Goal: Obtain resource: Download file/media

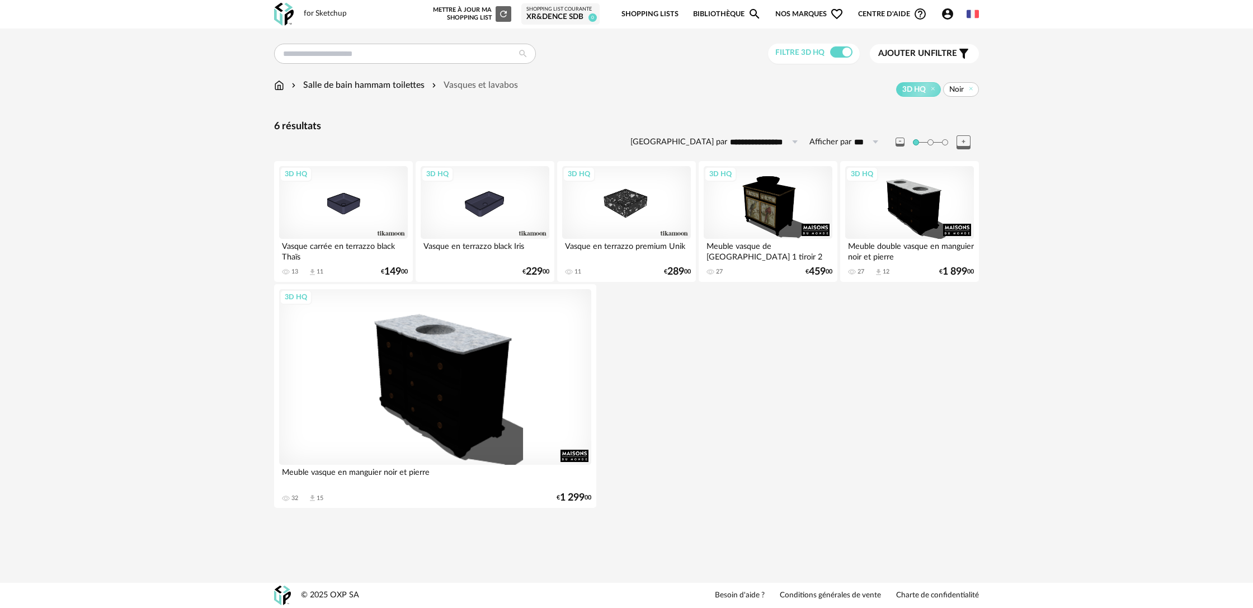
click at [279, 87] on img at bounding box center [279, 85] width 10 height 13
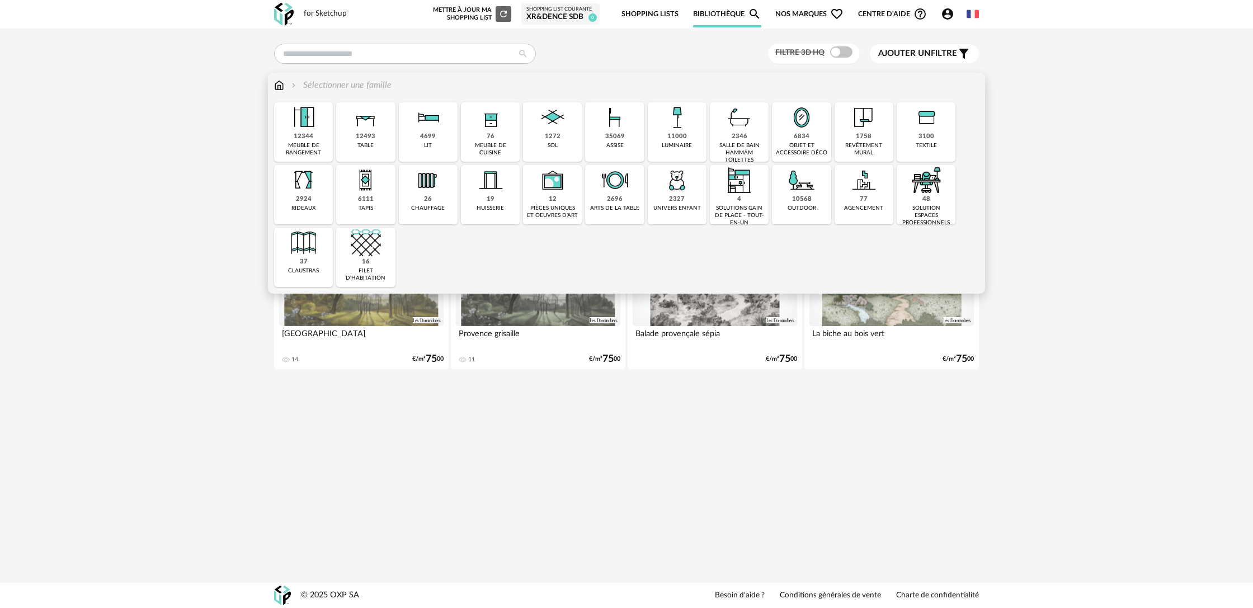
click at [563, 137] on div "1272 sol" at bounding box center [552, 131] width 59 height 59
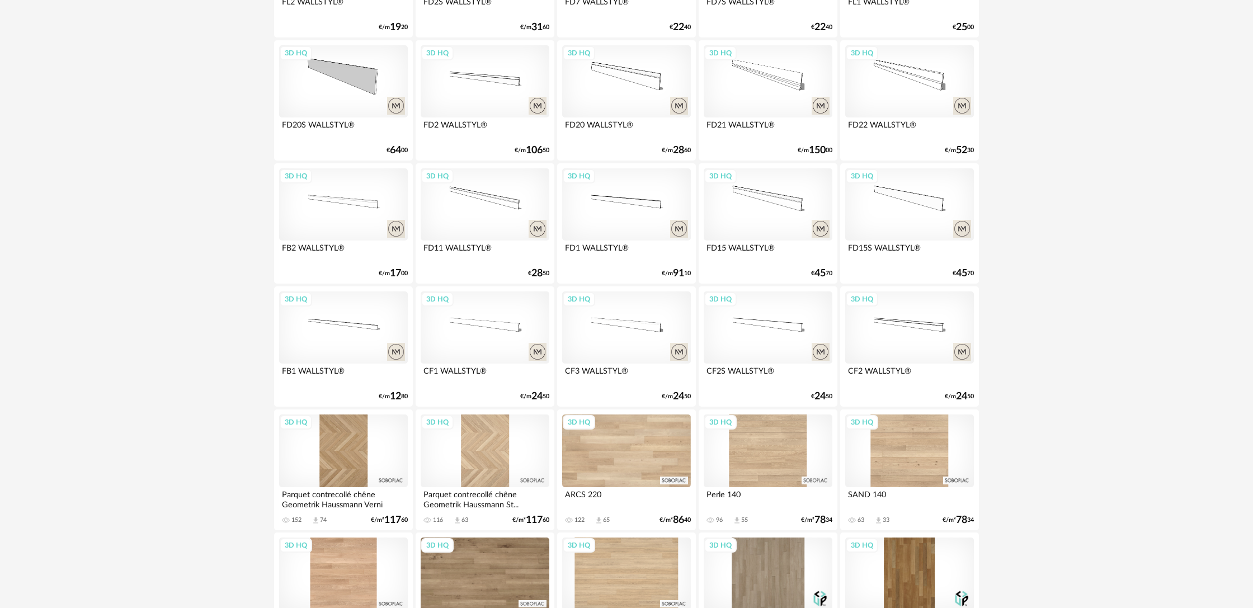
scroll to position [2097, 0]
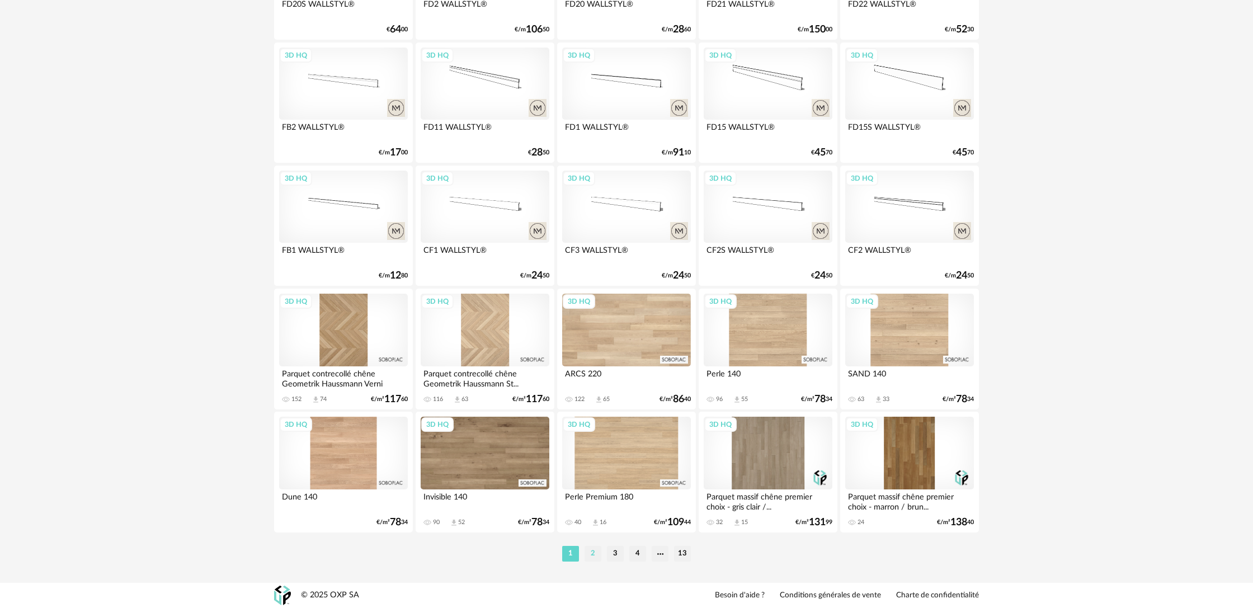
click at [595, 558] on li "2" at bounding box center [593, 554] width 17 height 16
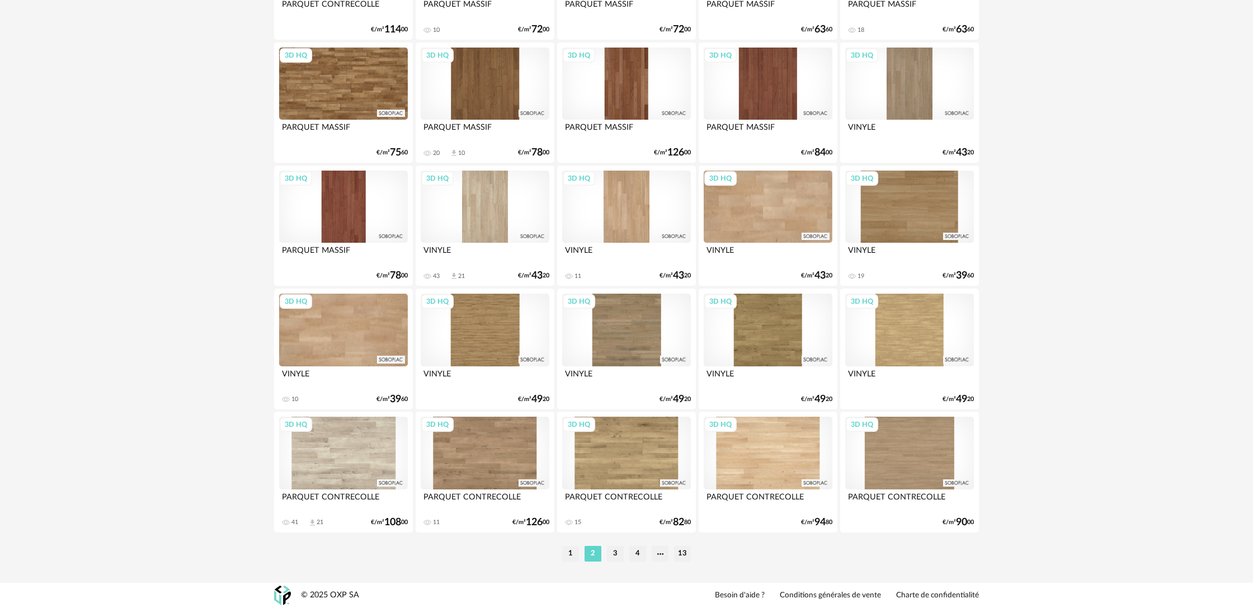
scroll to position [2097, 0]
click at [587, 375] on div "VINYLE" at bounding box center [626, 377] width 129 height 22
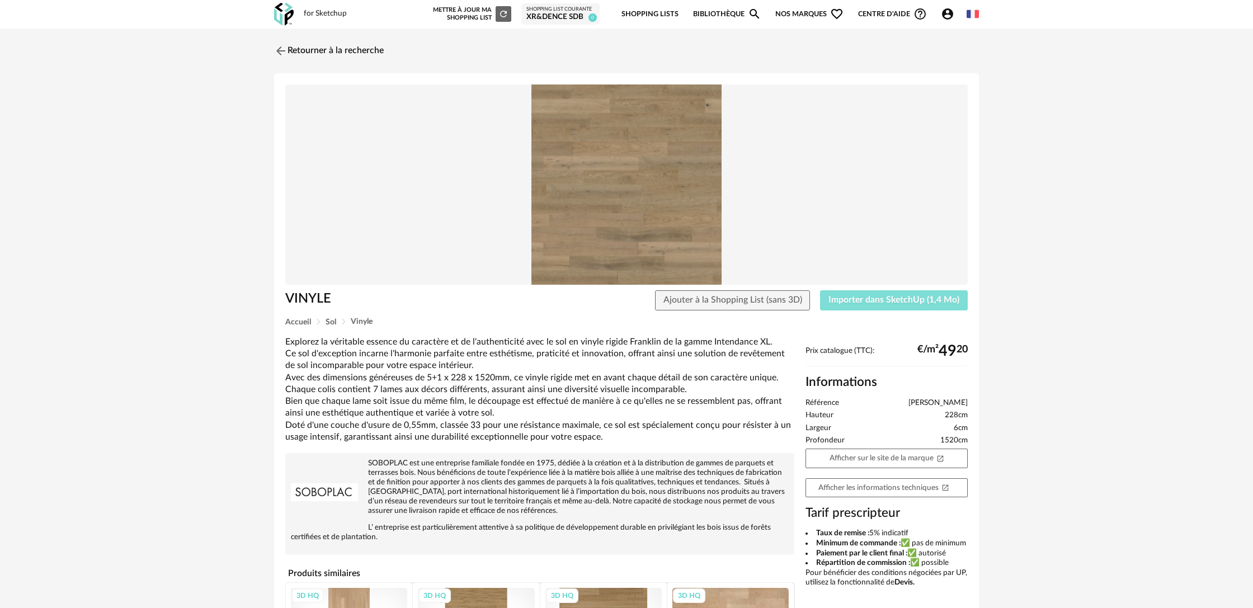
click at [876, 309] on button "Importer dans SketchUp (1,4 Mo)" at bounding box center [894, 300] width 148 height 20
click at [325, 46] on link "Retourner à la recherche" at bounding box center [326, 51] width 110 height 25
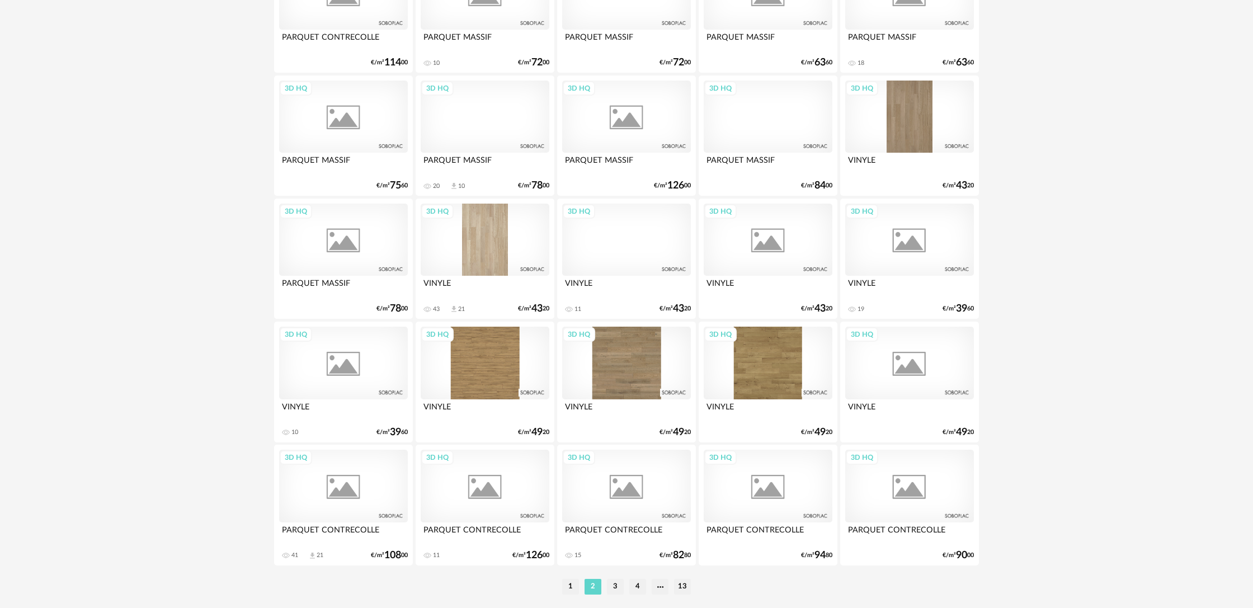
scroll to position [2066, 0]
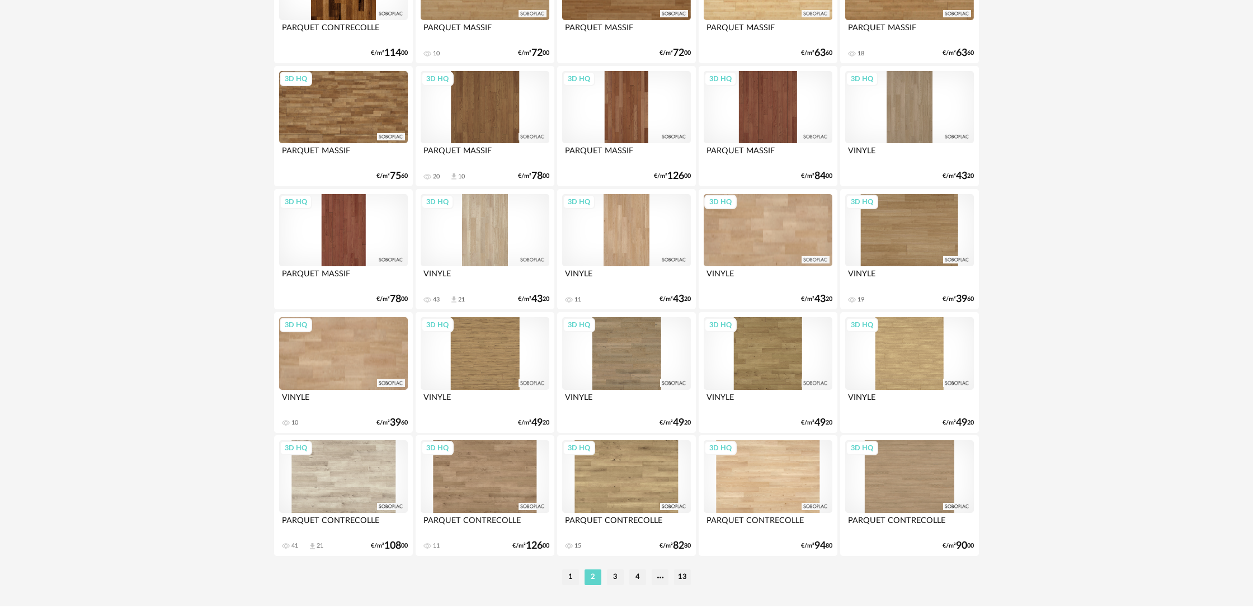
click at [619, 383] on div "3D HQ" at bounding box center [626, 353] width 129 height 73
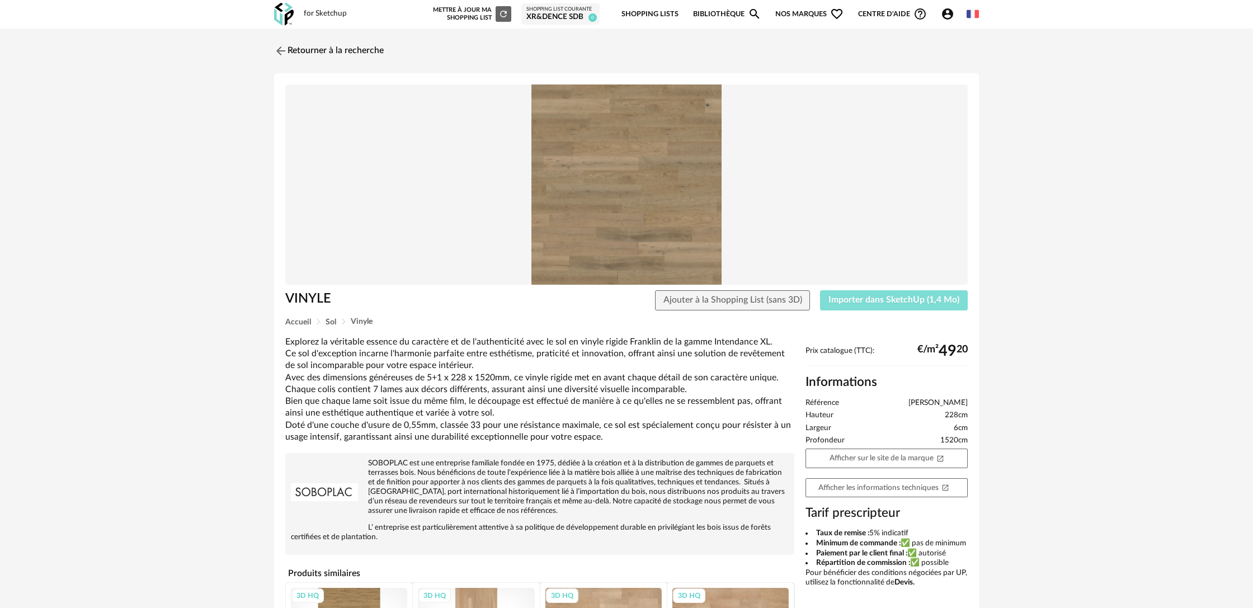
click at [939, 300] on span "Importer dans SketchUp (1,4 Mo)" at bounding box center [894, 299] width 131 height 9
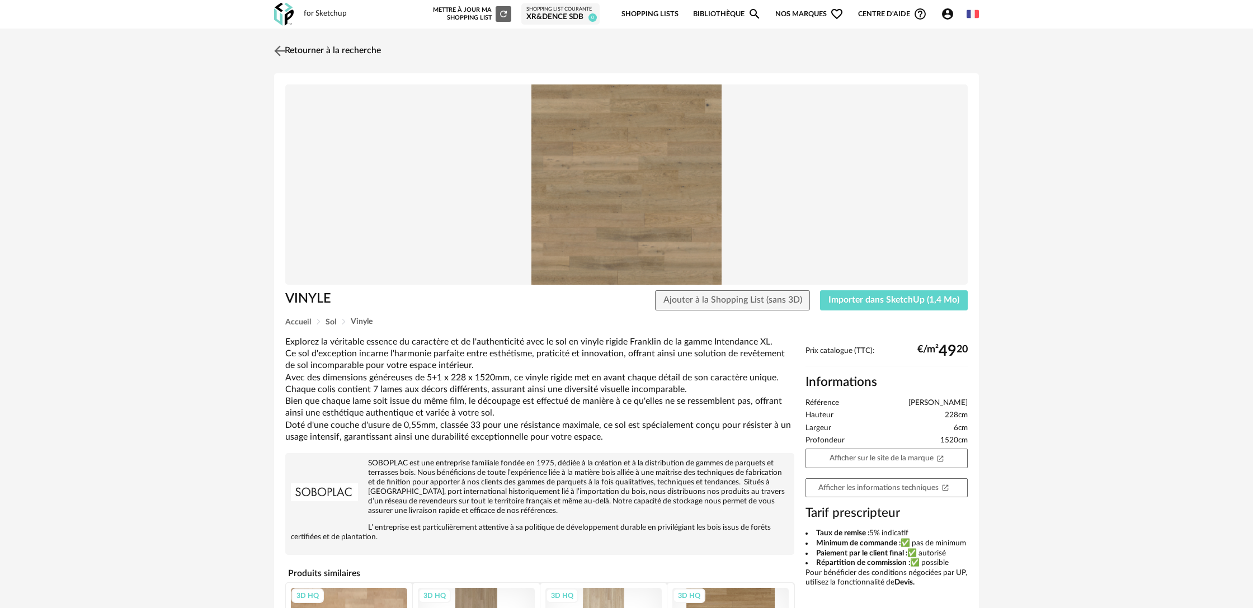
click at [349, 51] on link "Retourner à la recherche" at bounding box center [326, 51] width 110 height 25
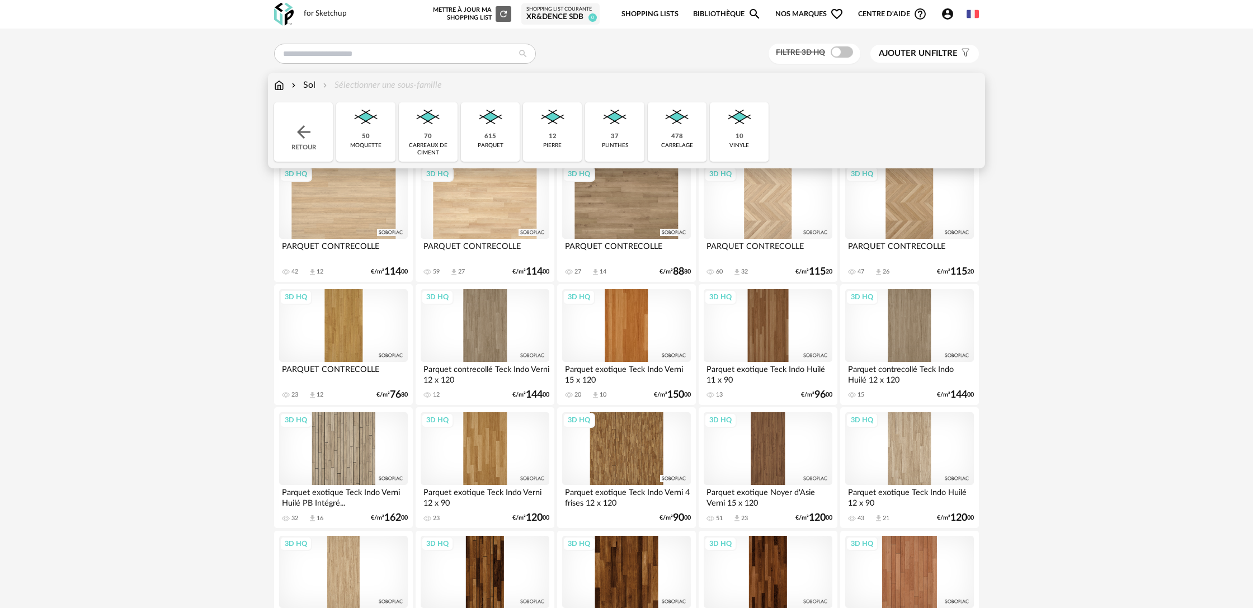
click at [284, 88] on img at bounding box center [279, 85] width 10 height 13
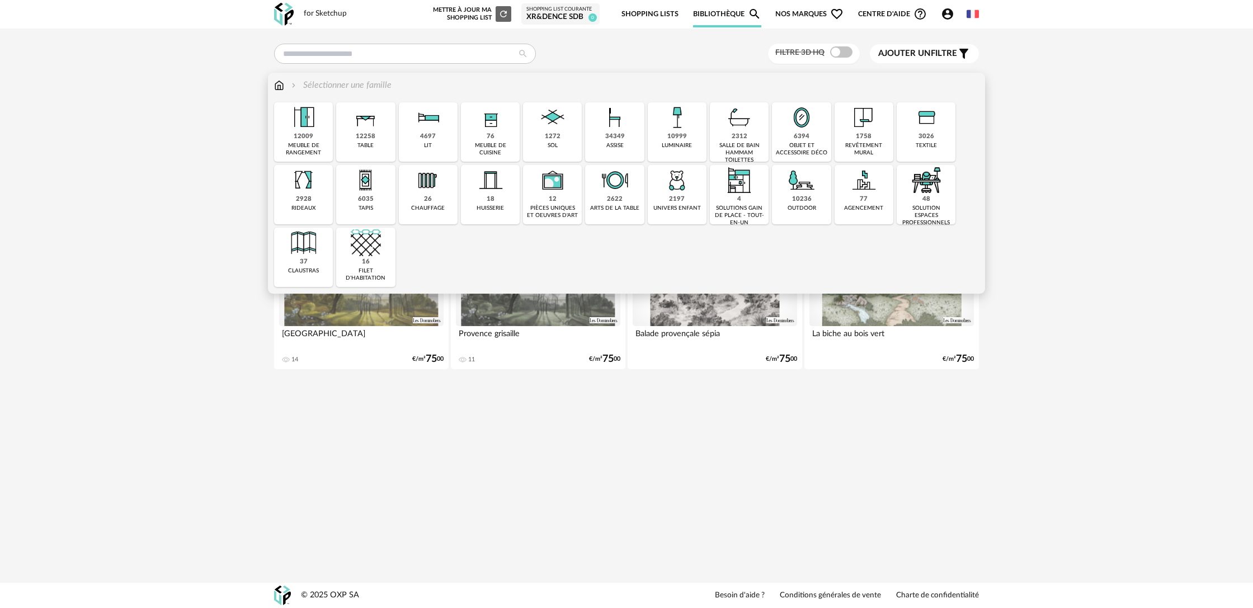
click at [852, 139] on div "1758 revêtement mural" at bounding box center [864, 131] width 59 height 59
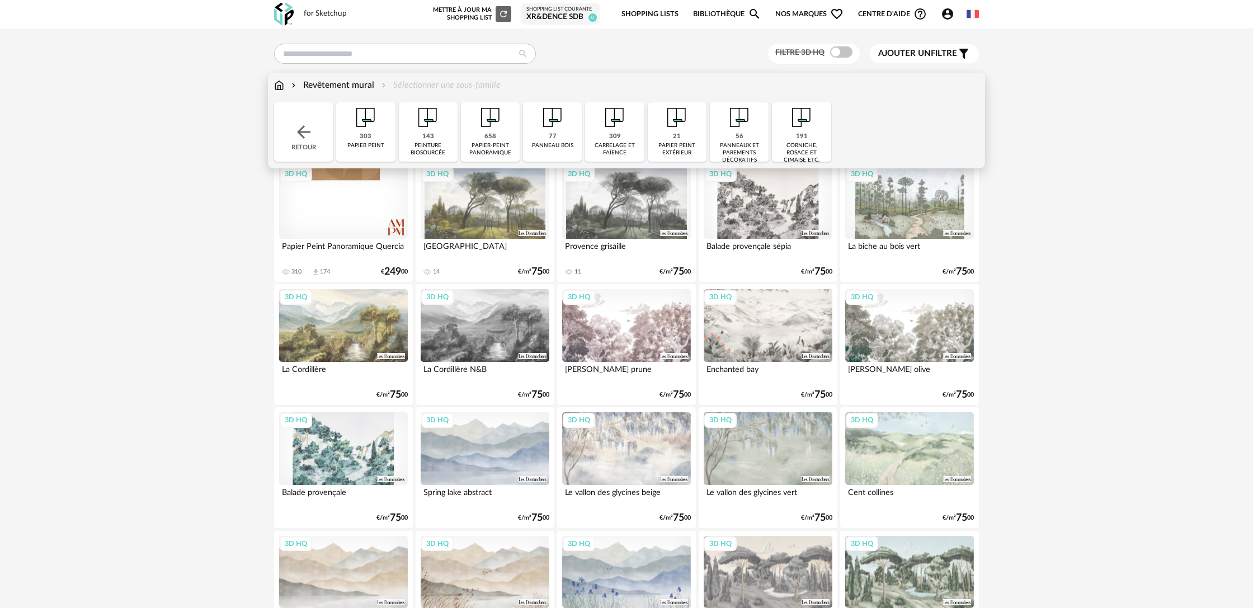
click at [624, 137] on div "309 carrelage et faïence" at bounding box center [614, 131] width 59 height 59
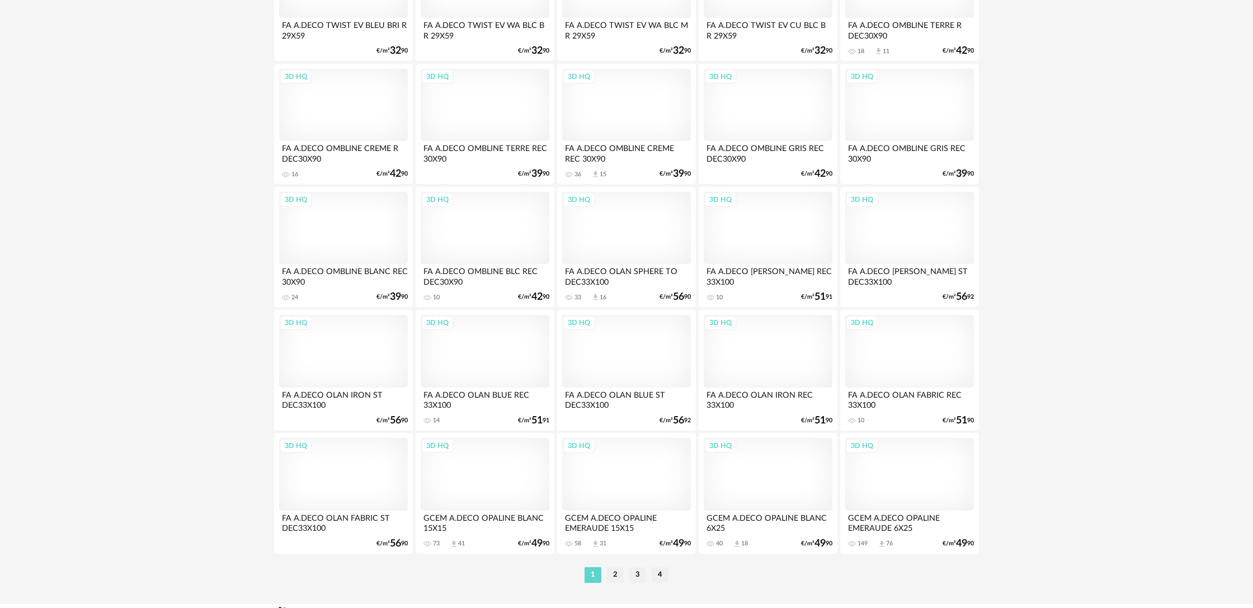
scroll to position [2097, 0]
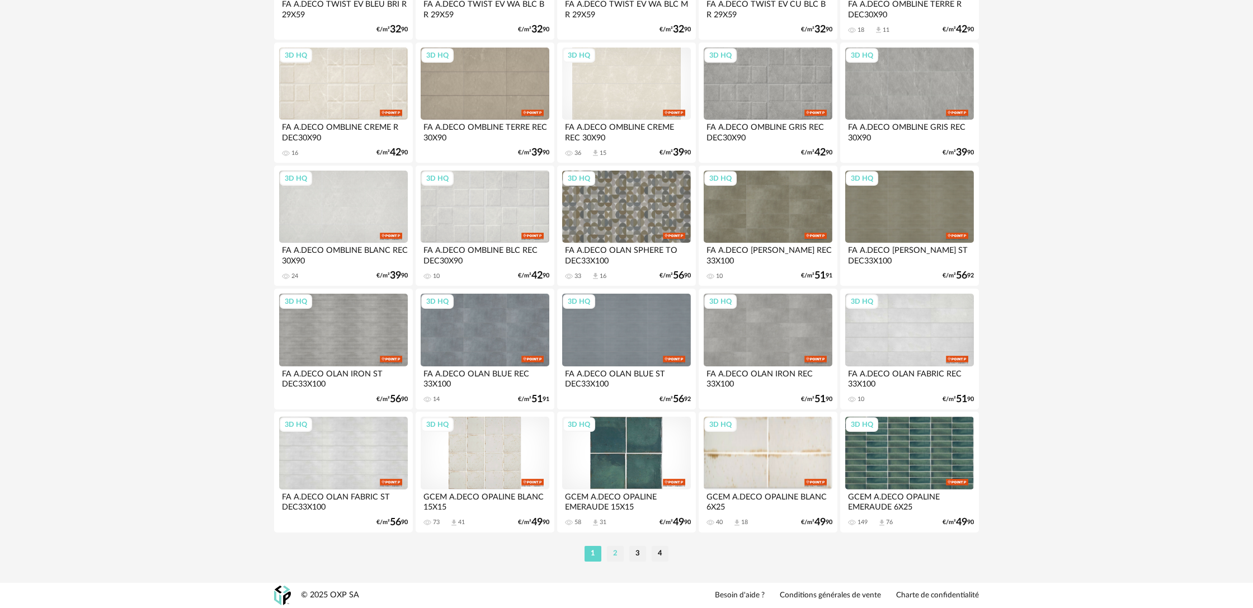
click at [614, 557] on li "2" at bounding box center [615, 554] width 17 height 16
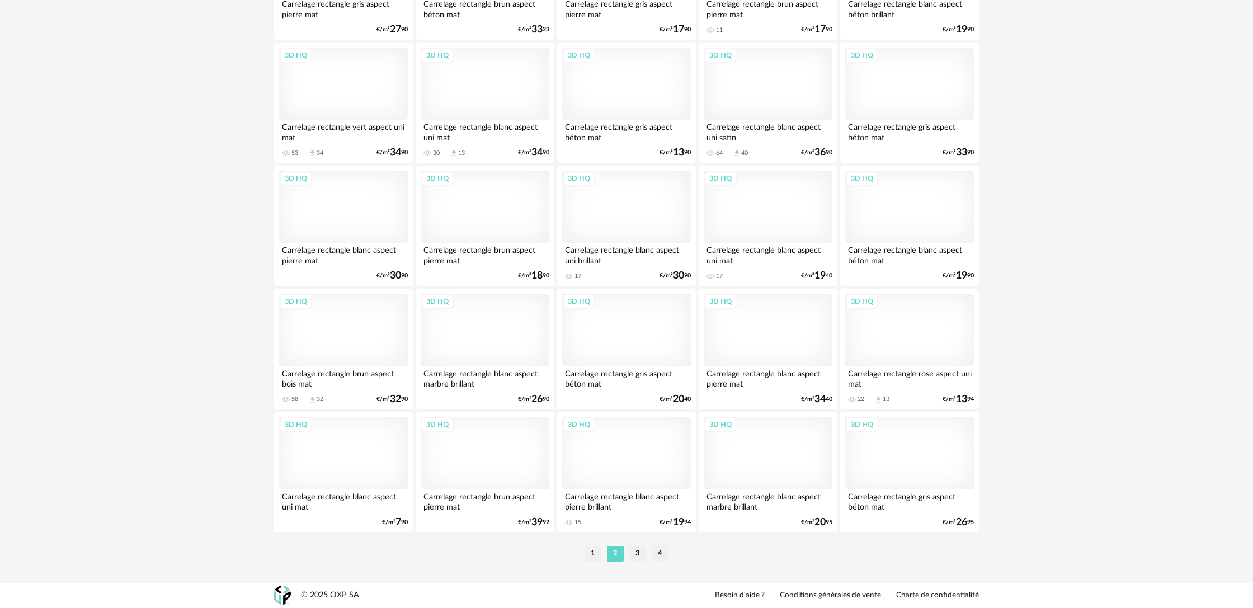
scroll to position [2096, 0]
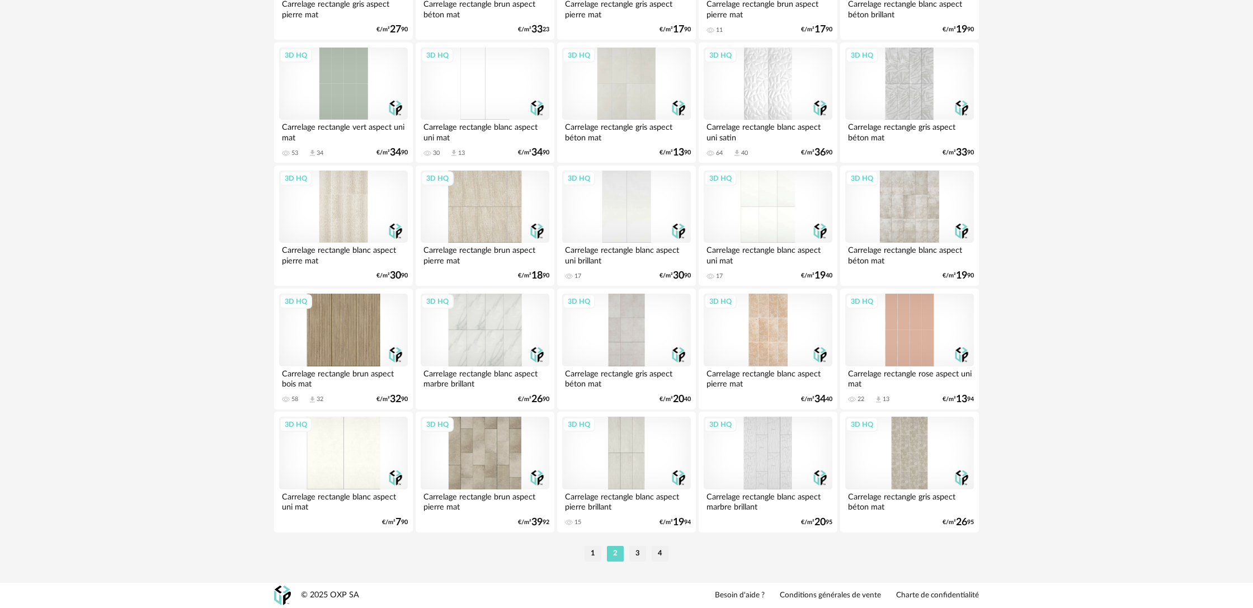
click at [508, 345] on div "3D HQ" at bounding box center [485, 330] width 129 height 73
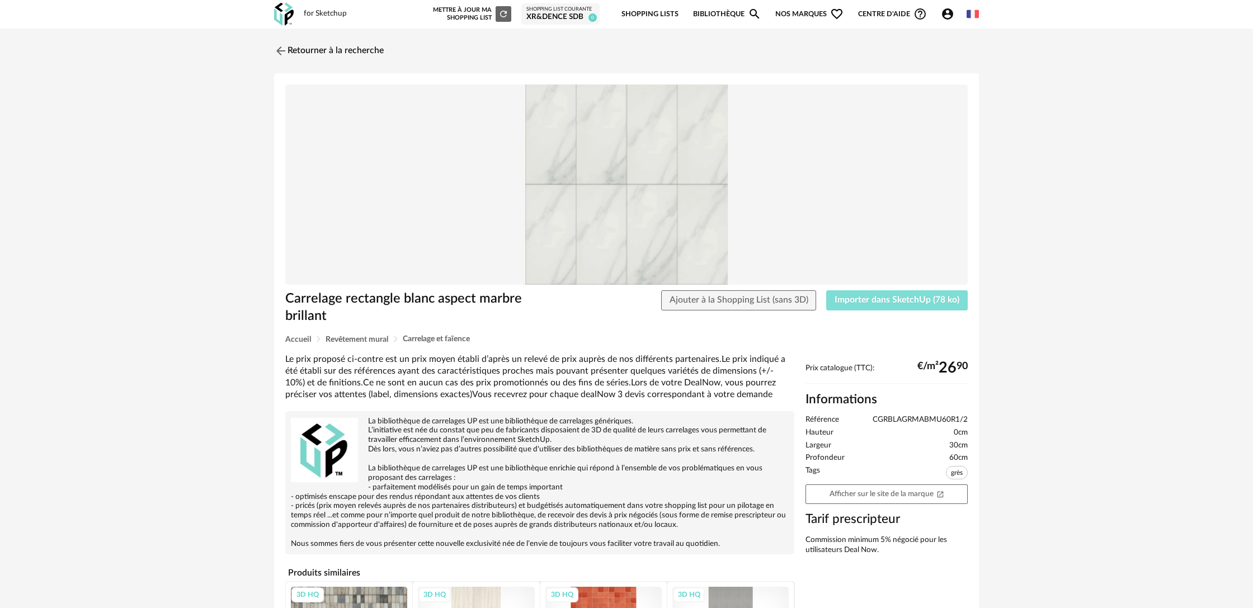
click at [867, 298] on span "Importer dans SketchUp (78 ko)" at bounding box center [897, 299] width 125 height 9
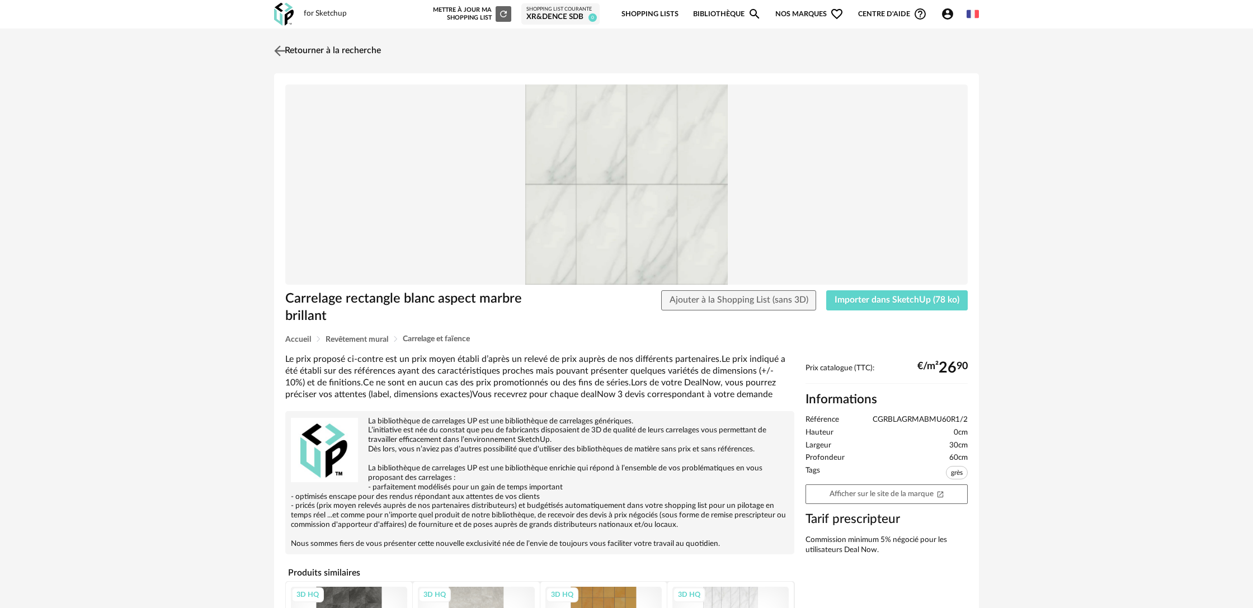
click at [354, 49] on link "Retourner à la recherche" at bounding box center [326, 51] width 110 height 25
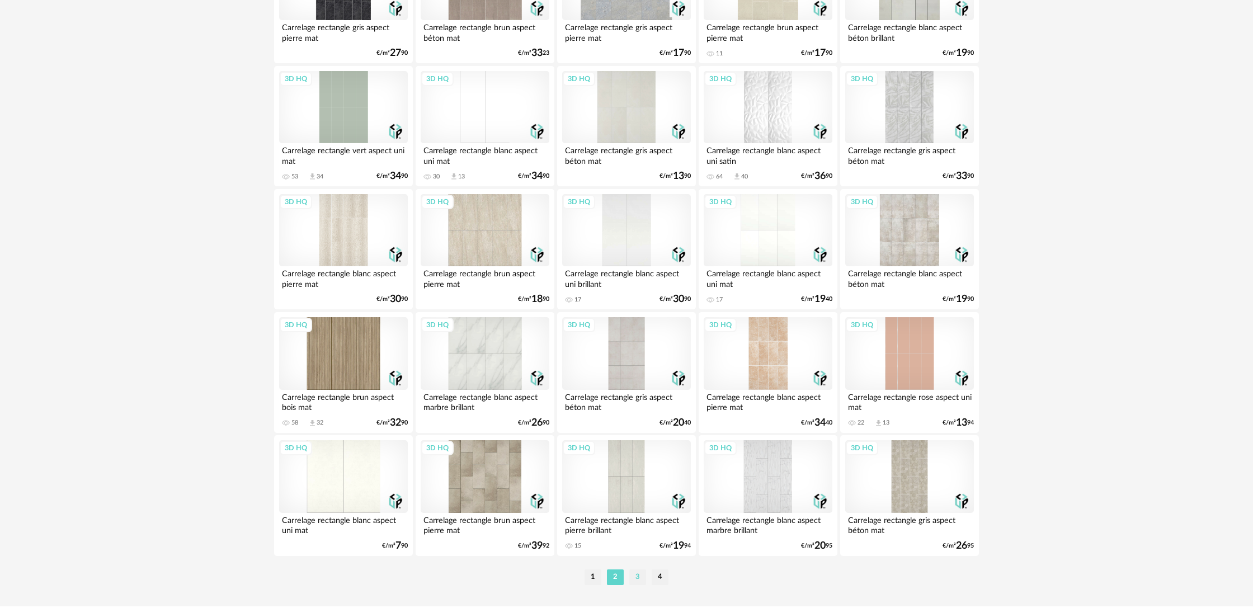
scroll to position [2082, 0]
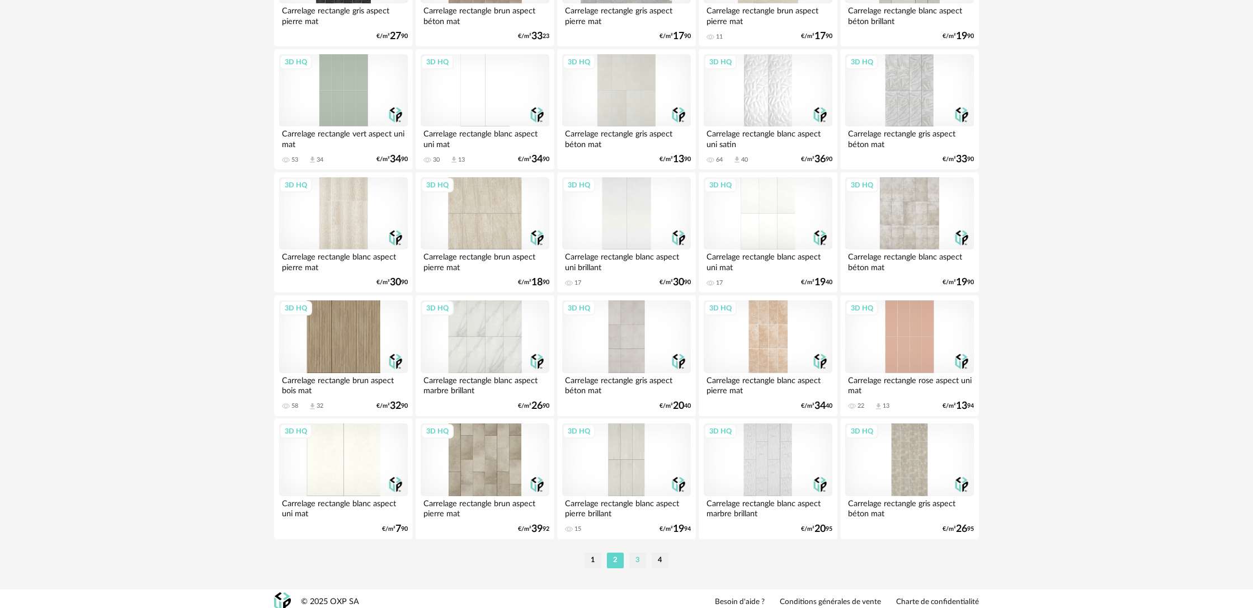
click at [633, 568] on li "3" at bounding box center [637, 561] width 17 height 16
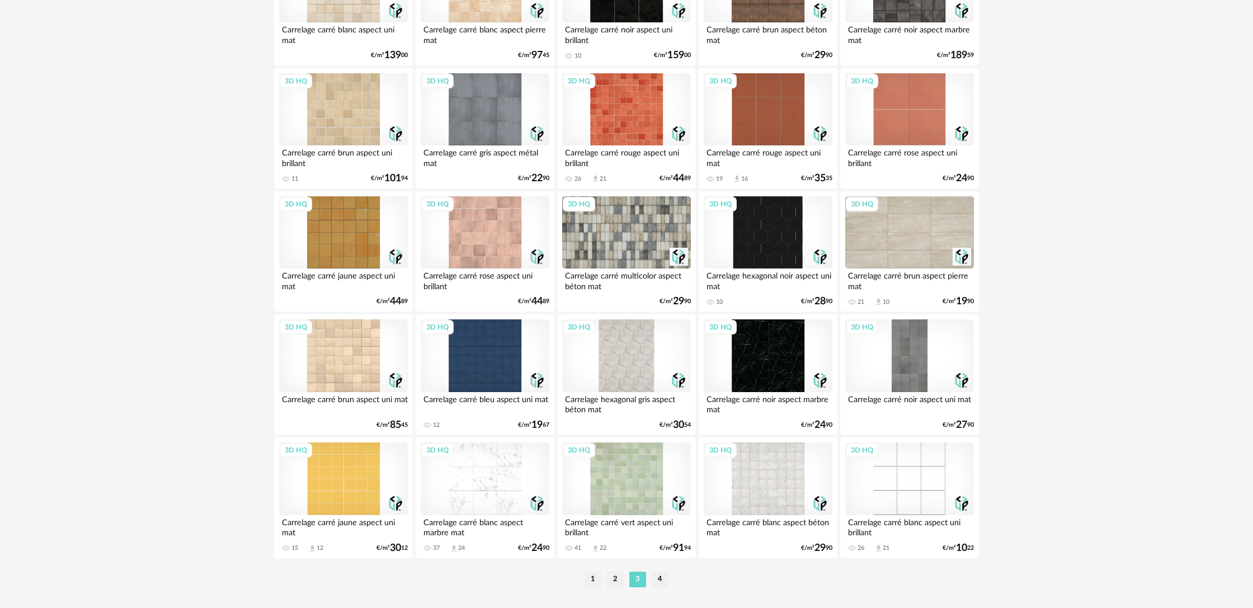
scroll to position [2097, 0]
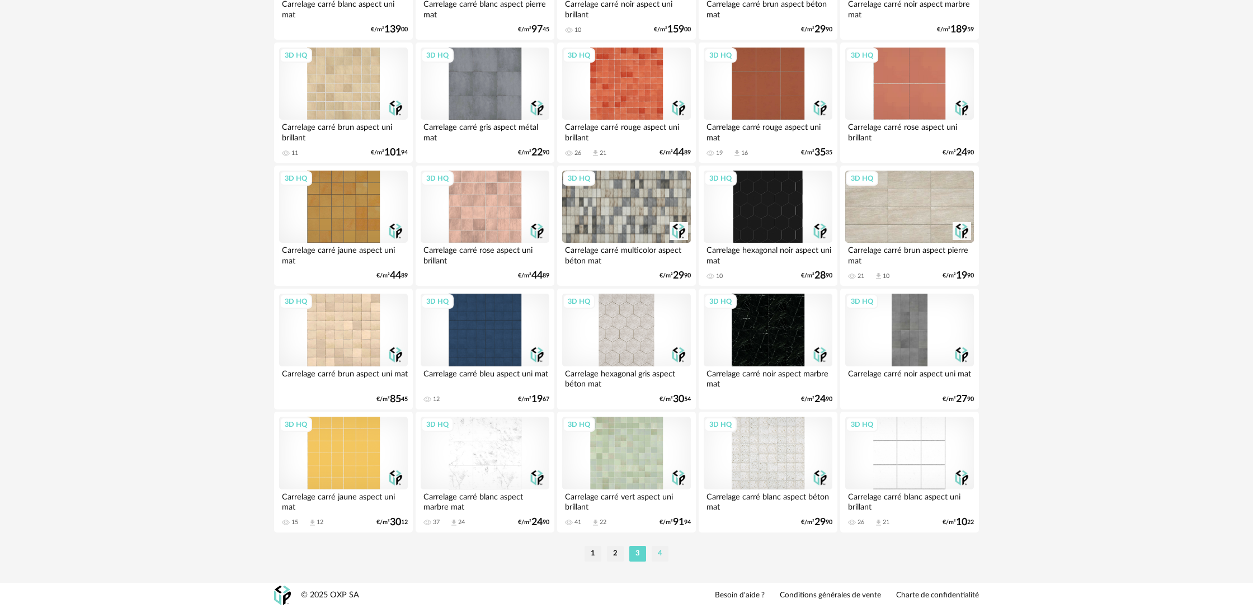
click at [662, 559] on li "4" at bounding box center [660, 554] width 17 height 16
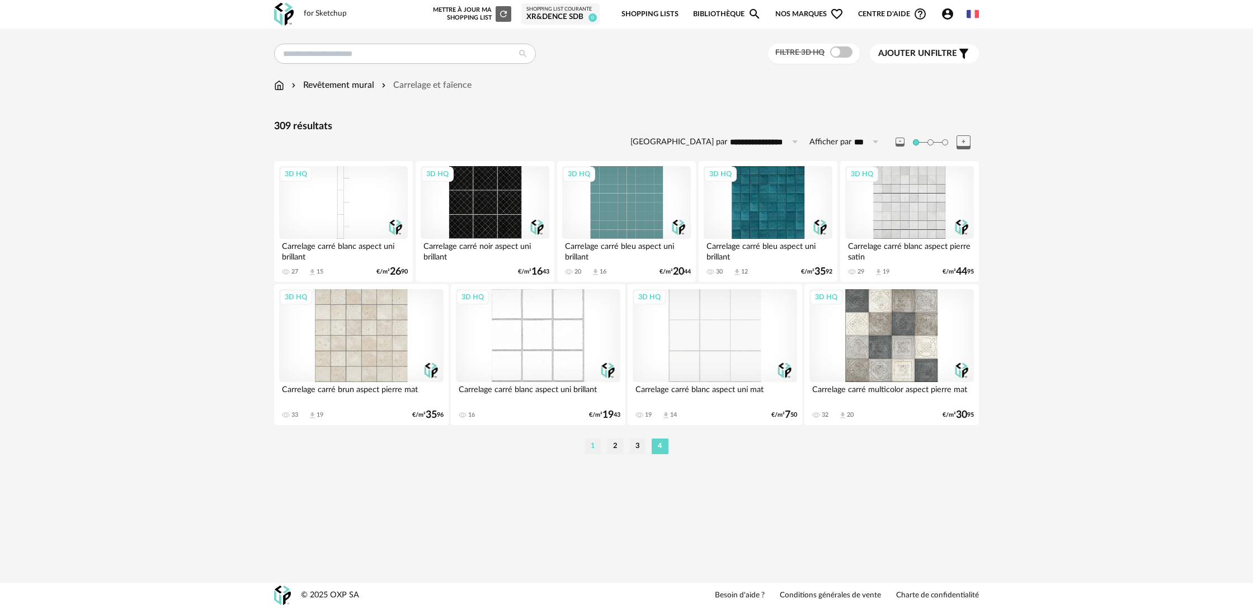
click at [595, 450] on li "1" at bounding box center [593, 447] width 17 height 16
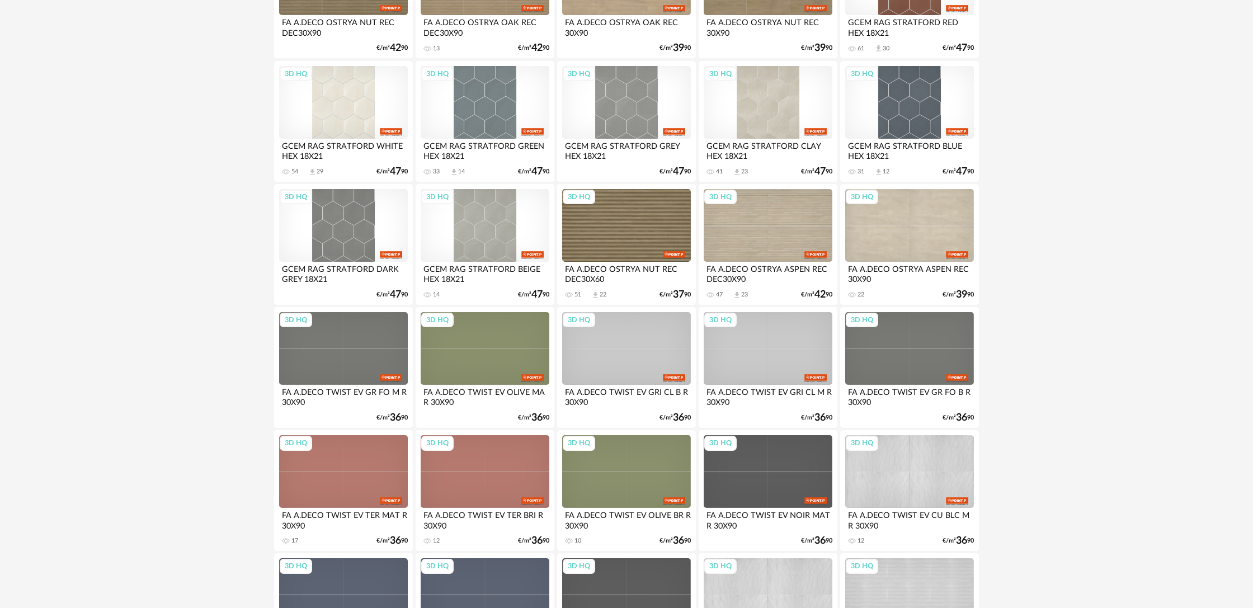
scroll to position [969, 0]
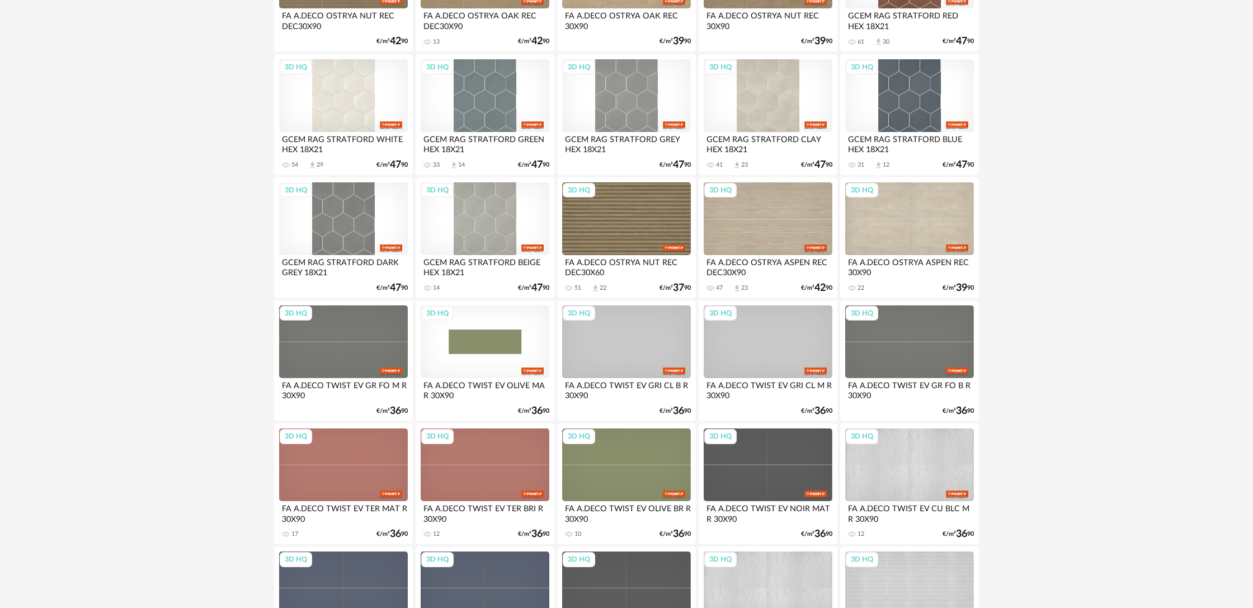
click at [488, 347] on div "3D HQ" at bounding box center [485, 341] width 129 height 73
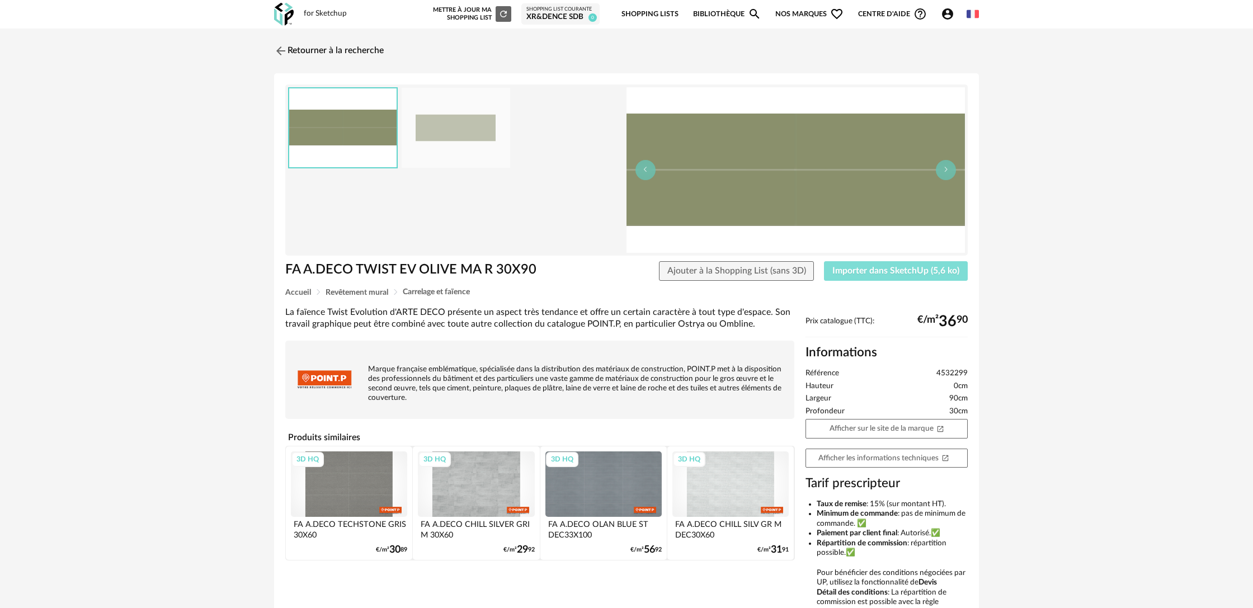
click at [859, 276] on button "Importer dans SketchUp (5,6 ko)" at bounding box center [896, 271] width 144 height 20
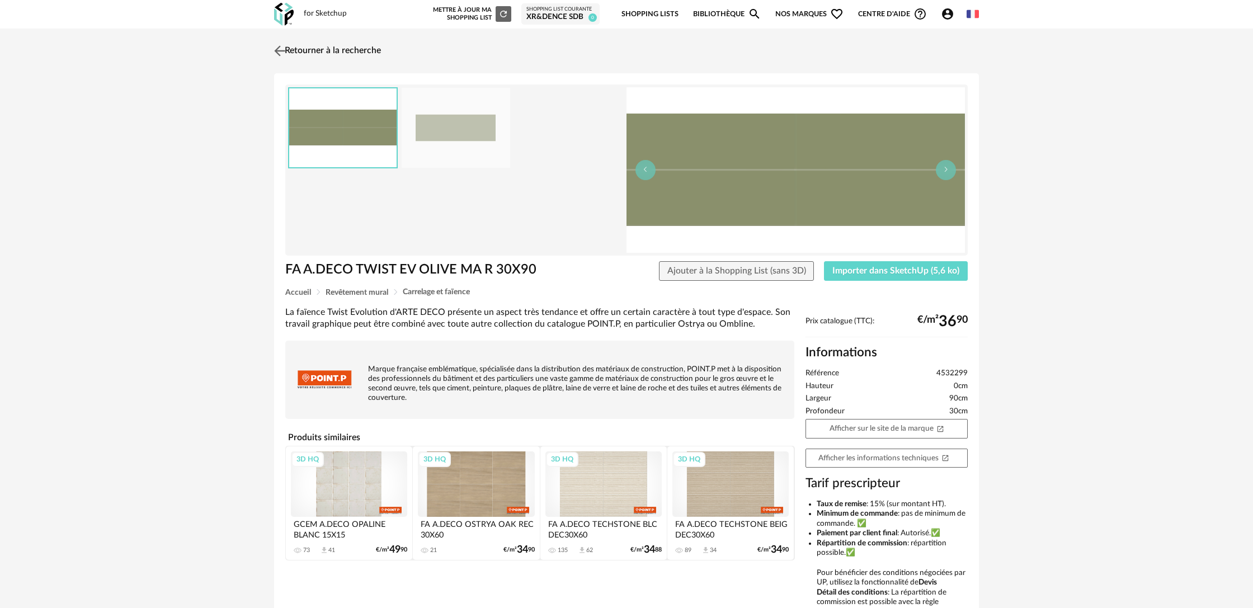
click at [297, 49] on link "Retourner à la recherche" at bounding box center [326, 51] width 110 height 25
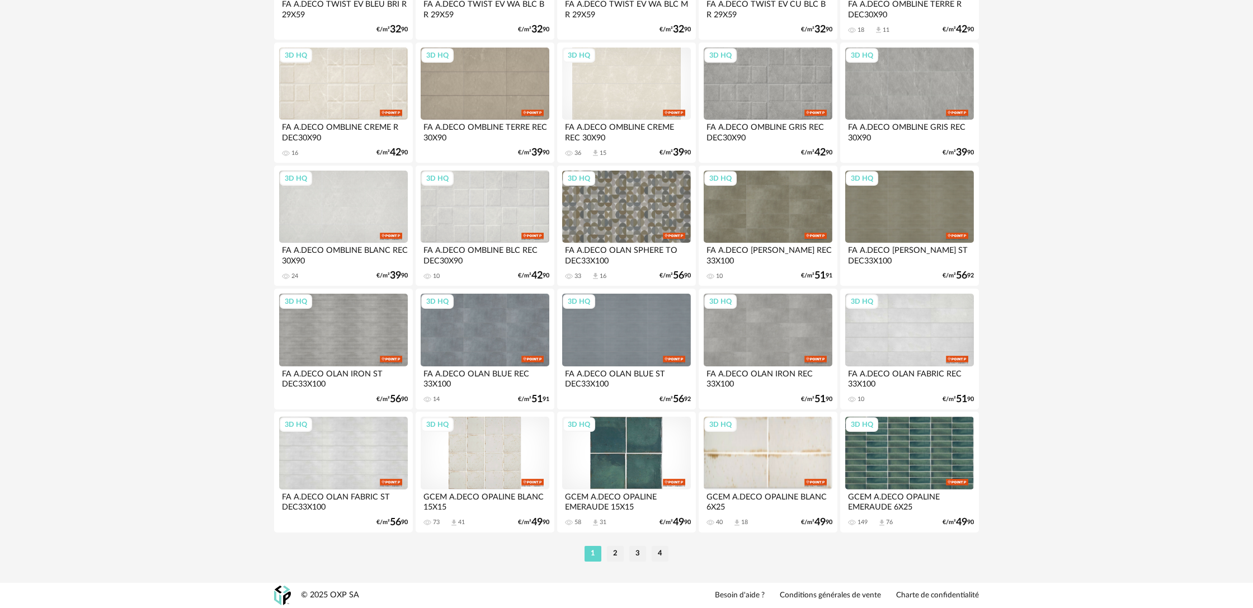
scroll to position [2097, 0]
click at [615, 554] on li "2" at bounding box center [615, 554] width 17 height 16
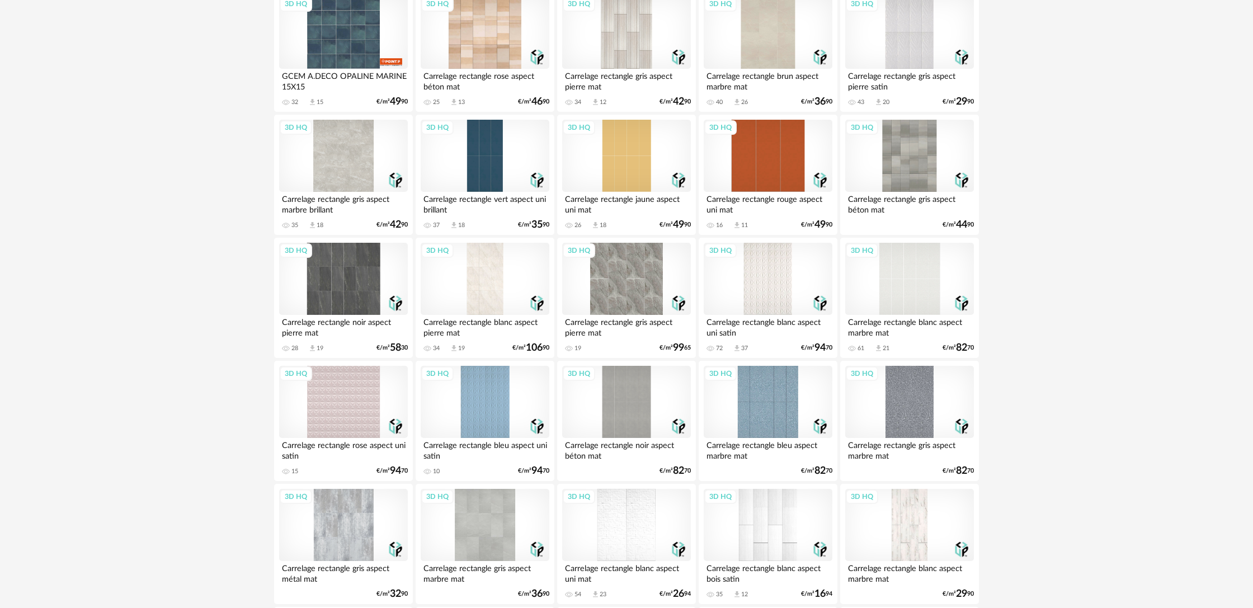
scroll to position [417, 0]
click at [905, 303] on div "3D HQ" at bounding box center [909, 278] width 129 height 73
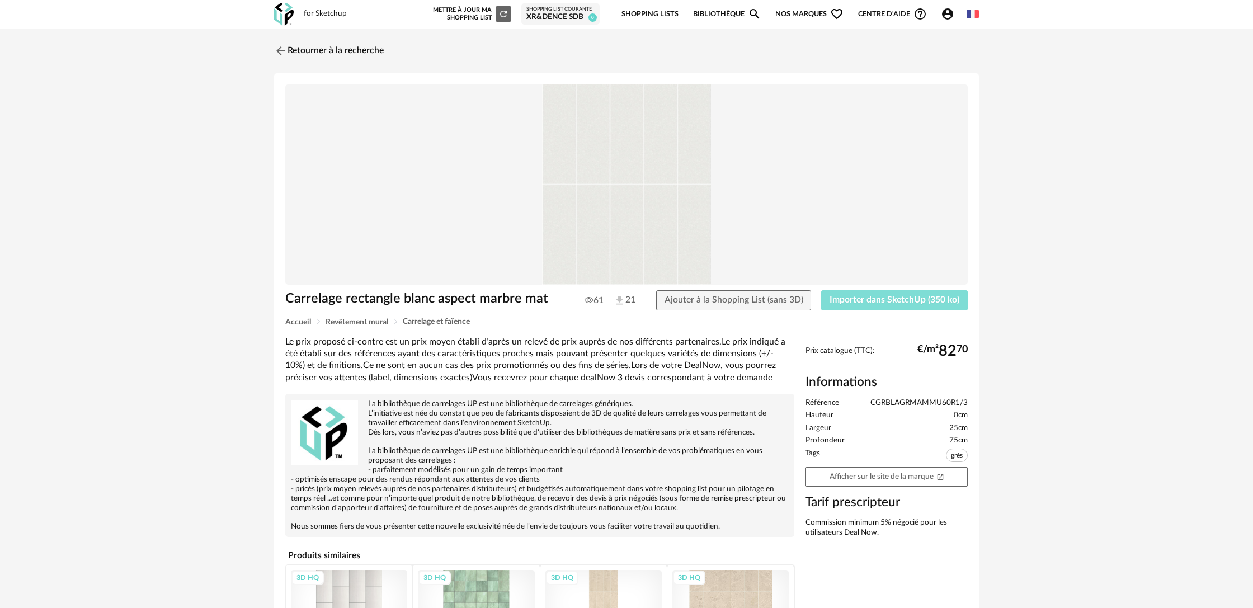
click at [874, 297] on span "Importer dans SketchUp (350 ko)" at bounding box center [895, 299] width 130 height 9
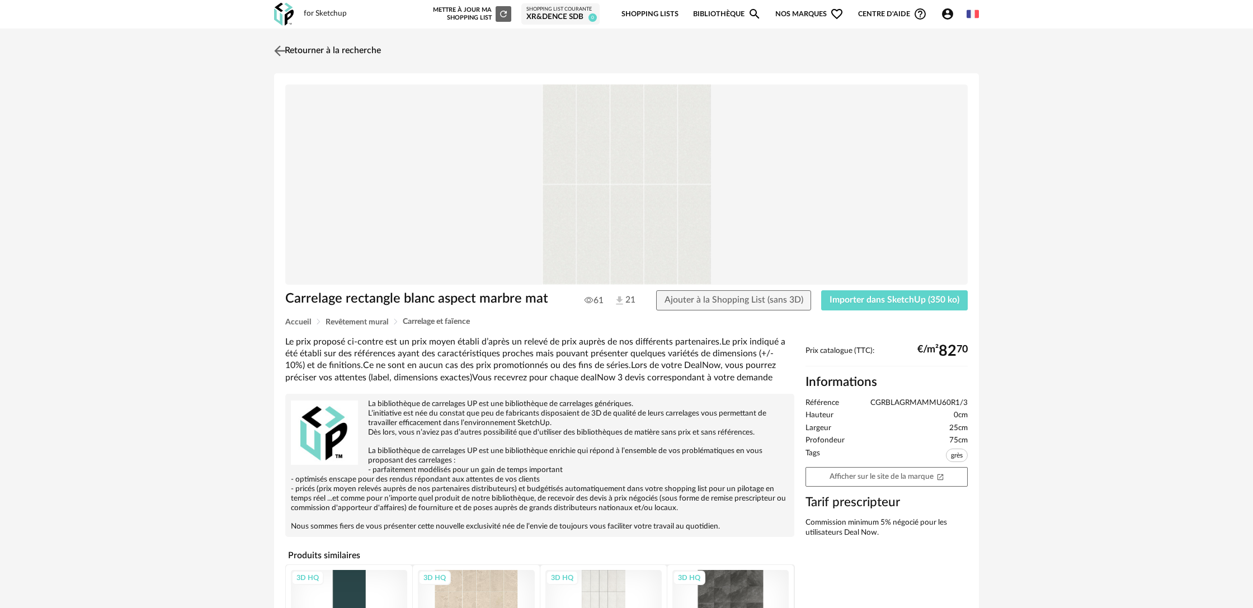
click at [332, 48] on link "Retourner à la recherche" at bounding box center [326, 51] width 110 height 25
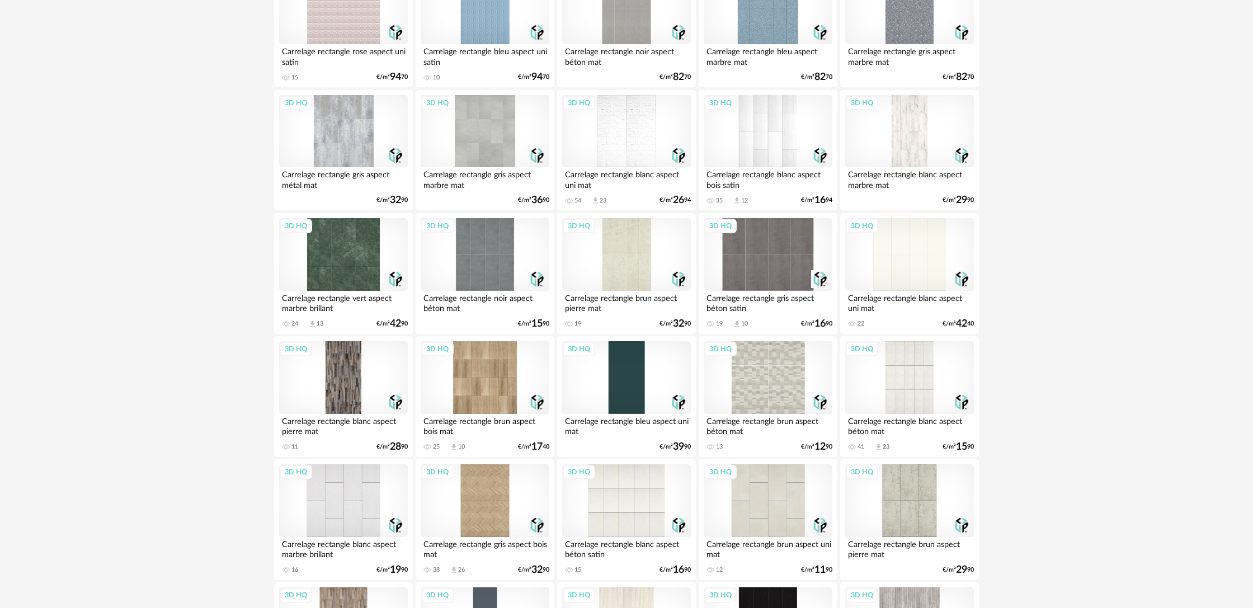
scroll to position [811, 0]
click at [642, 410] on div "3D HQ" at bounding box center [626, 376] width 129 height 73
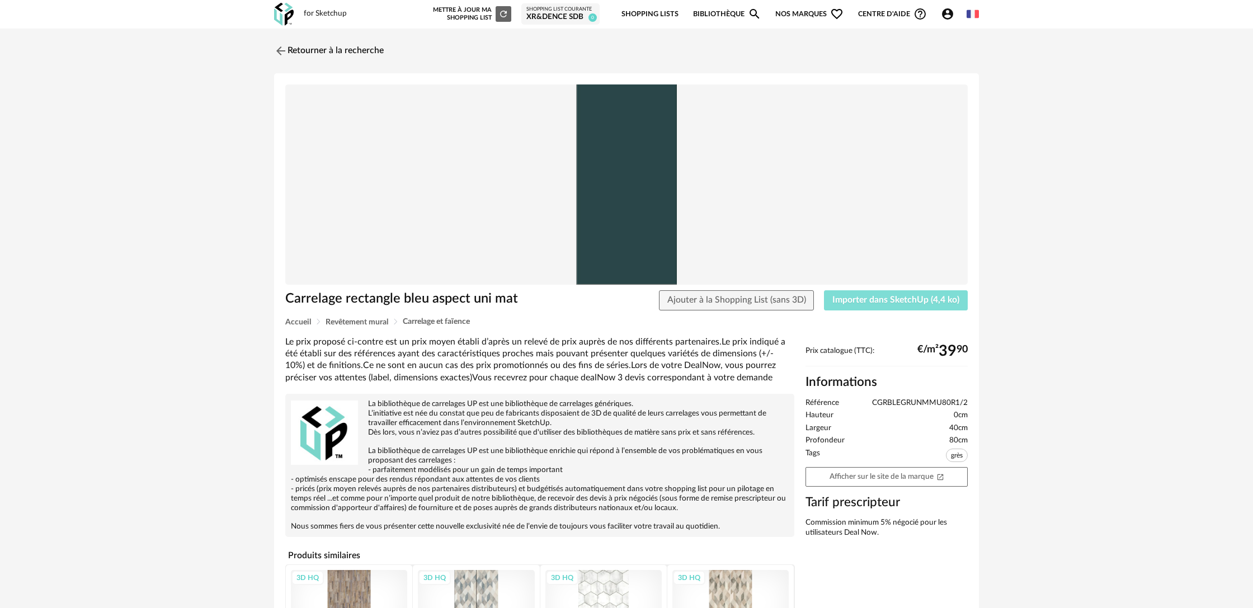
click at [845, 305] on button "Importer dans SketchUp (4,4 ko)" at bounding box center [896, 300] width 144 height 20
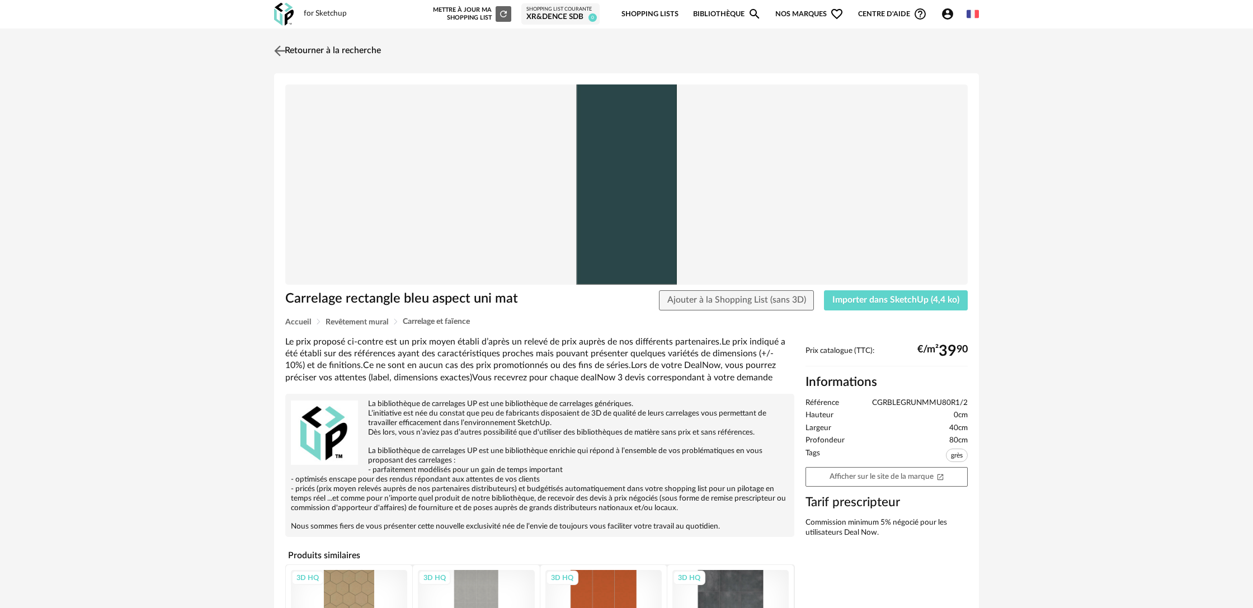
click at [332, 48] on link "Retourner à la recherche" at bounding box center [326, 51] width 110 height 25
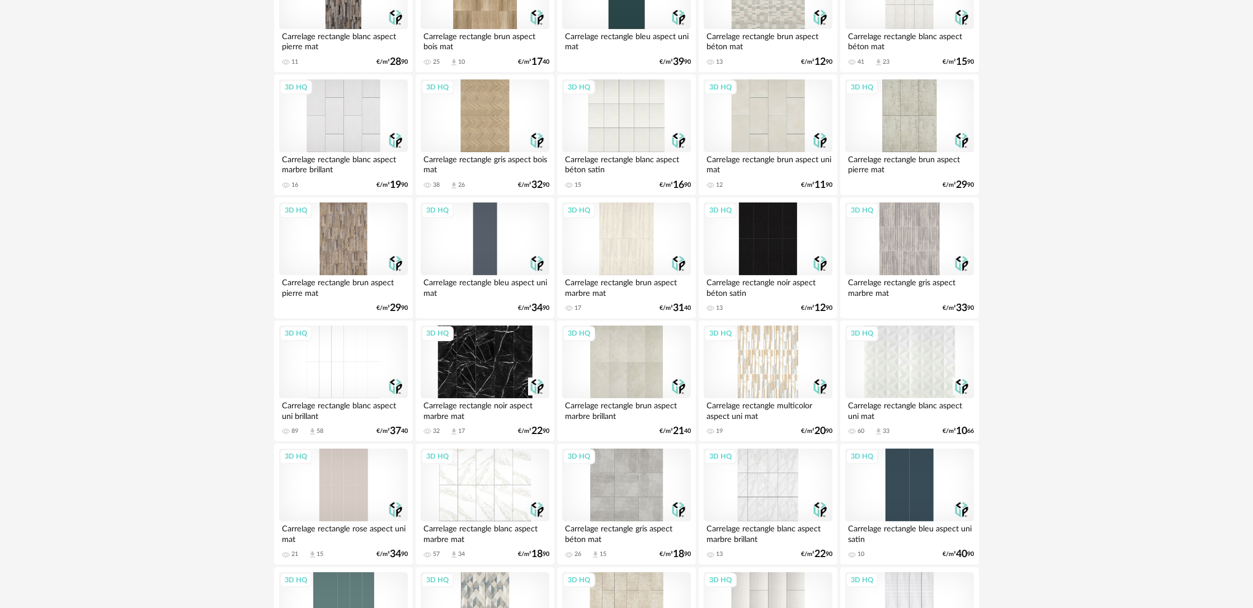
scroll to position [1199, 0]
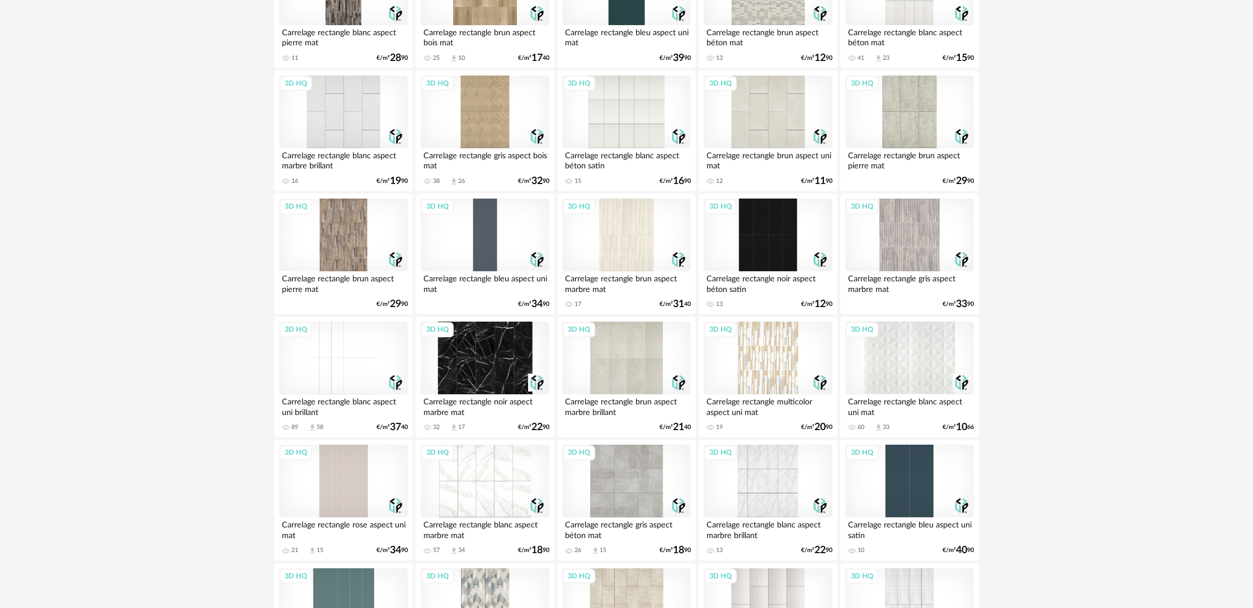
click at [344, 377] on div "3D HQ" at bounding box center [343, 358] width 129 height 73
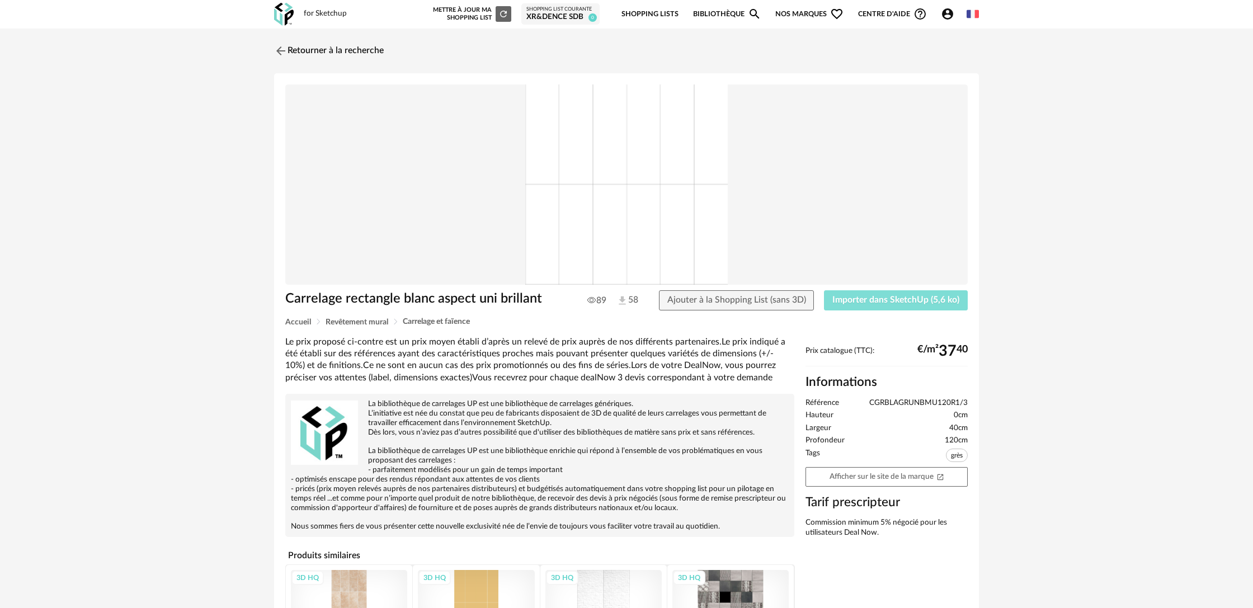
click at [873, 299] on span "Importer dans SketchUp (5,6 ko)" at bounding box center [895, 299] width 127 height 9
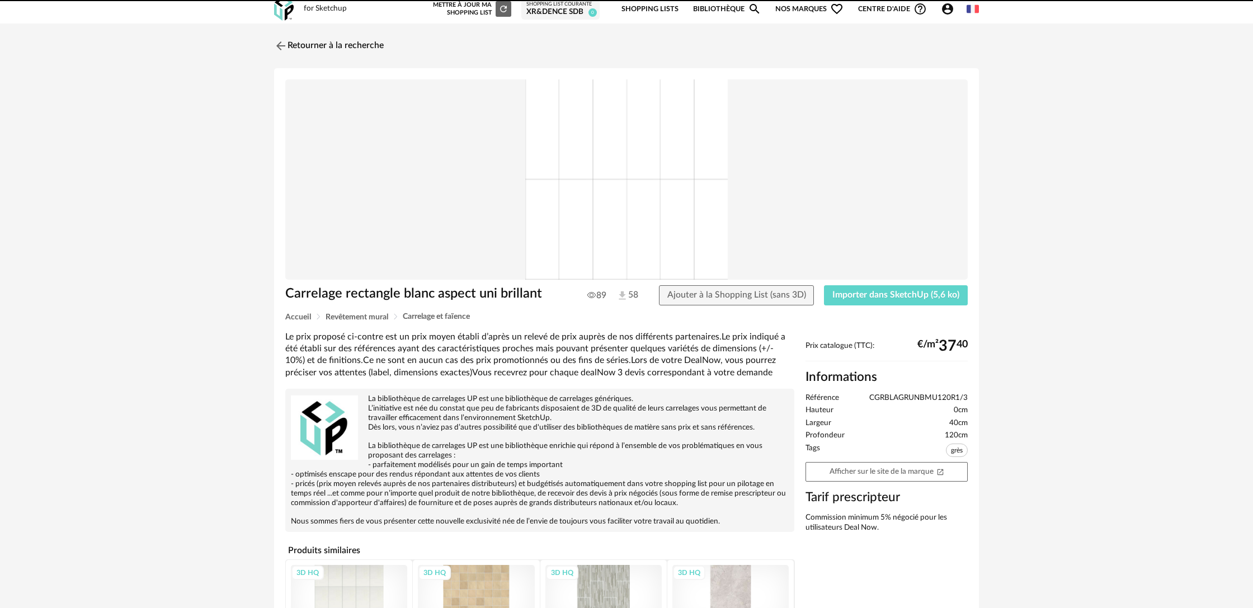
scroll to position [6, 0]
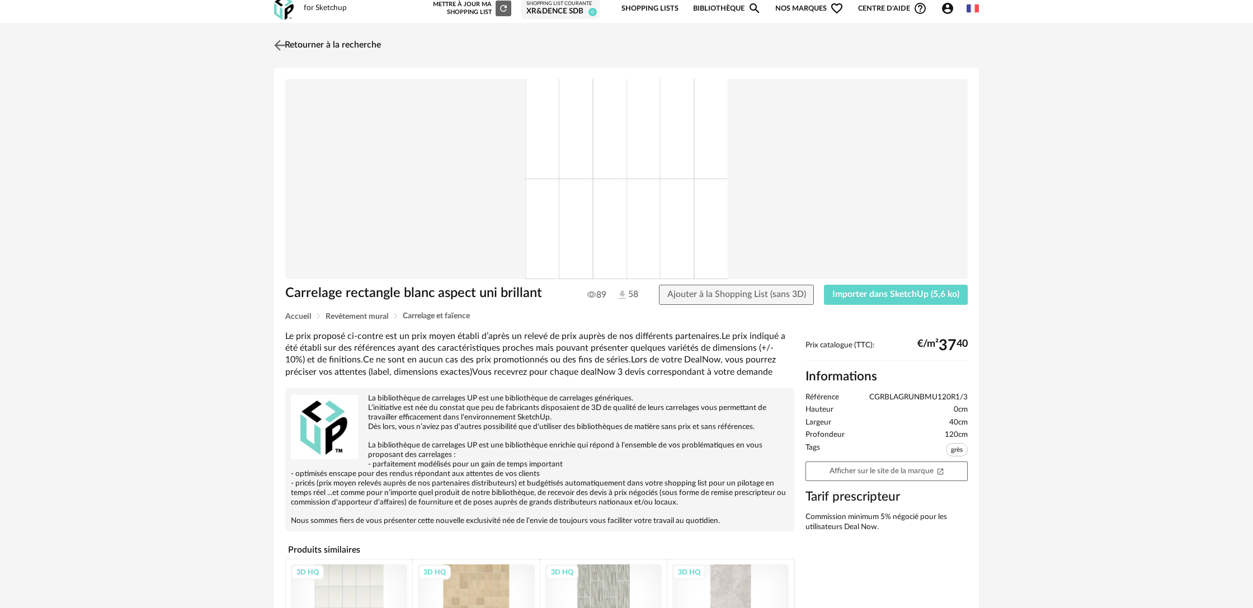
click at [300, 44] on link "Retourner à la recherche" at bounding box center [326, 45] width 110 height 25
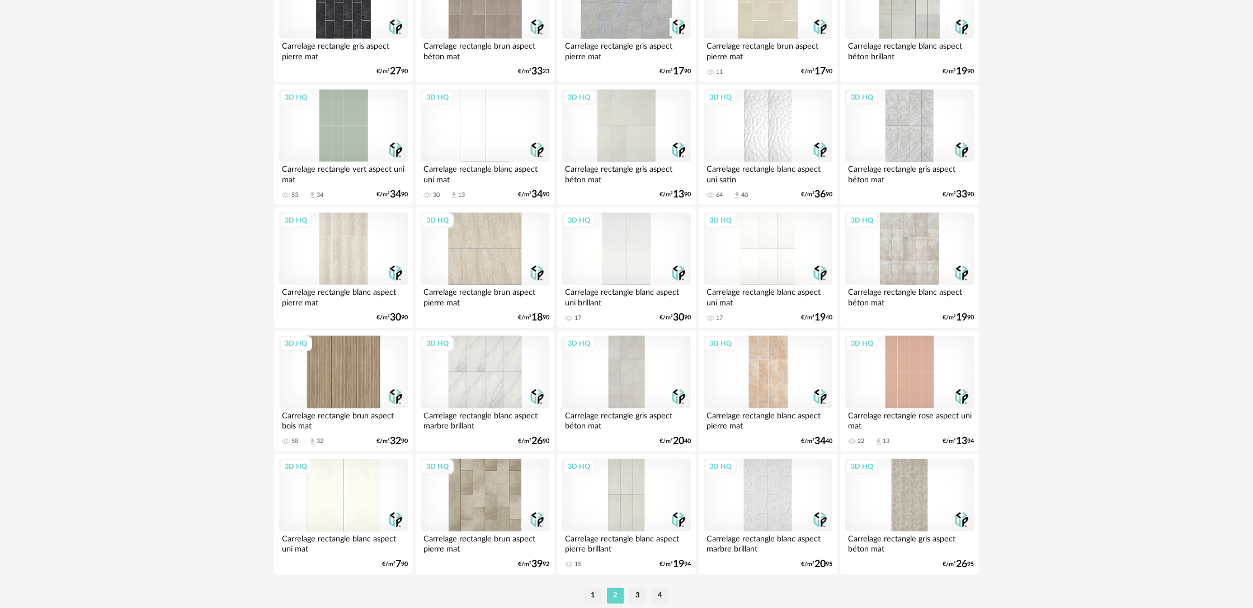
scroll to position [2097, 0]
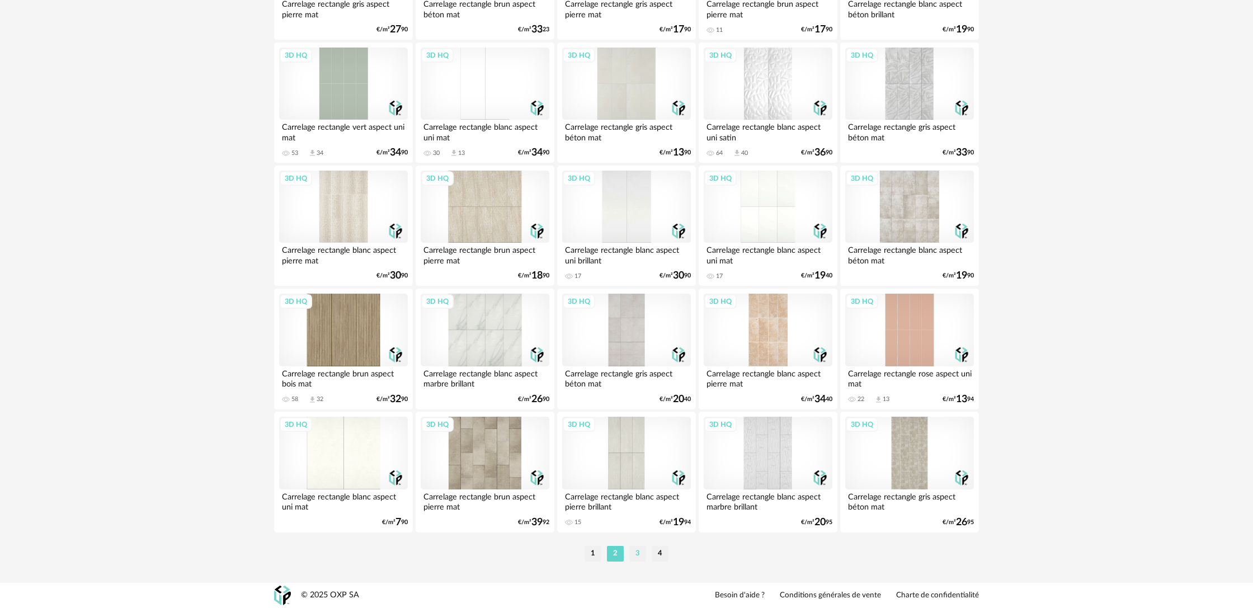
click at [637, 557] on li "3" at bounding box center [637, 554] width 17 height 16
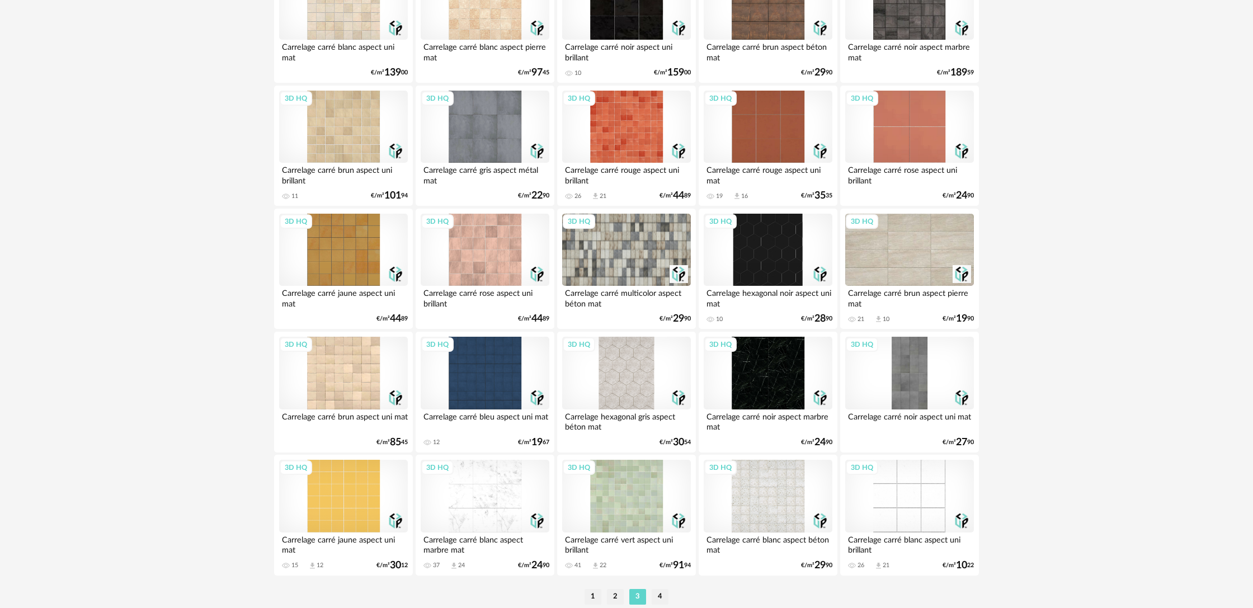
scroll to position [2097, 0]
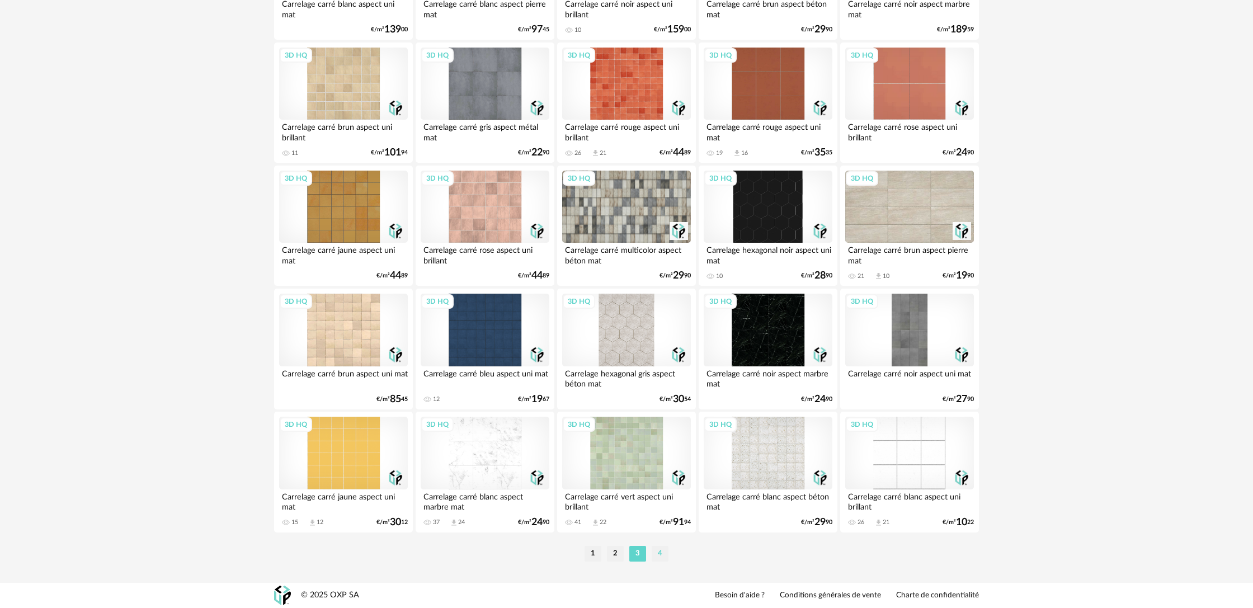
click at [659, 556] on li "4" at bounding box center [660, 554] width 17 height 16
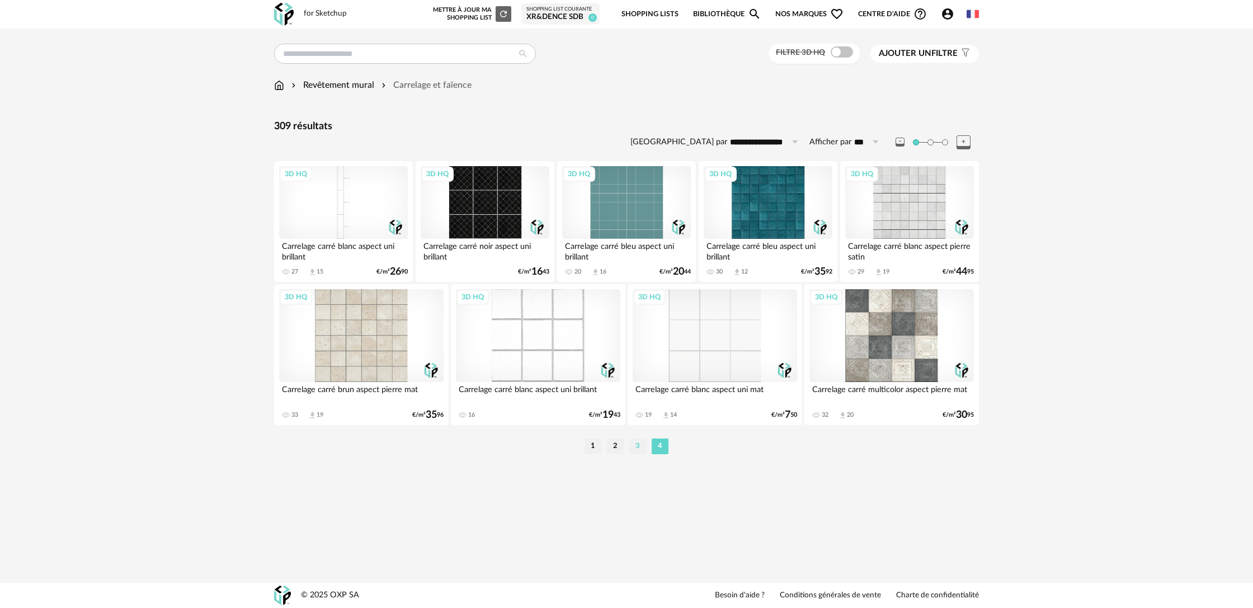
click at [643, 449] on li "3" at bounding box center [637, 447] width 17 height 16
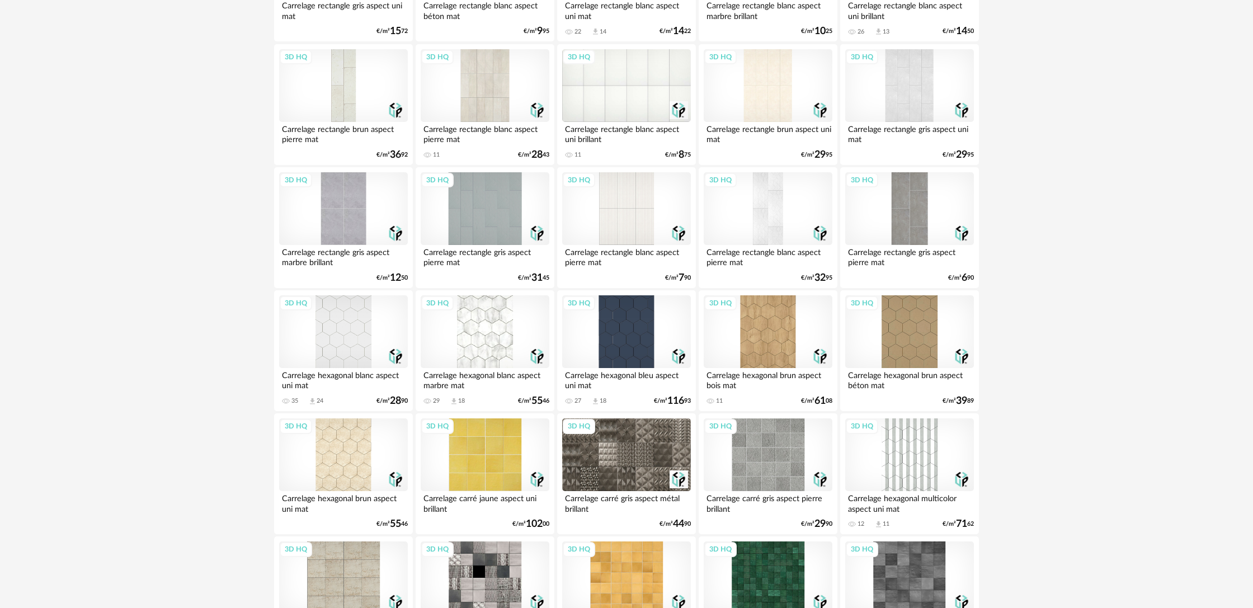
scroll to position [982, 0]
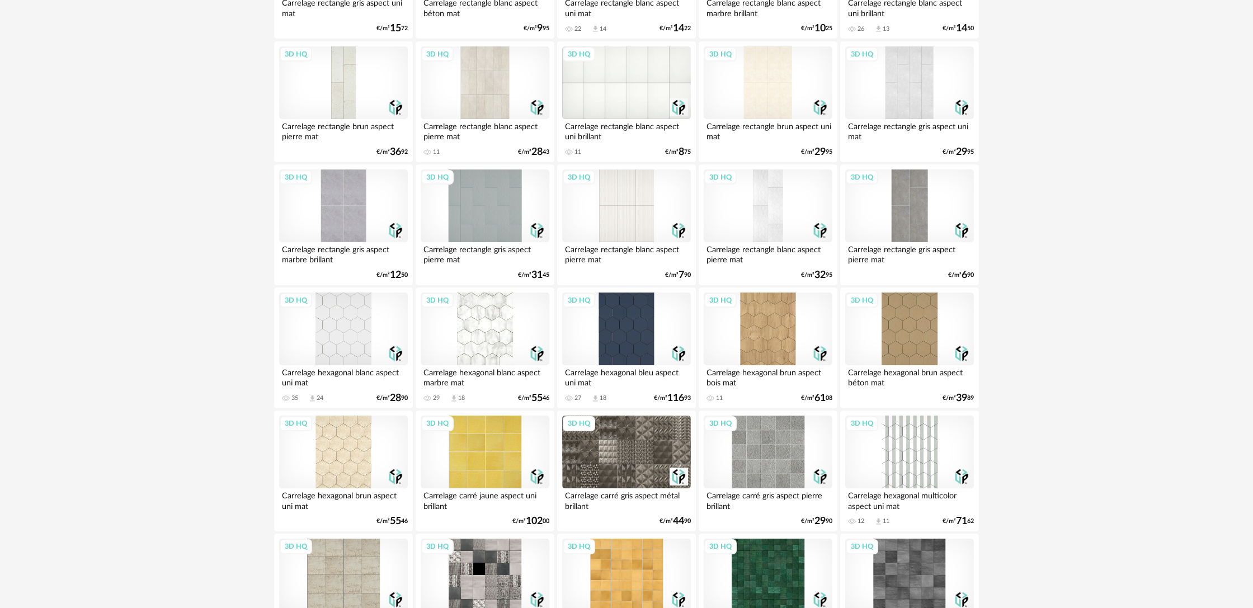
click at [628, 343] on div "3D HQ" at bounding box center [626, 329] width 129 height 73
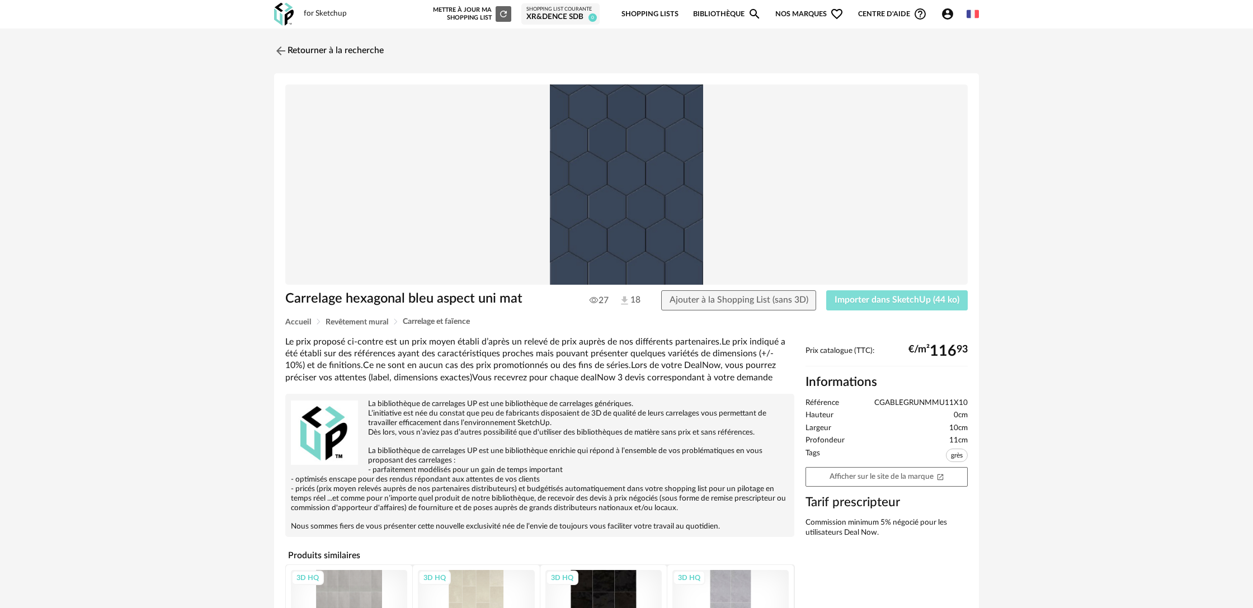
click at [902, 301] on span "Importer dans SketchUp (44 ko)" at bounding box center [897, 299] width 125 height 9
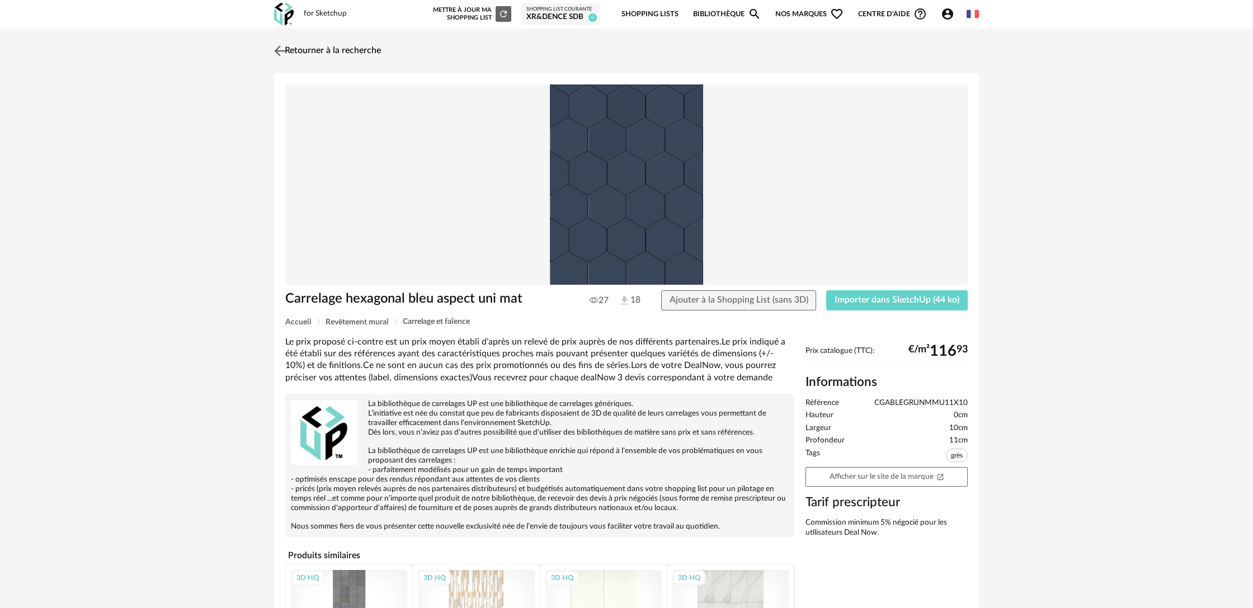
click at [305, 48] on link "Retourner à la recherche" at bounding box center [326, 51] width 110 height 25
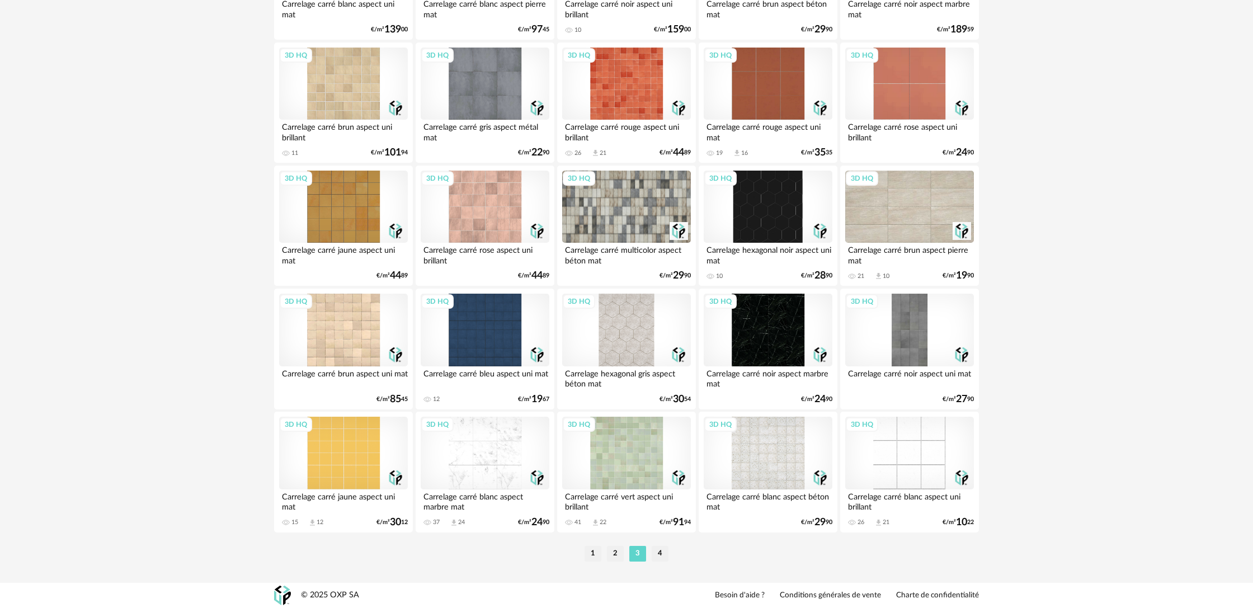
scroll to position [2094, 0]
click at [613, 559] on li "2" at bounding box center [615, 554] width 17 height 16
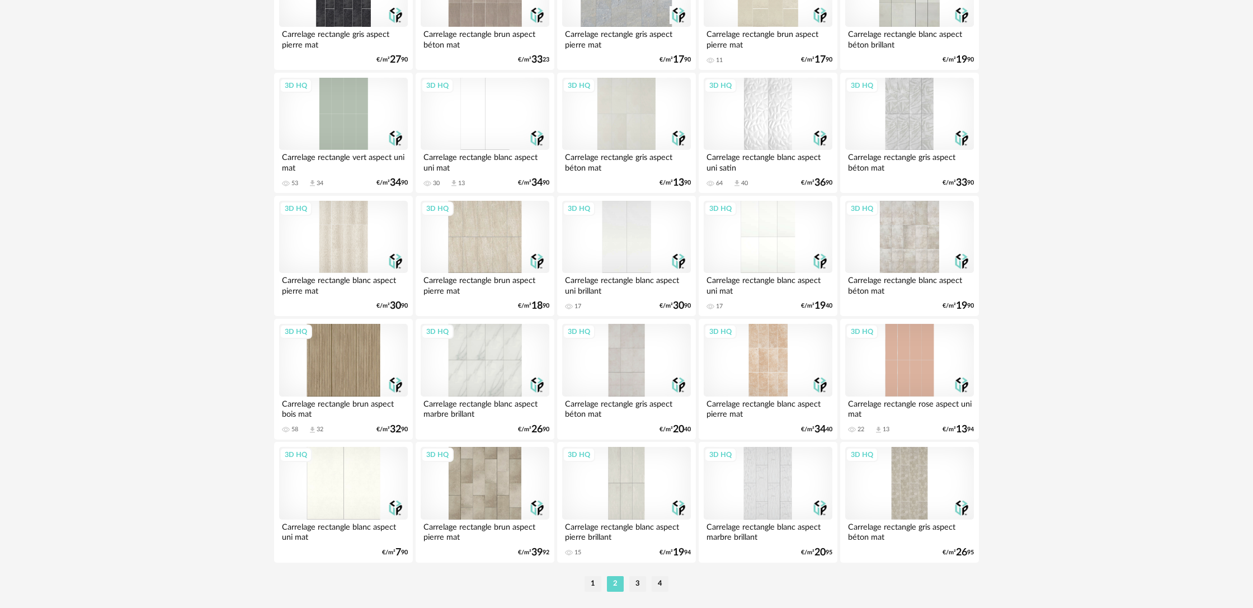
scroll to position [2097, 0]
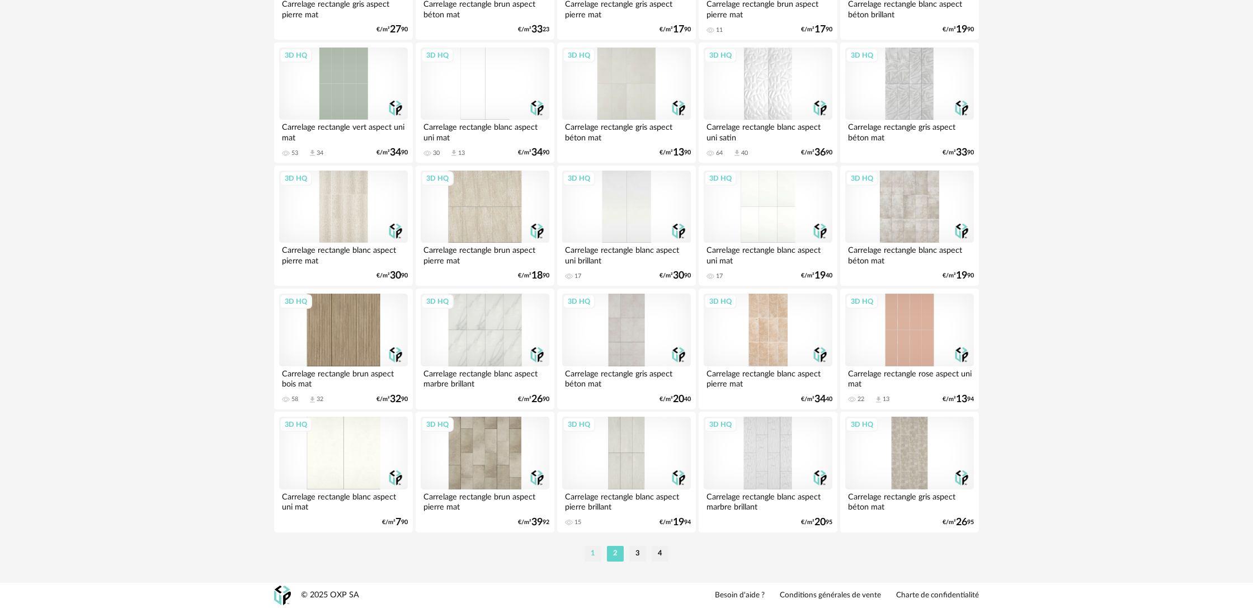
click at [595, 554] on li "1" at bounding box center [593, 554] width 17 height 16
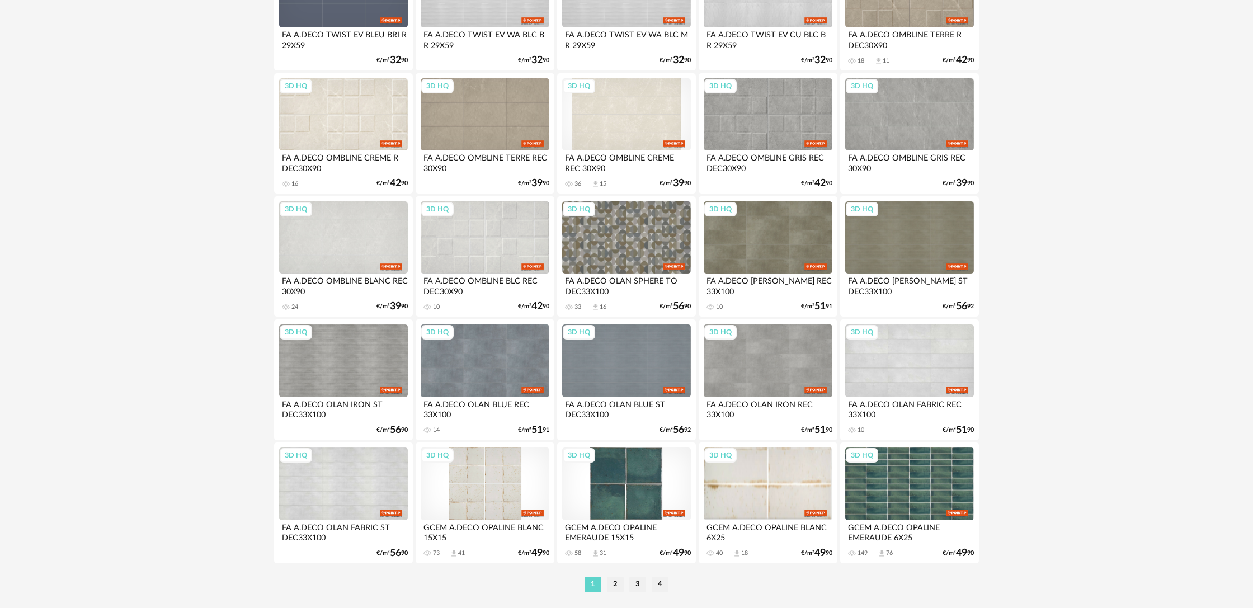
scroll to position [2097, 0]
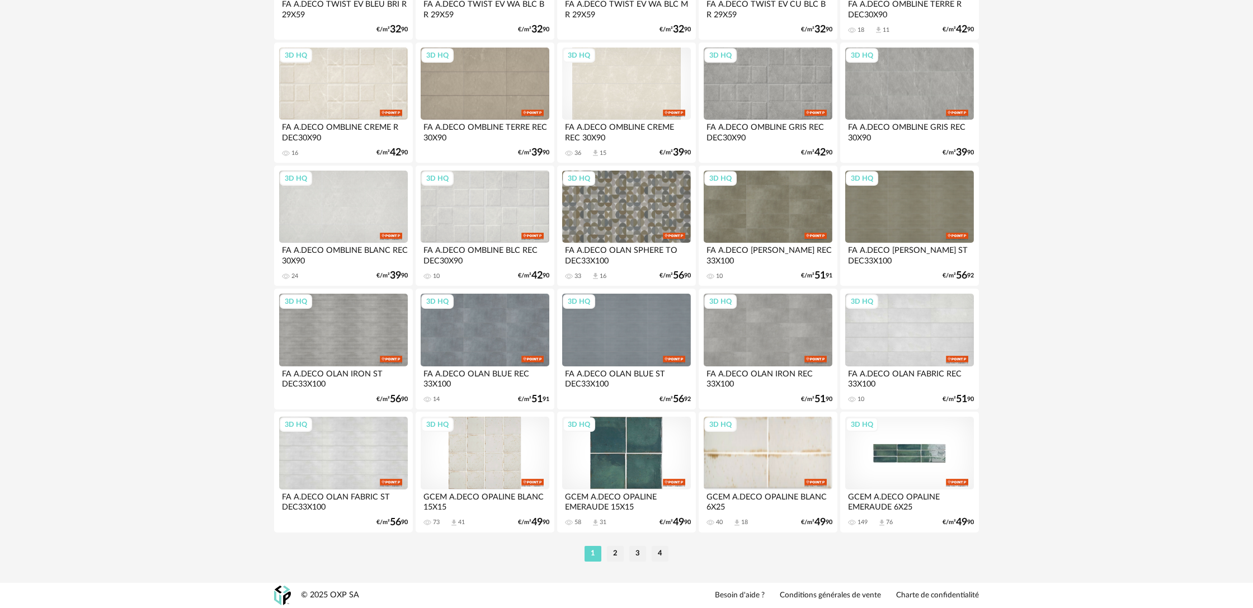
click at [892, 473] on div "3D HQ" at bounding box center [909, 453] width 129 height 73
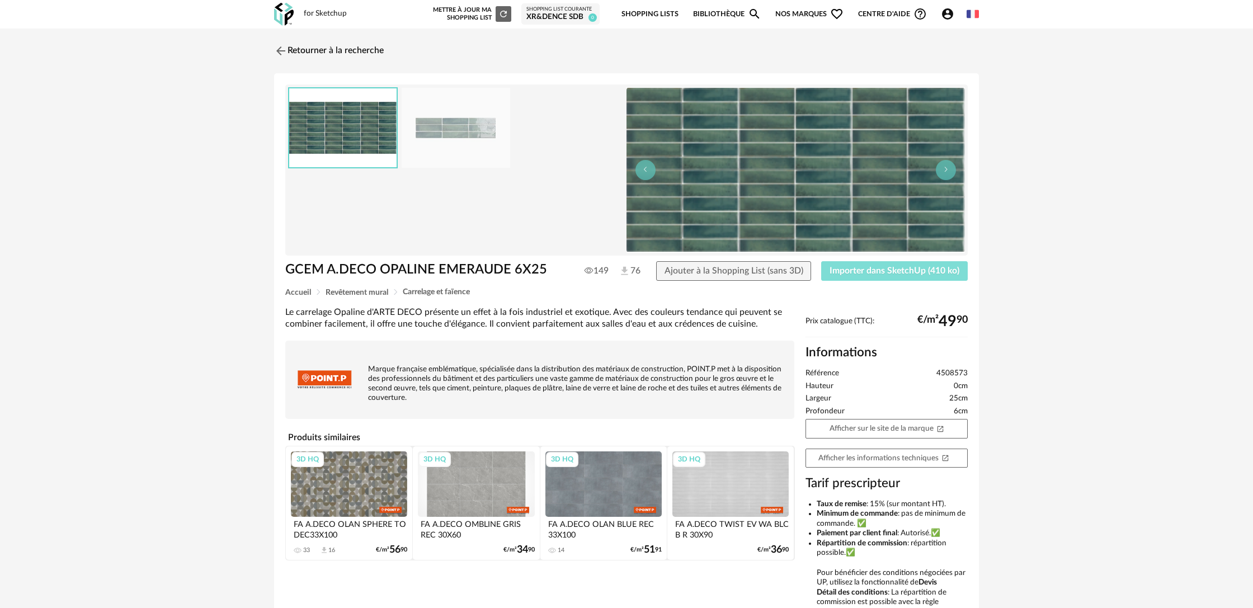
click at [868, 275] on span "Importer dans SketchUp (410 ko)" at bounding box center [895, 270] width 130 height 9
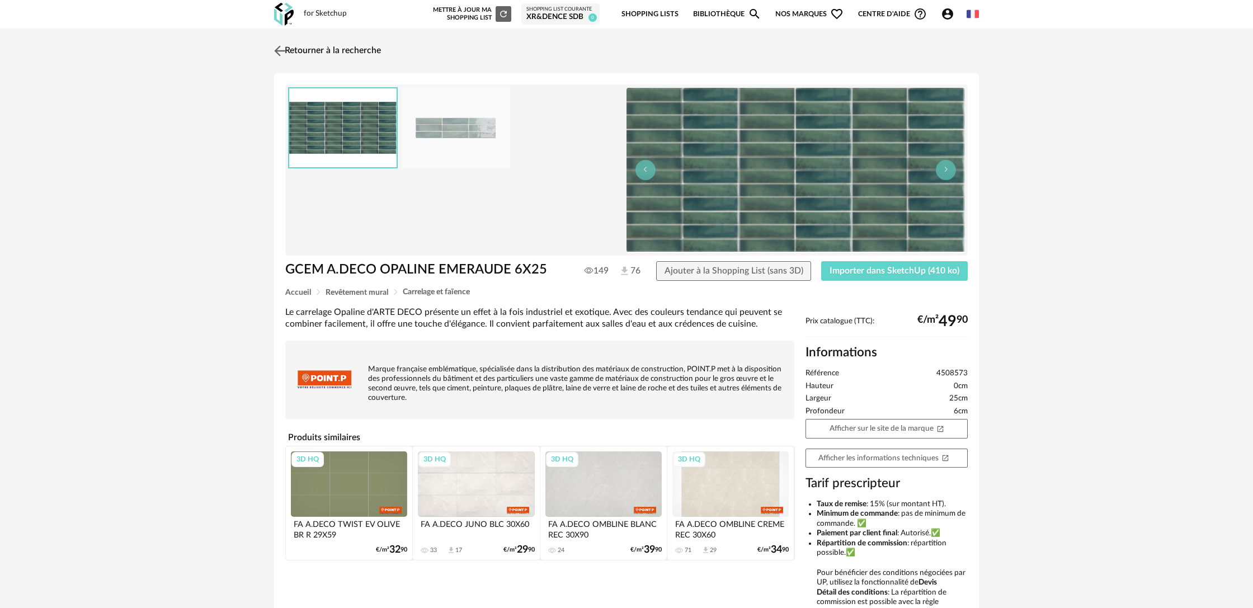
click at [310, 47] on link "Retourner à la recherche" at bounding box center [326, 51] width 110 height 25
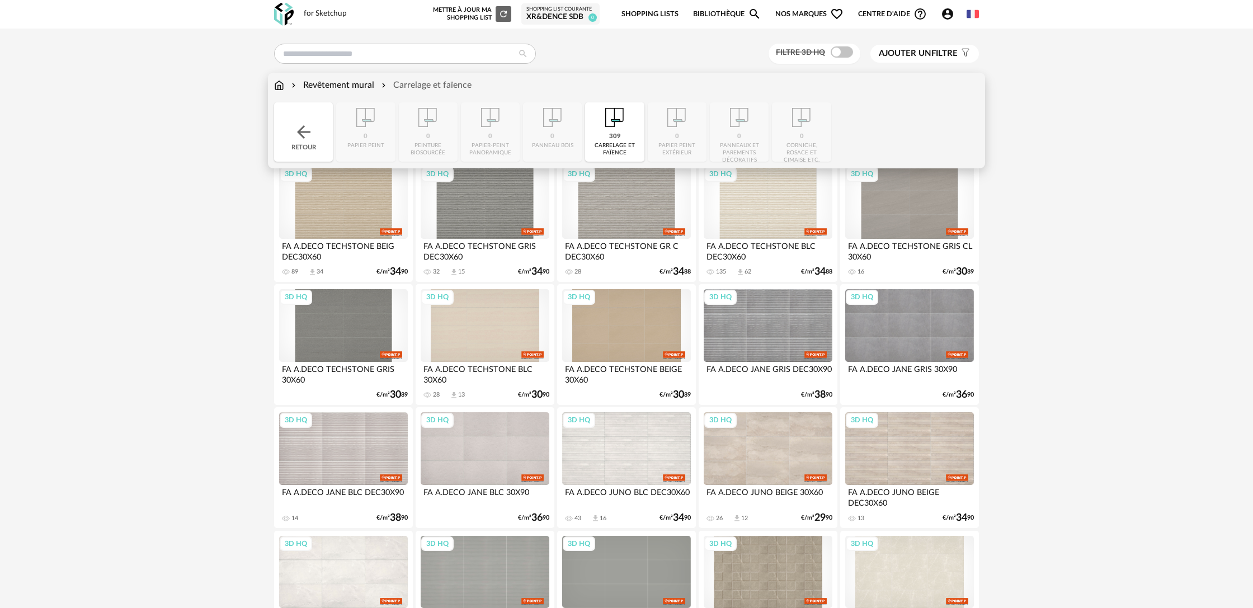
click at [326, 87] on div "Revêtement mural" at bounding box center [331, 85] width 85 height 13
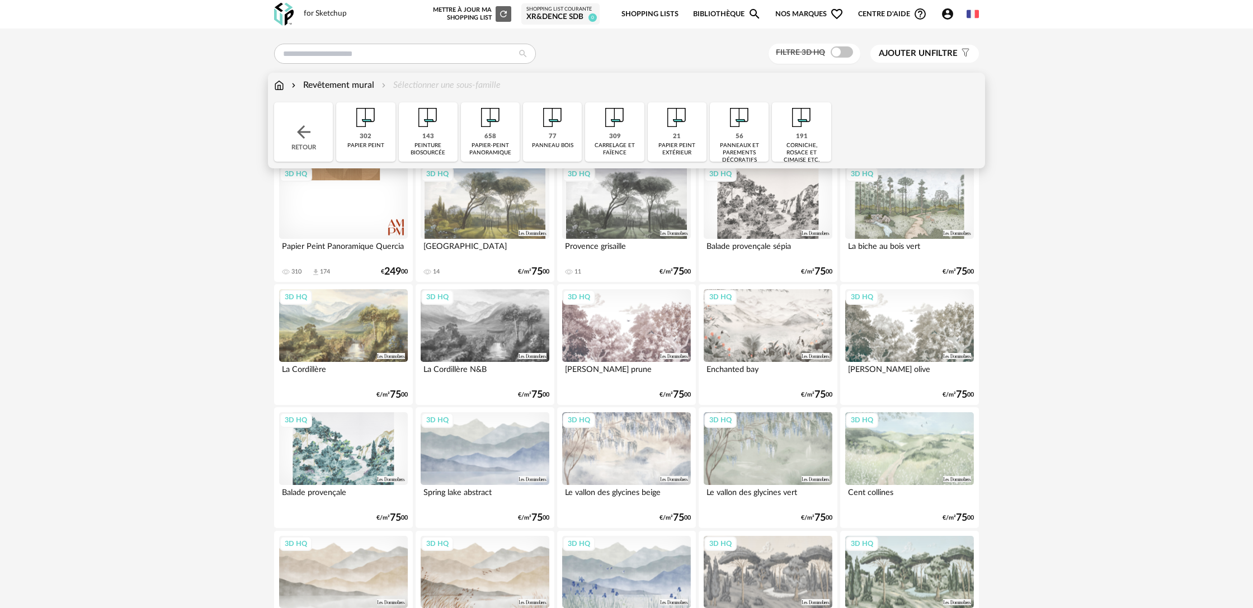
click at [425, 142] on div "143 peinture biosourcée" at bounding box center [428, 131] width 59 height 59
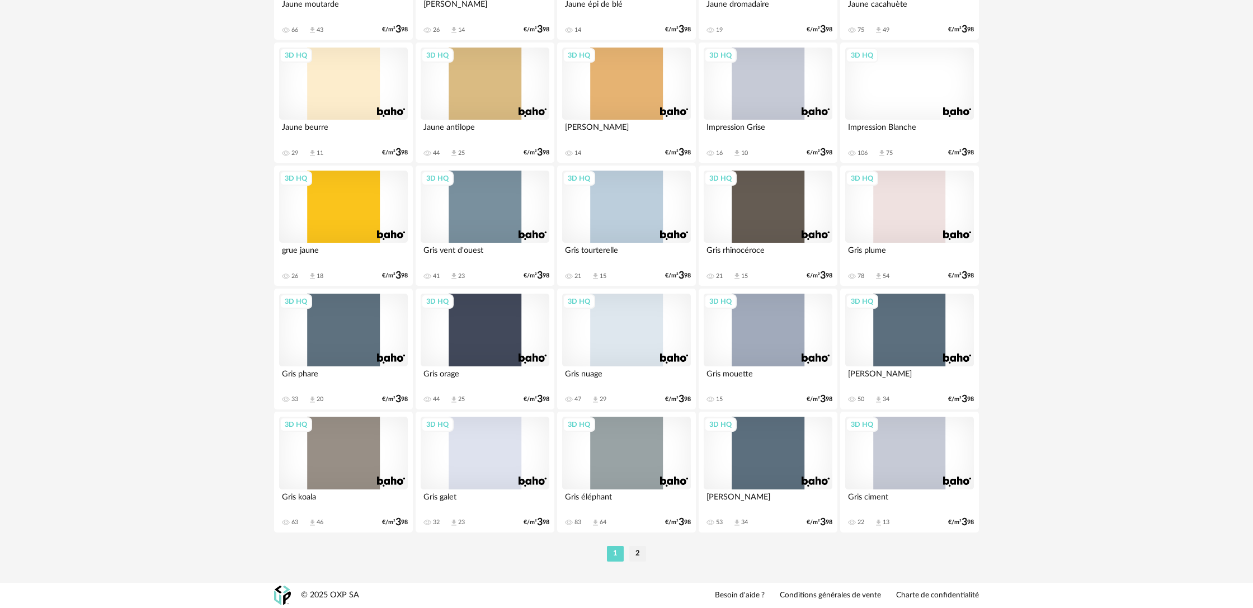
scroll to position [2097, 0]
click at [639, 467] on div "3D HQ" at bounding box center [626, 453] width 129 height 73
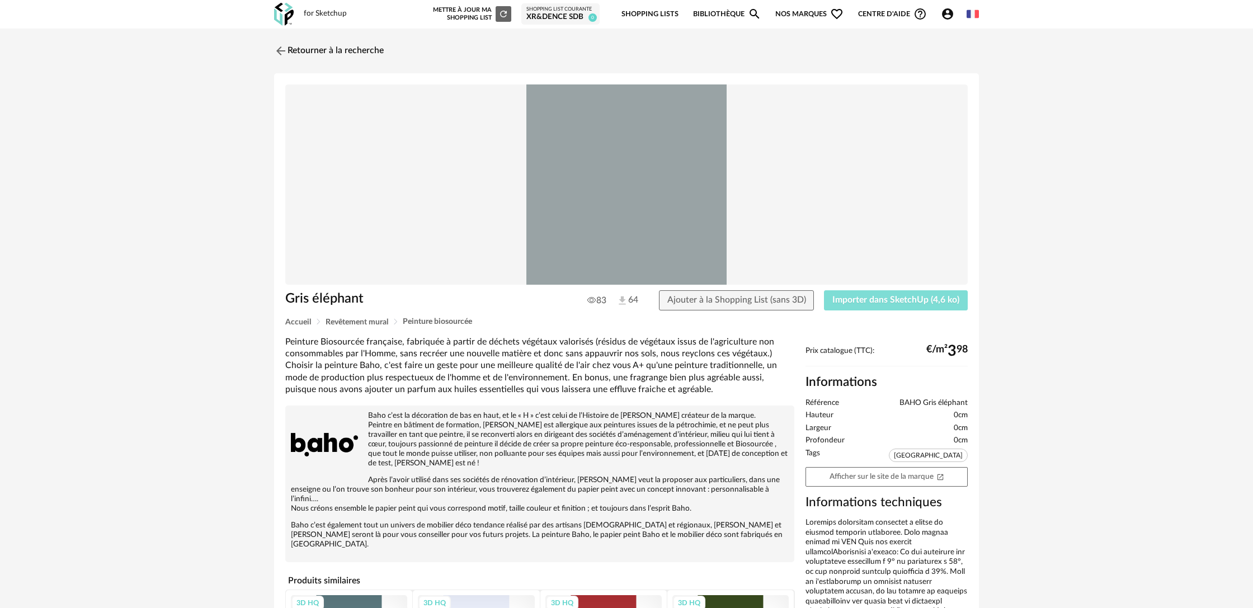
click at [898, 301] on span "Importer dans SketchUp (4,6 ko)" at bounding box center [895, 299] width 127 height 9
click at [322, 50] on link "Retourner à la recherche" at bounding box center [326, 51] width 110 height 25
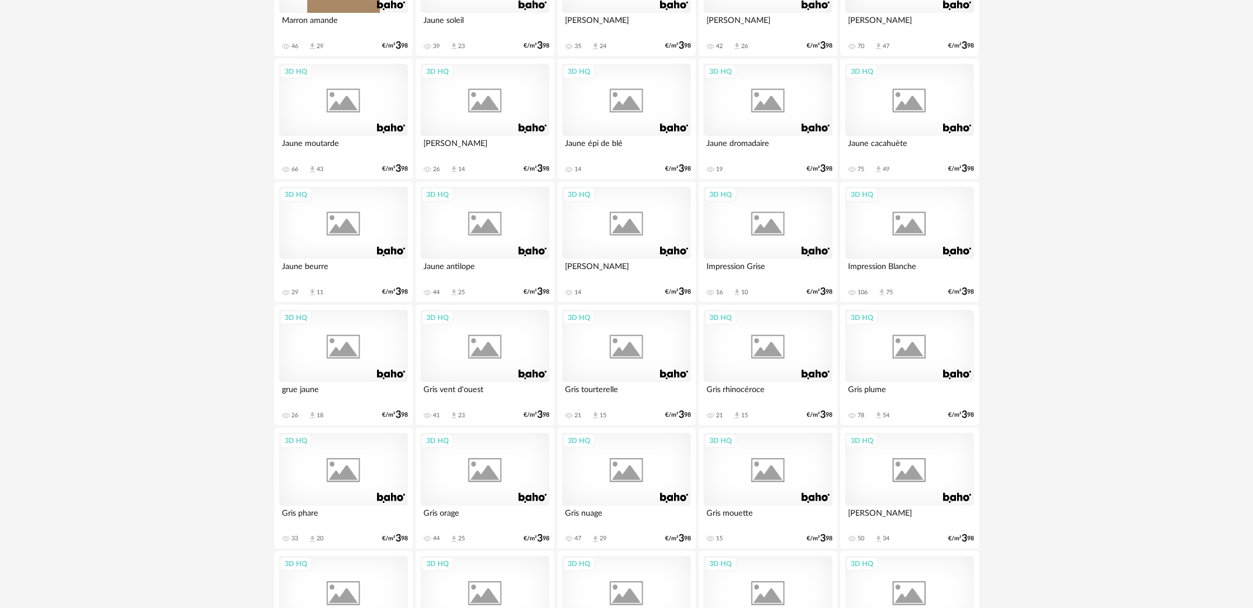
scroll to position [2066, 0]
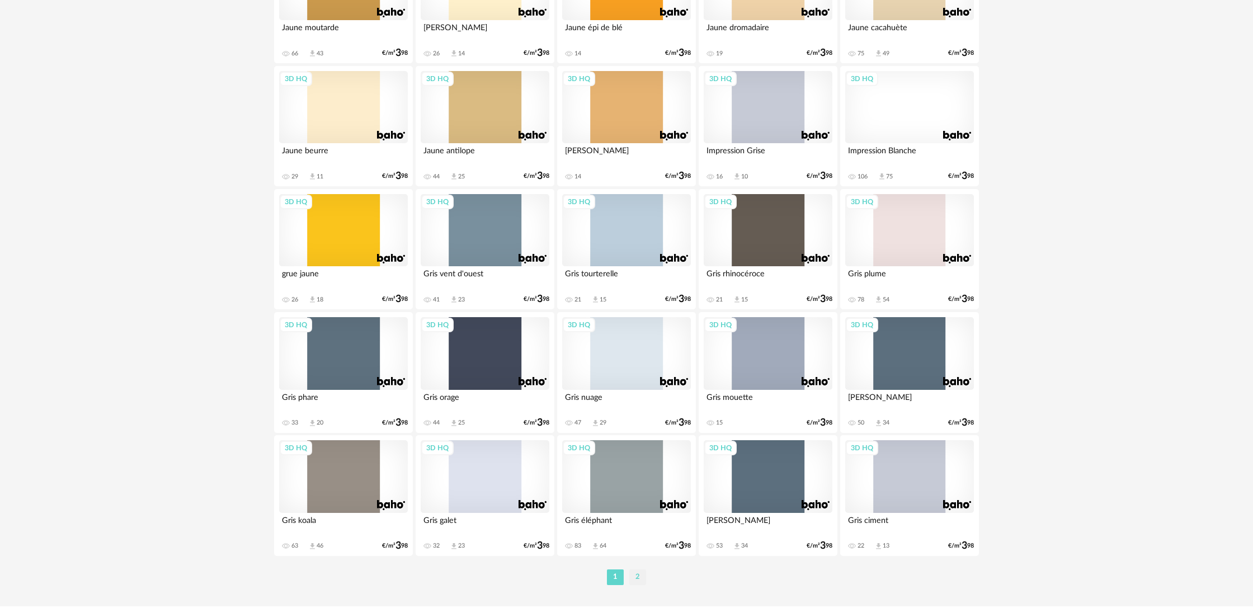
click at [637, 585] on li "2" at bounding box center [637, 578] width 17 height 16
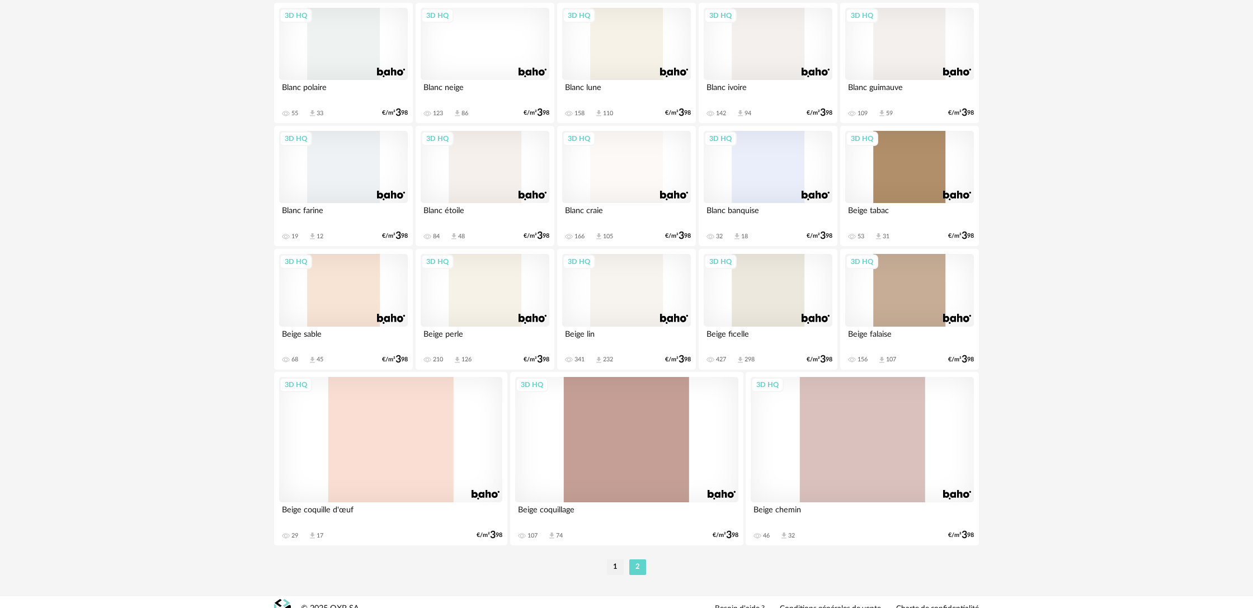
scroll to position [792, 0]
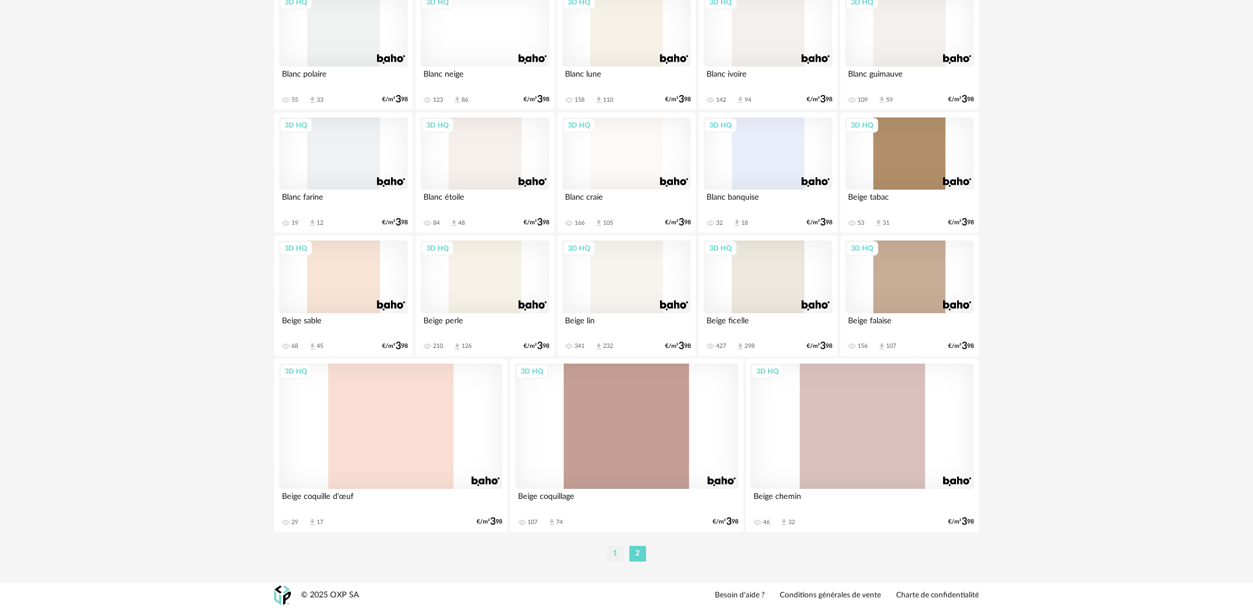
click at [615, 558] on li "1" at bounding box center [615, 554] width 17 height 16
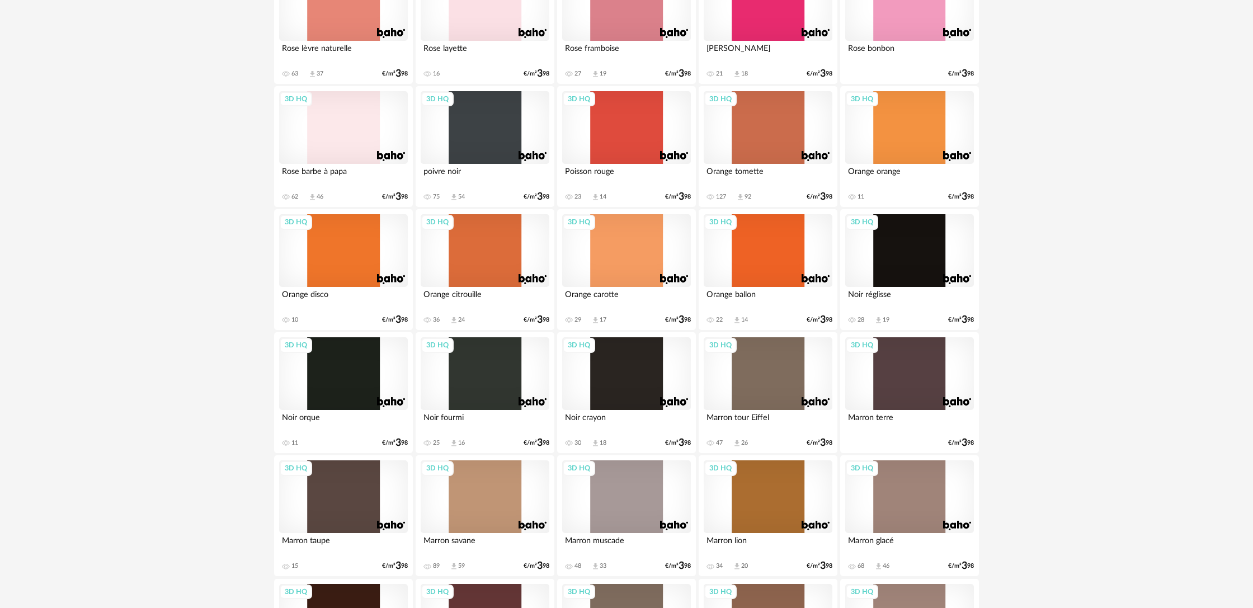
scroll to position [1190, 0]
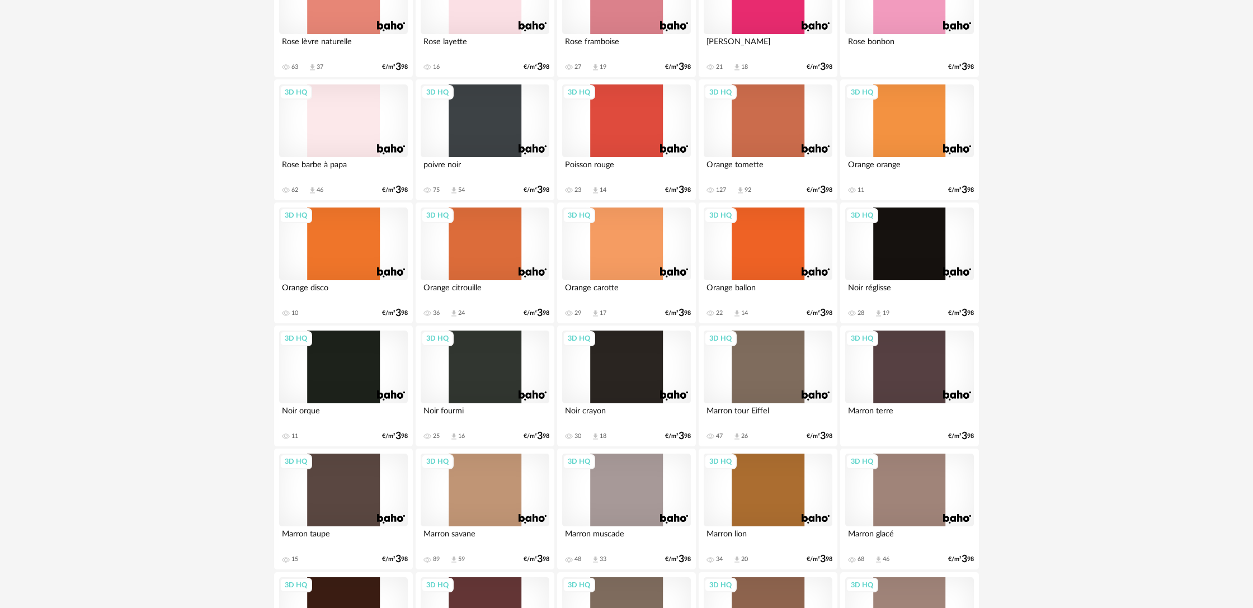
click at [475, 137] on div "3D HQ" at bounding box center [485, 120] width 129 height 73
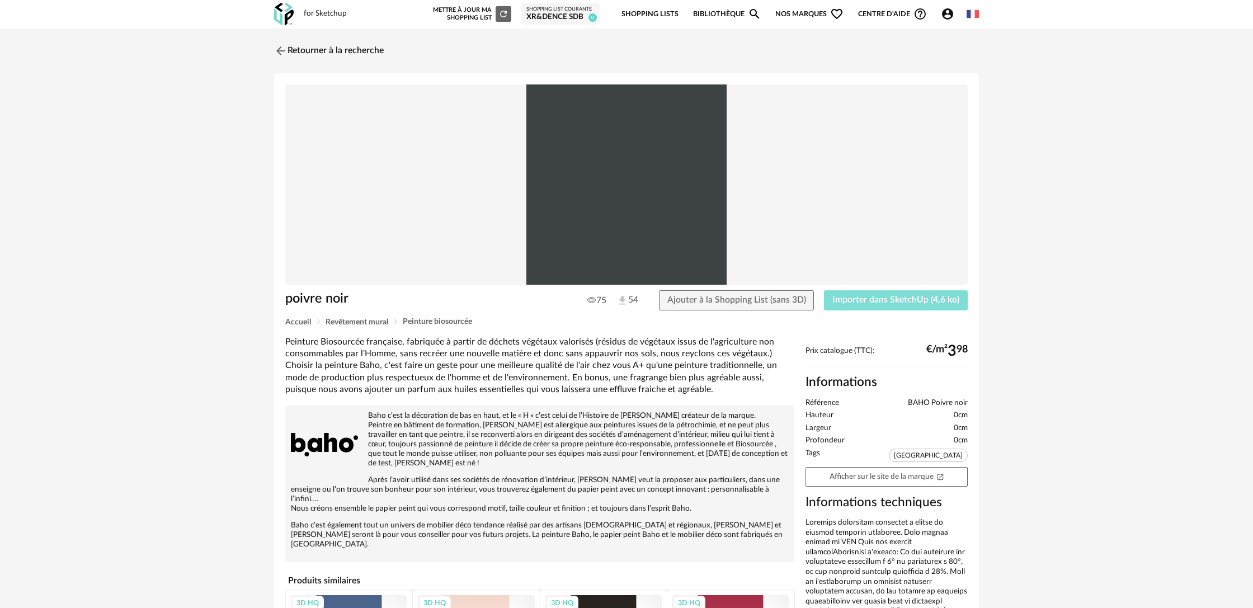
click at [846, 301] on span "Importer dans SketchUp (4,6 ko)" at bounding box center [895, 299] width 127 height 9
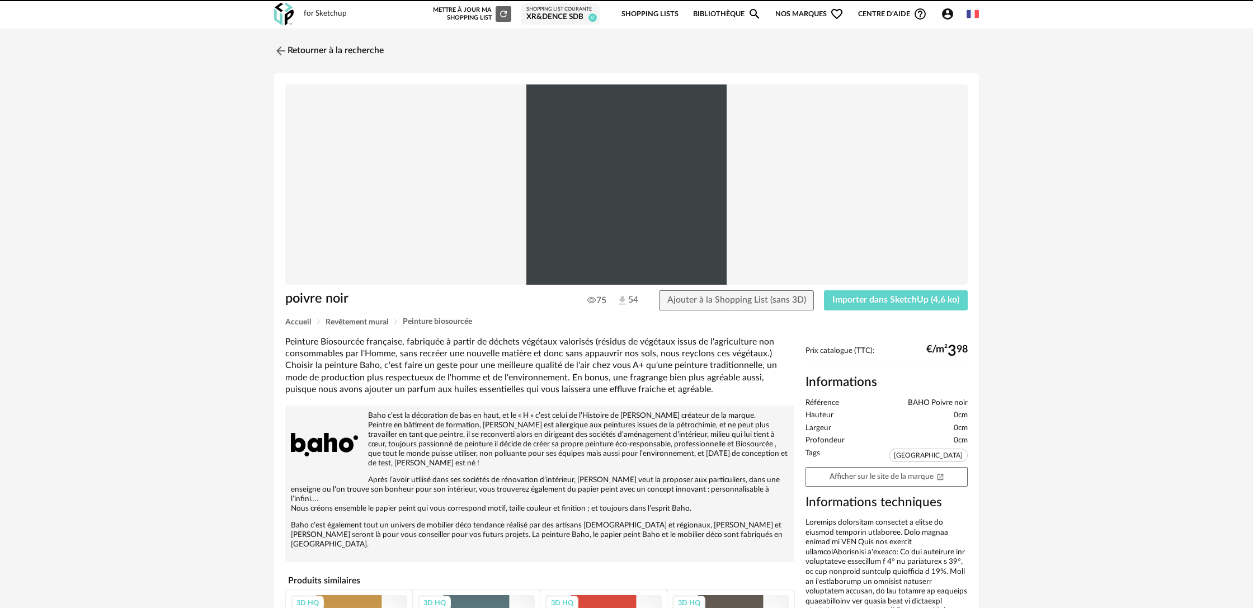
click at [281, 51] on img at bounding box center [280, 50] width 13 height 13
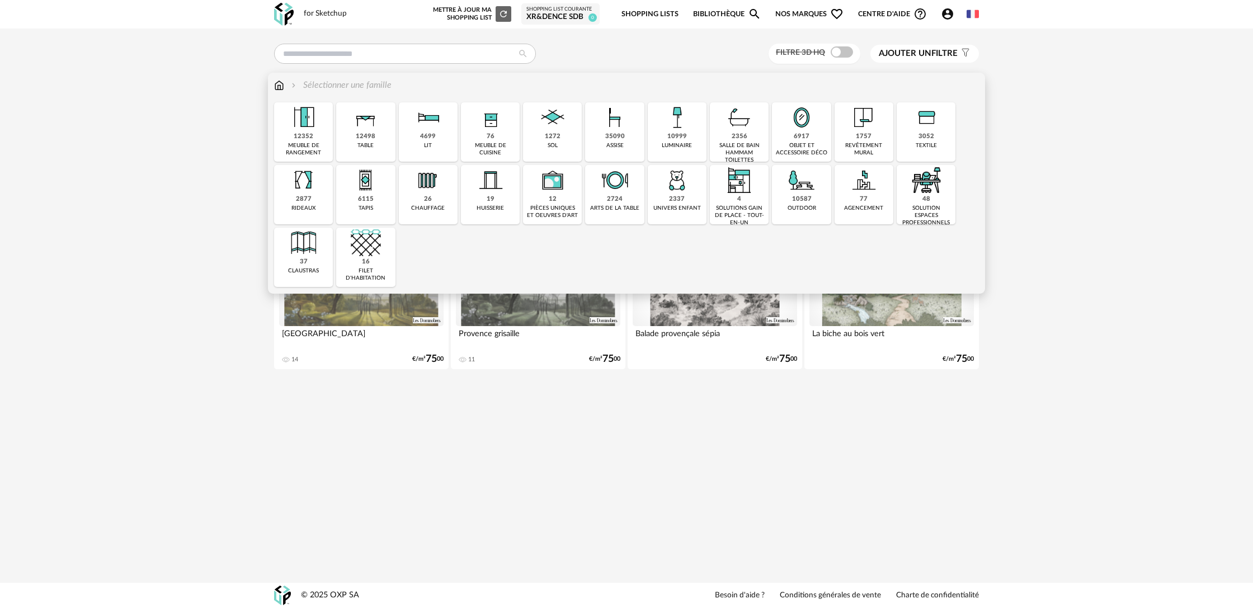
click at [858, 142] on div "1757 revêtement mural" at bounding box center [864, 131] width 59 height 59
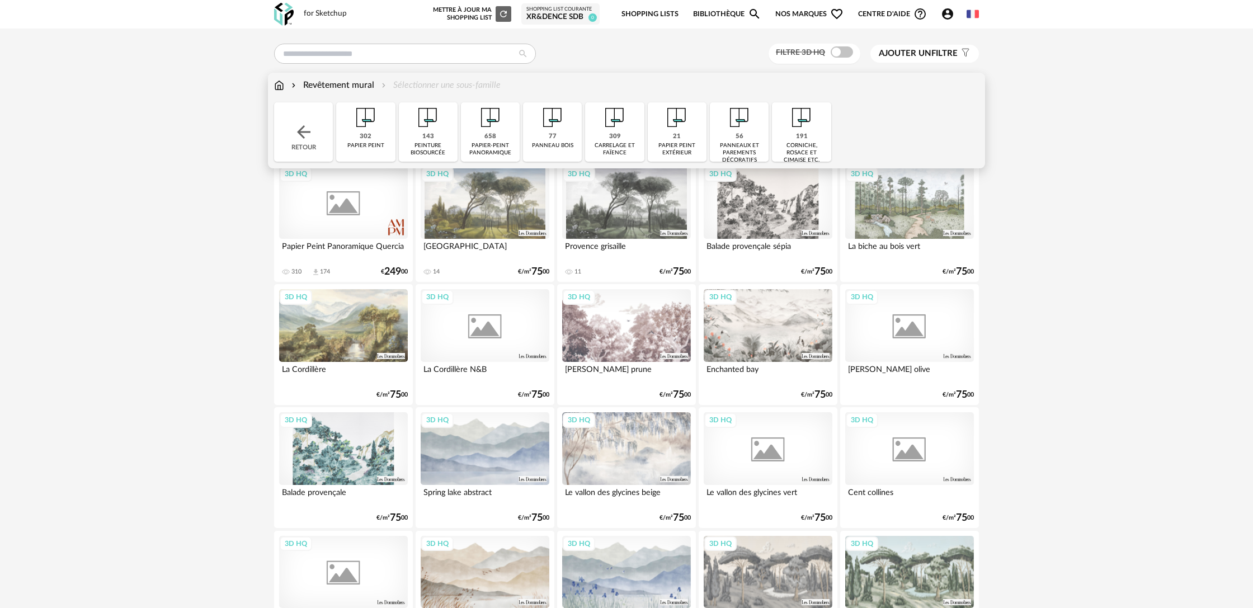
click at [365, 139] on div "302" at bounding box center [366, 137] width 12 height 8
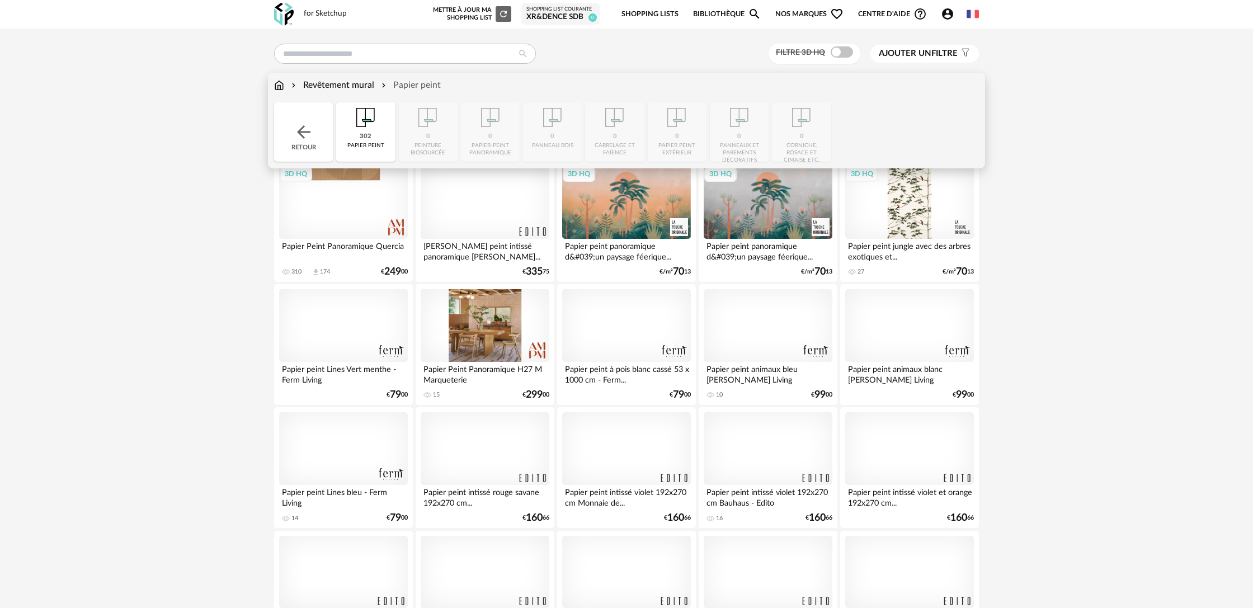
click at [429, 139] on div "Close icon Retour 302 papier peint 0 peinture biosourcée 0 papier-peint panoram…" at bounding box center [626, 131] width 705 height 59
click at [429, 119] on div "Close icon Retour 302 papier peint 0 peinture biosourcée 0 papier-peint panoram…" at bounding box center [626, 131] width 705 height 59
click at [302, 139] on img at bounding box center [304, 132] width 20 height 20
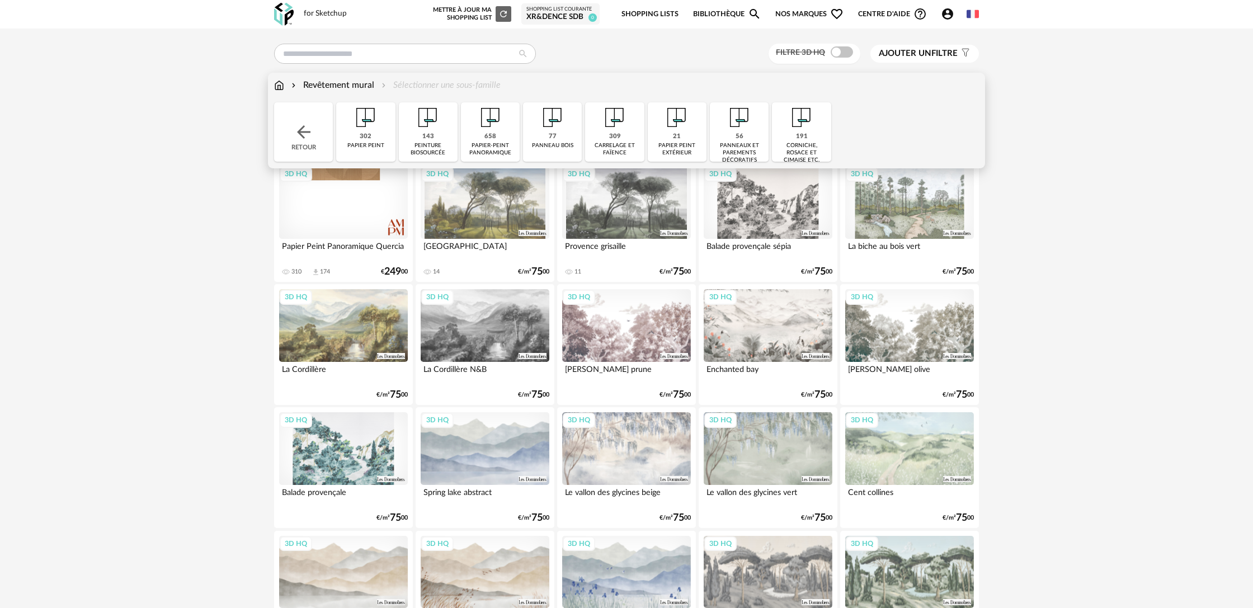
click at [430, 136] on div "143" at bounding box center [428, 137] width 12 height 8
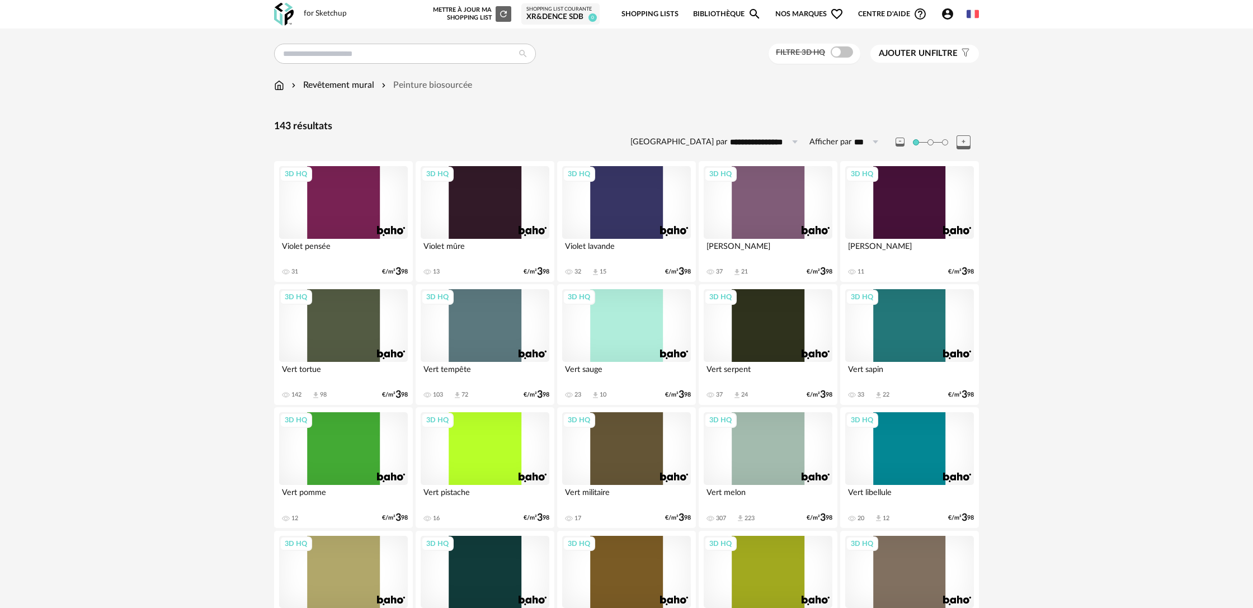
click at [364, 327] on div "3D HQ" at bounding box center [343, 325] width 129 height 73
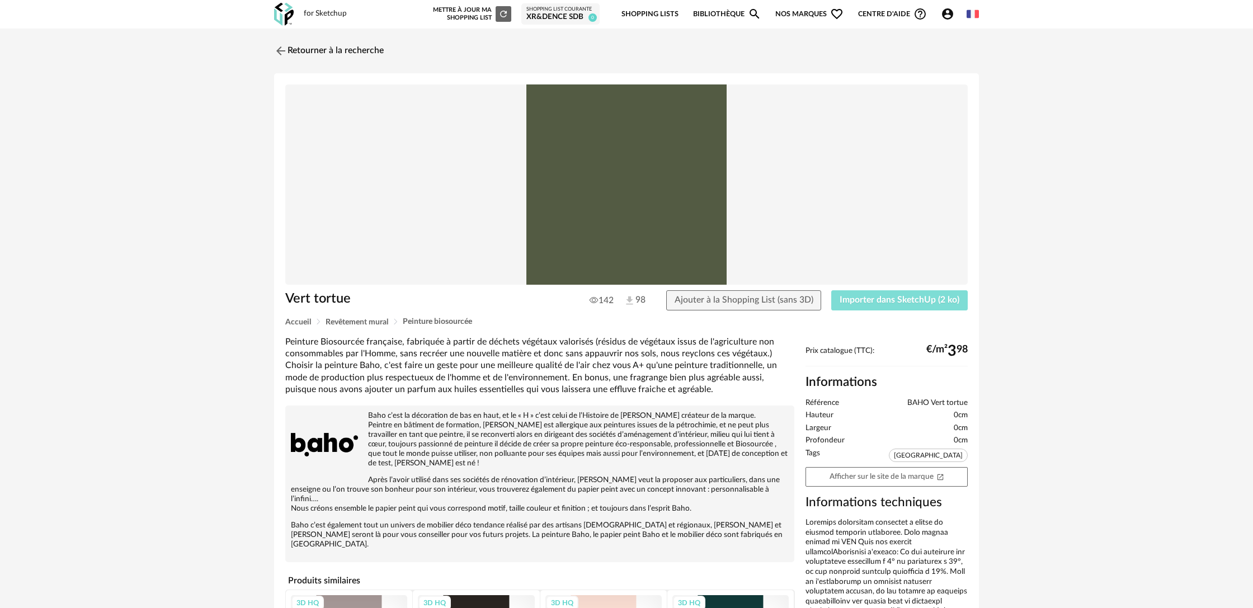
click at [889, 291] on button "Importer dans SketchUp (2 ko)" at bounding box center [899, 300] width 137 height 20
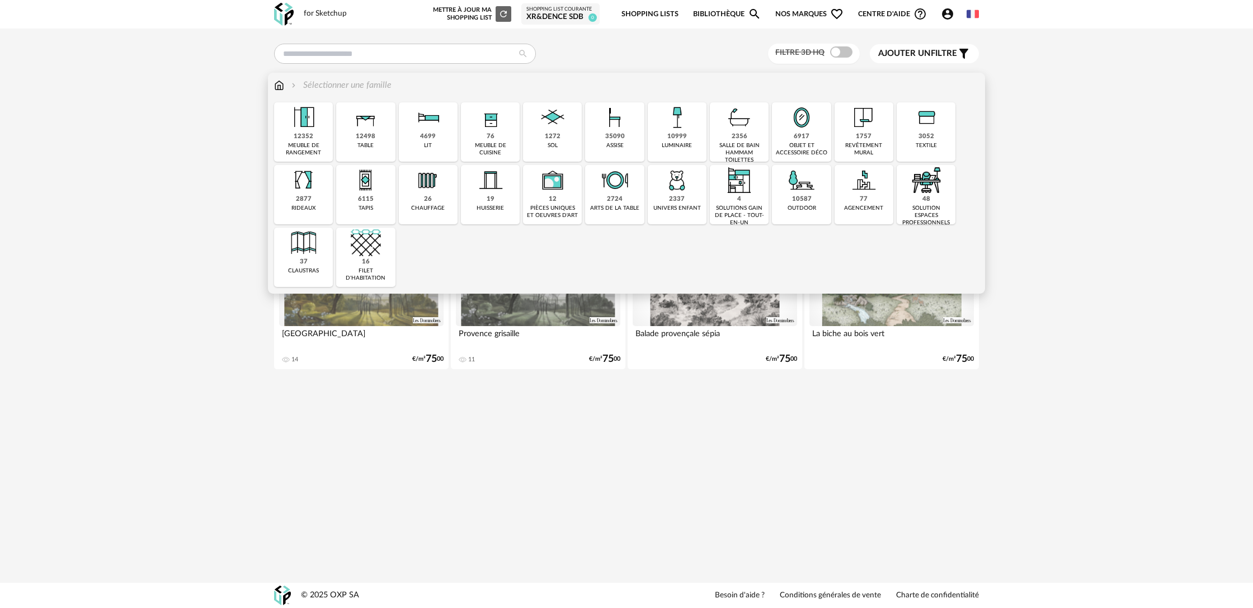
click at [856, 135] on div "1757 revêtement mural" at bounding box center [864, 131] width 59 height 59
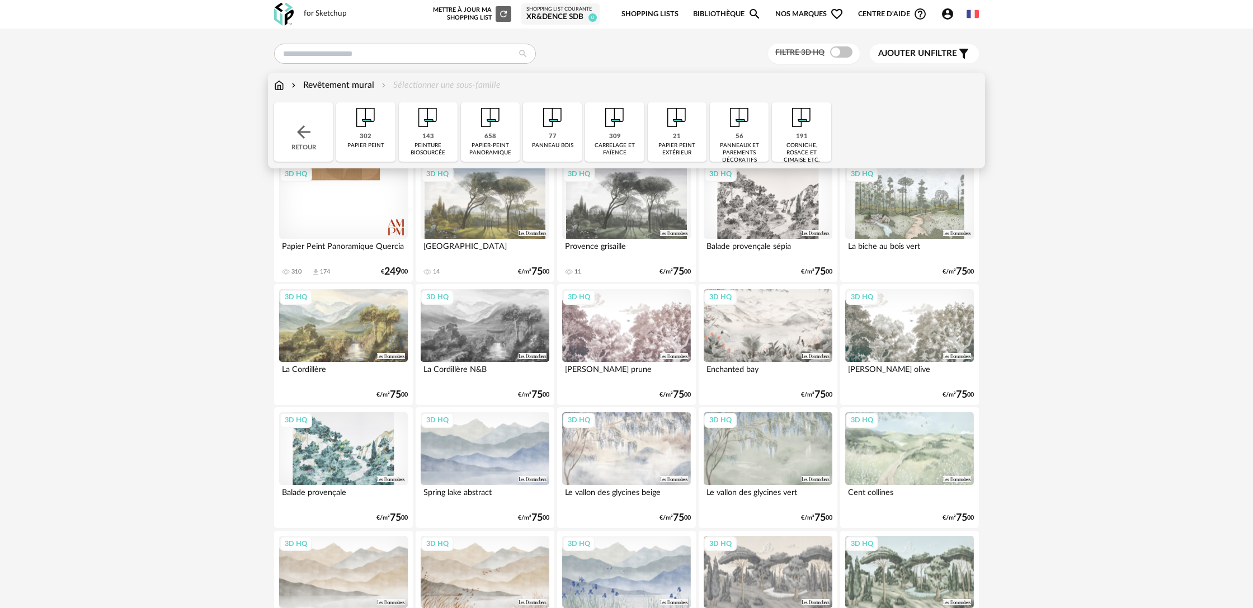
click at [434, 129] on img at bounding box center [428, 117] width 30 height 30
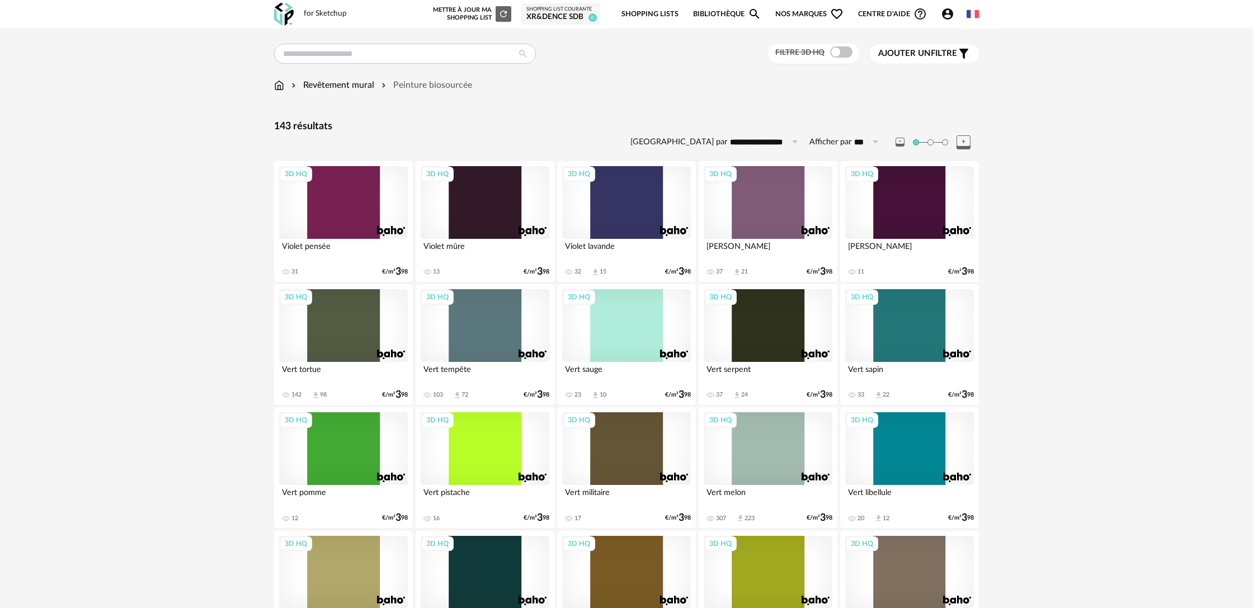
click at [908, 51] on span "Ajouter un" at bounding box center [904, 53] width 53 height 8
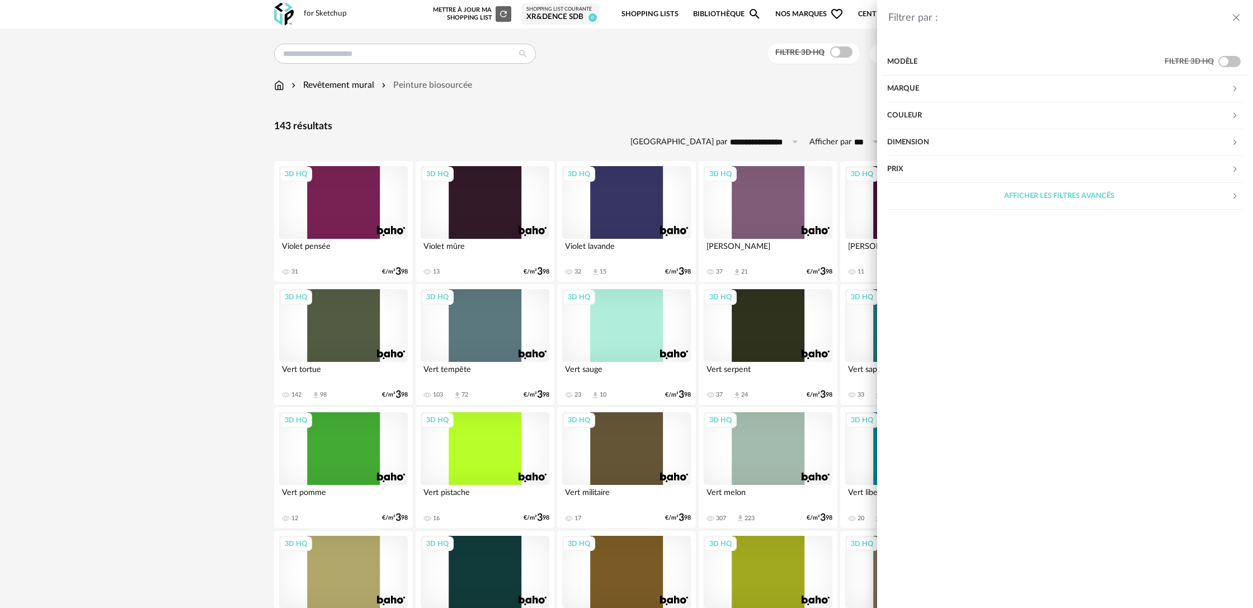
drag, startPoint x: 909, startPoint y: 118, endPoint x: 1007, endPoint y: 67, distance: 111.1
click at [909, 118] on div "Couleur" at bounding box center [1059, 115] width 344 height 27
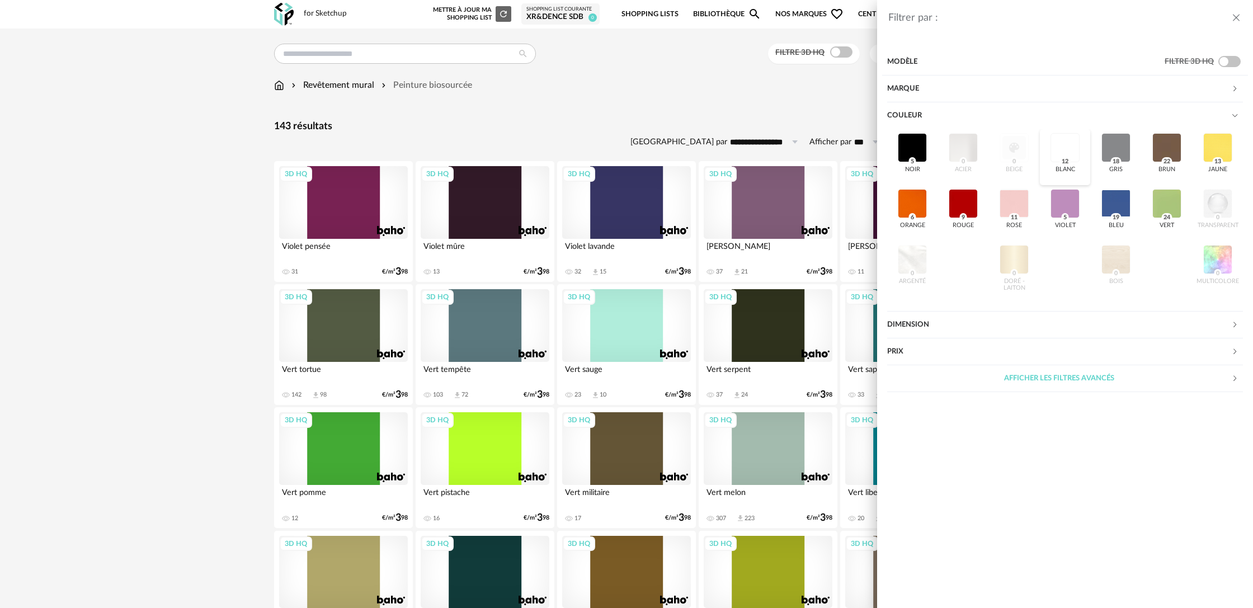
click at [1067, 152] on div at bounding box center [1065, 147] width 29 height 29
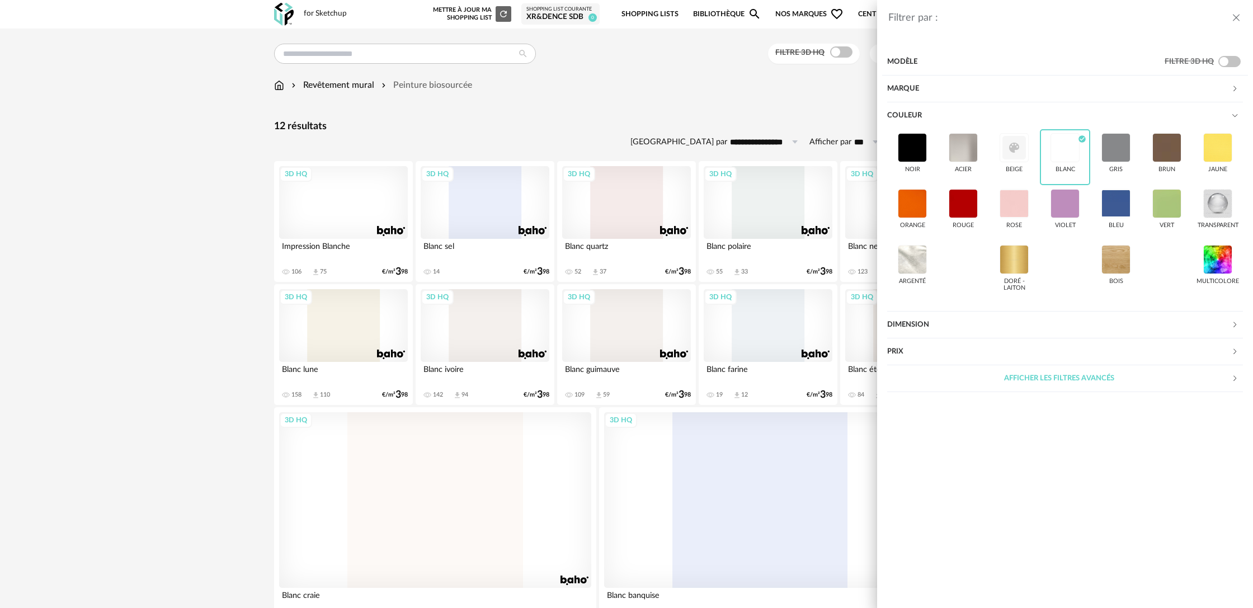
click at [184, 248] on div "Filtrer par : Modèle Filtre 3D HQ Marque &tradition 0 101 Copenhagen 0 366 Conc…" at bounding box center [626, 304] width 1253 height 608
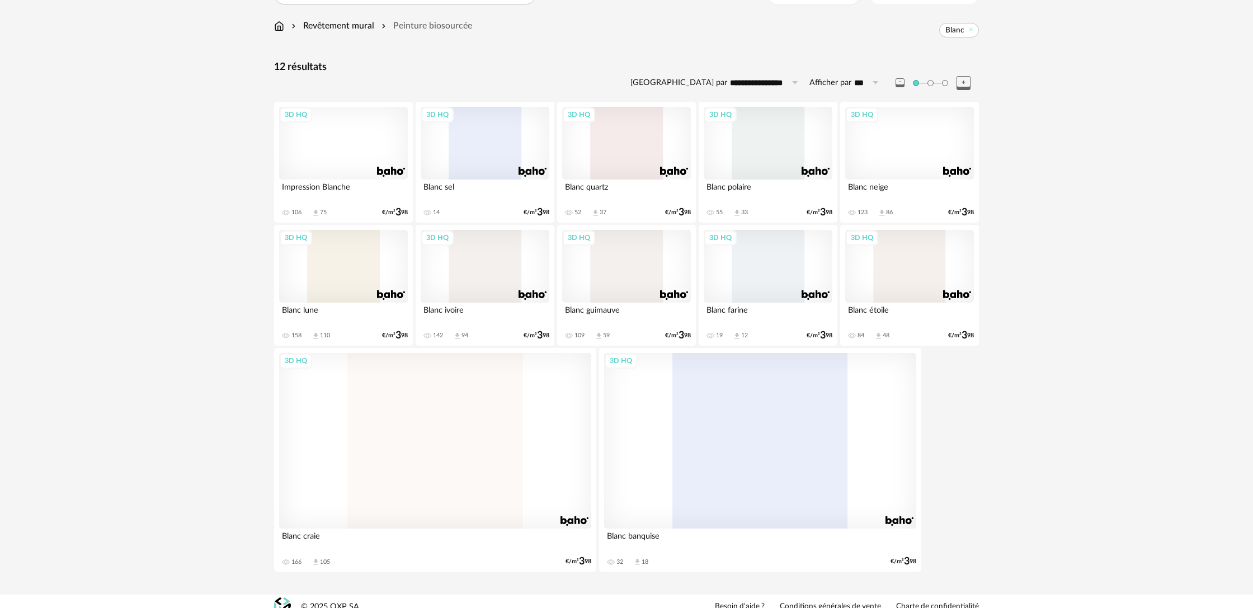
scroll to position [72, 0]
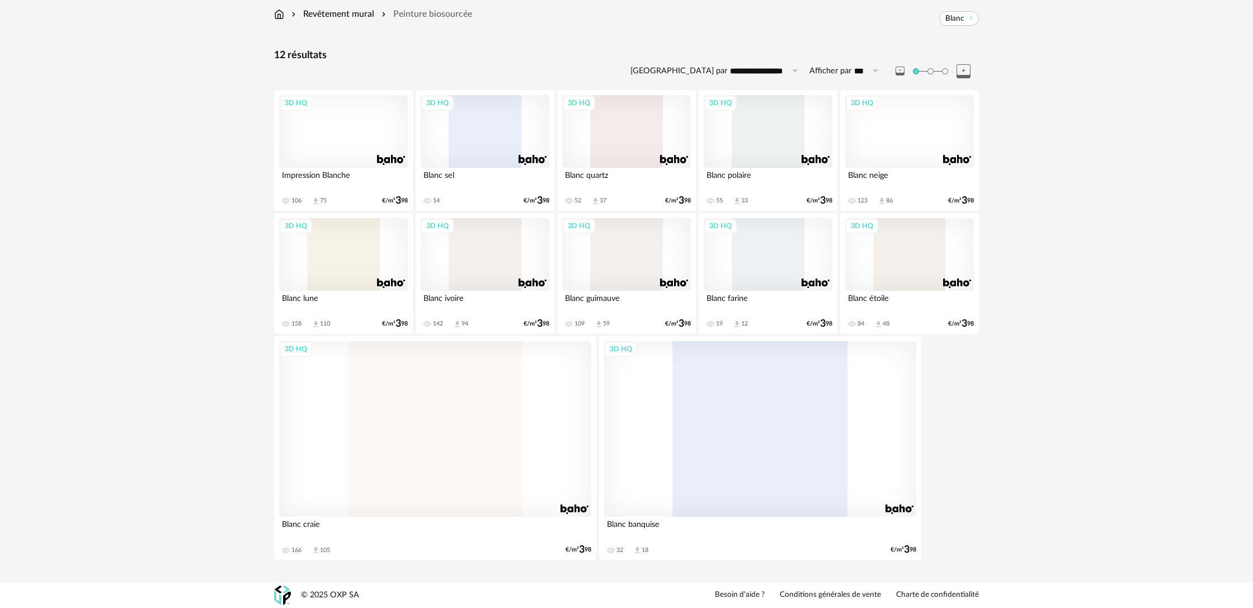
click at [365, 147] on div "3D HQ" at bounding box center [343, 131] width 129 height 73
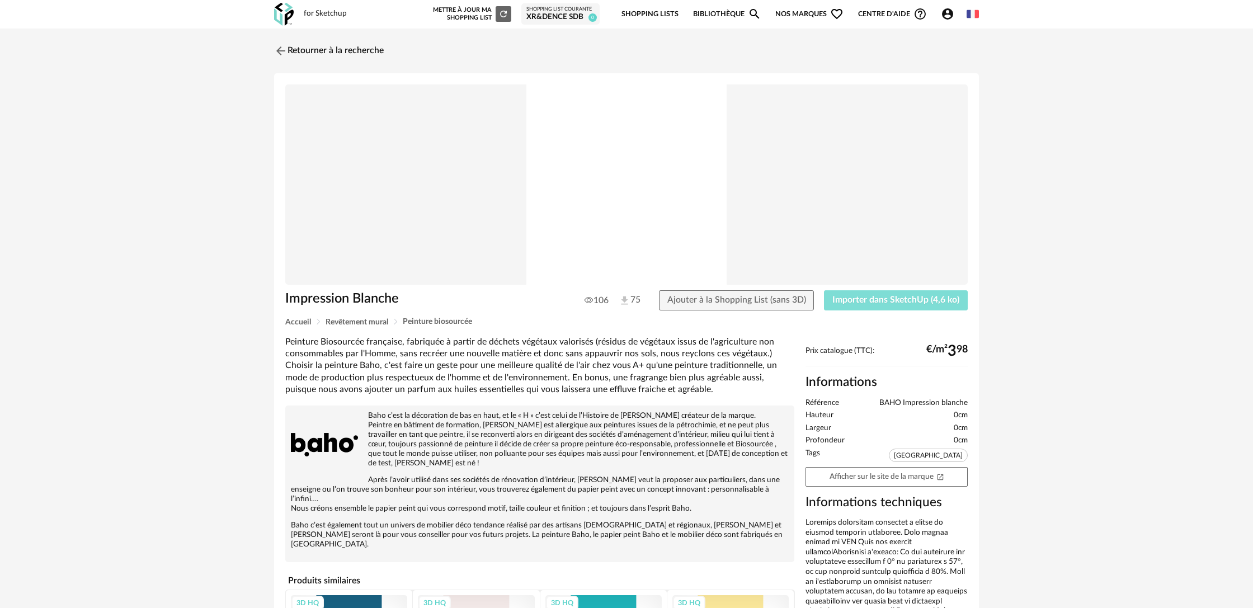
click at [869, 302] on span "Importer dans SketchUp (4,6 ko)" at bounding box center [895, 299] width 127 height 9
click at [322, 51] on link "Retourner à la recherche" at bounding box center [326, 51] width 110 height 25
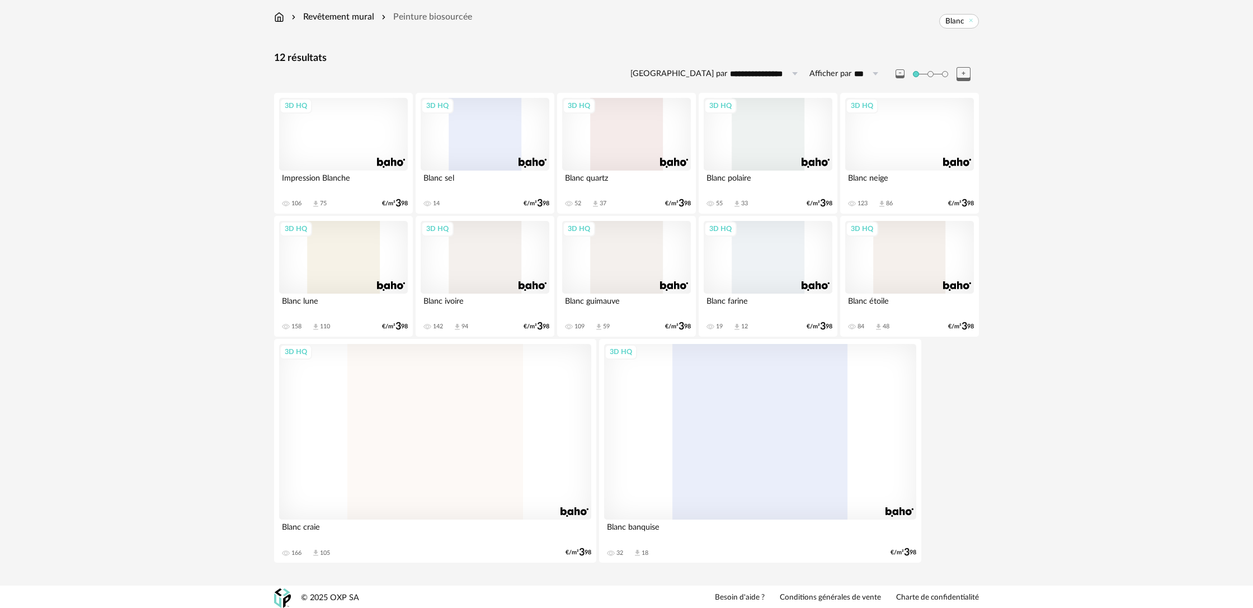
scroll to position [72, 0]
click at [972, 17] on icon at bounding box center [971, 17] width 7 height 7
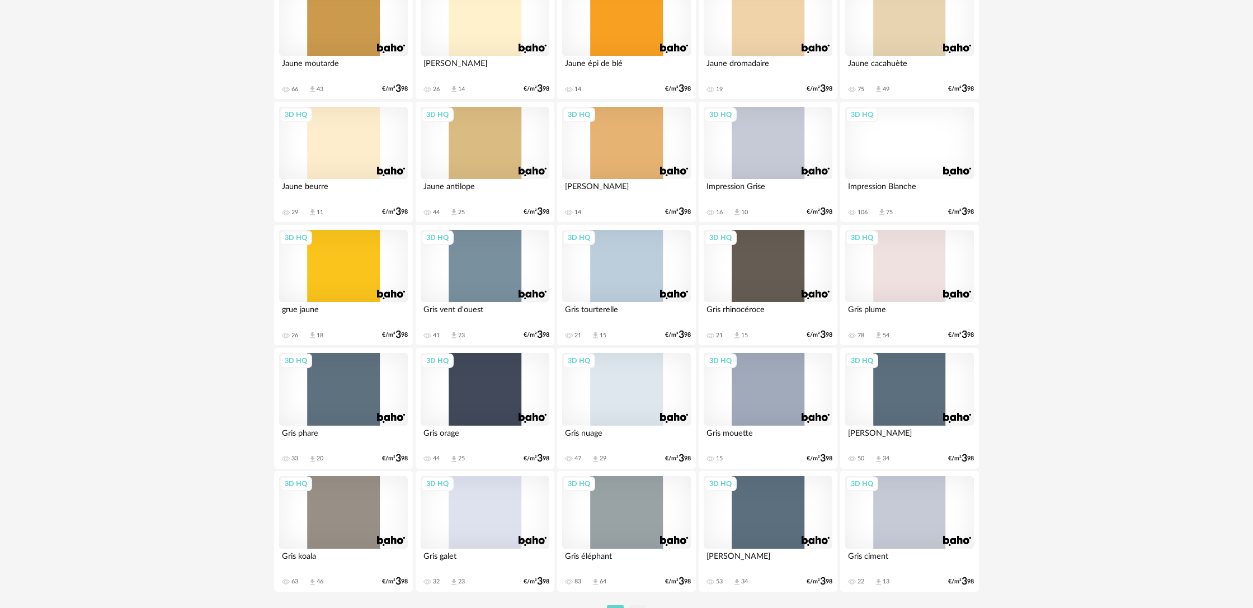
scroll to position [2097, 0]
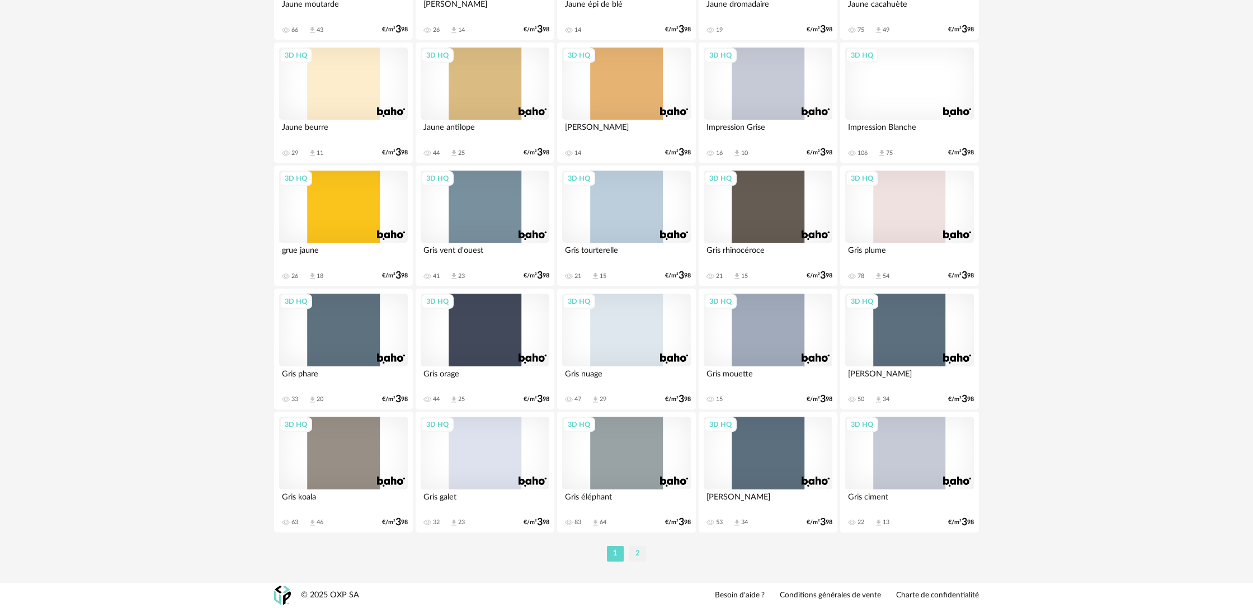
click at [641, 558] on li "2" at bounding box center [637, 554] width 17 height 16
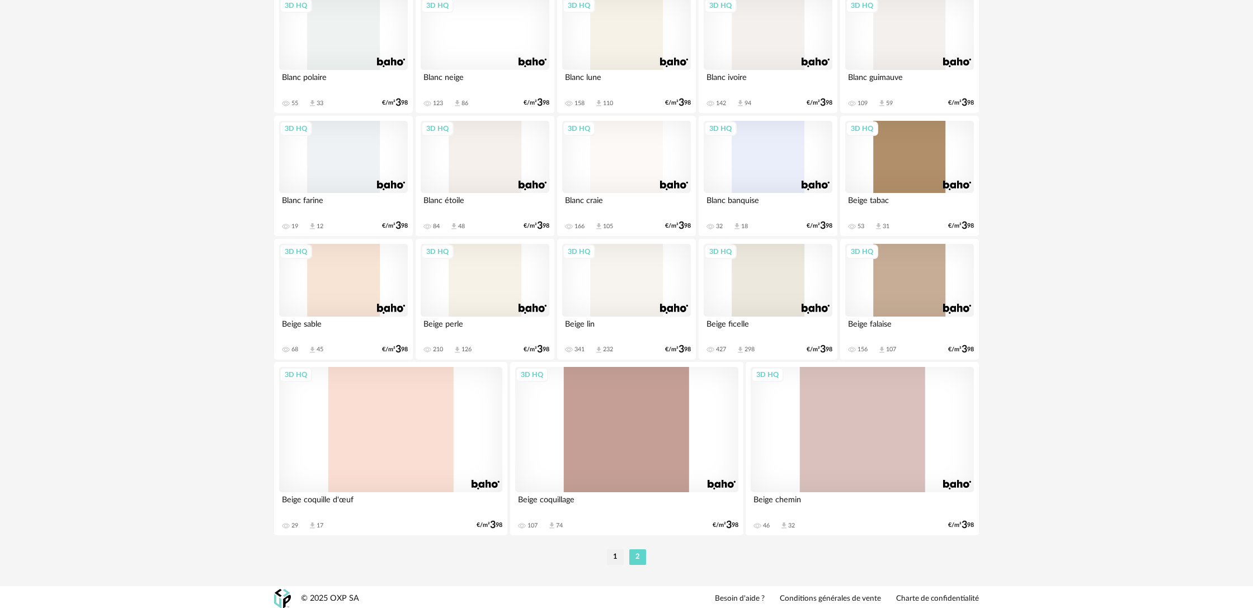
scroll to position [785, 0]
click at [413, 464] on div "3D HQ" at bounding box center [390, 428] width 223 height 125
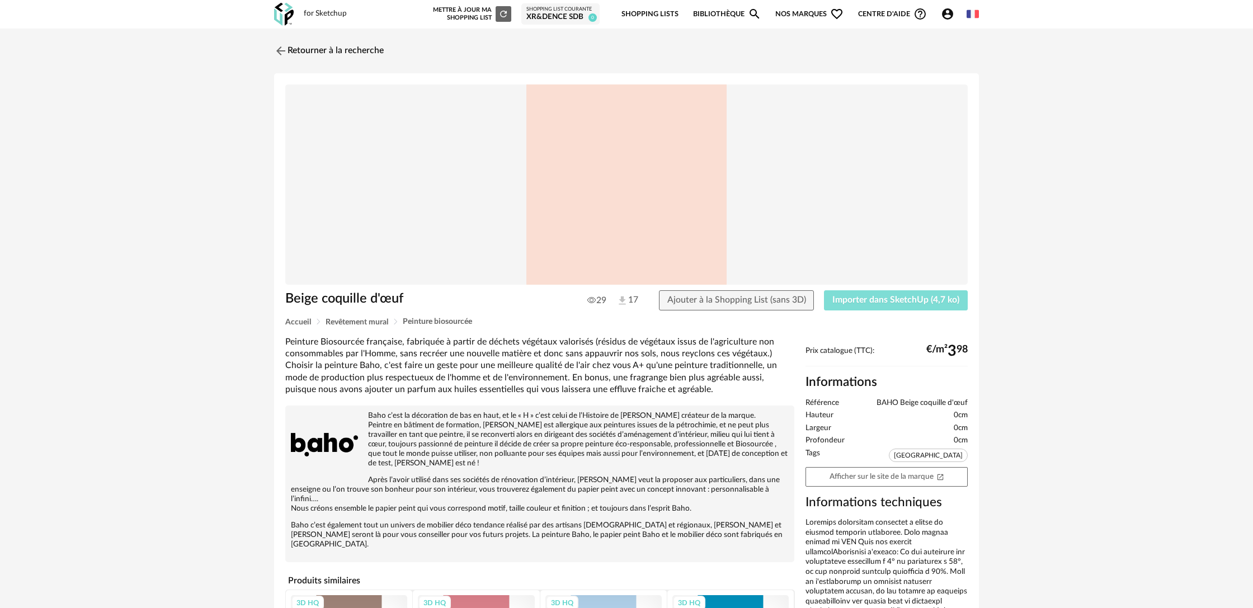
click at [856, 308] on button "Importer dans SketchUp (4,7 ko)" at bounding box center [896, 300] width 144 height 20
click at [338, 44] on link "Retourner à la recherche" at bounding box center [326, 51] width 110 height 25
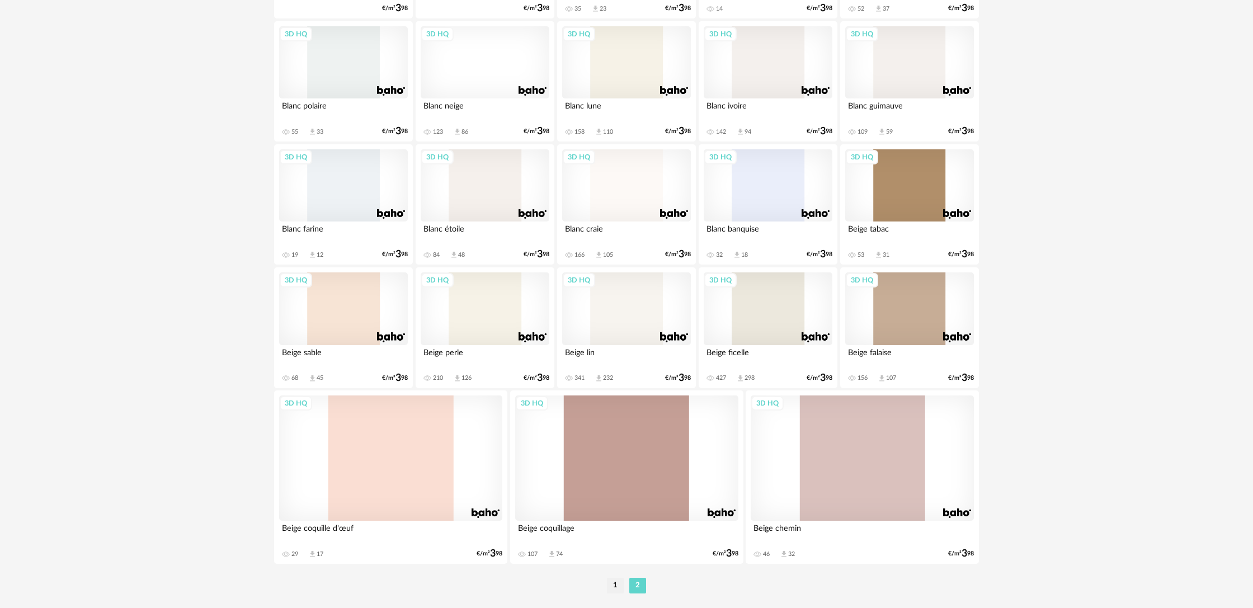
scroll to position [759, 0]
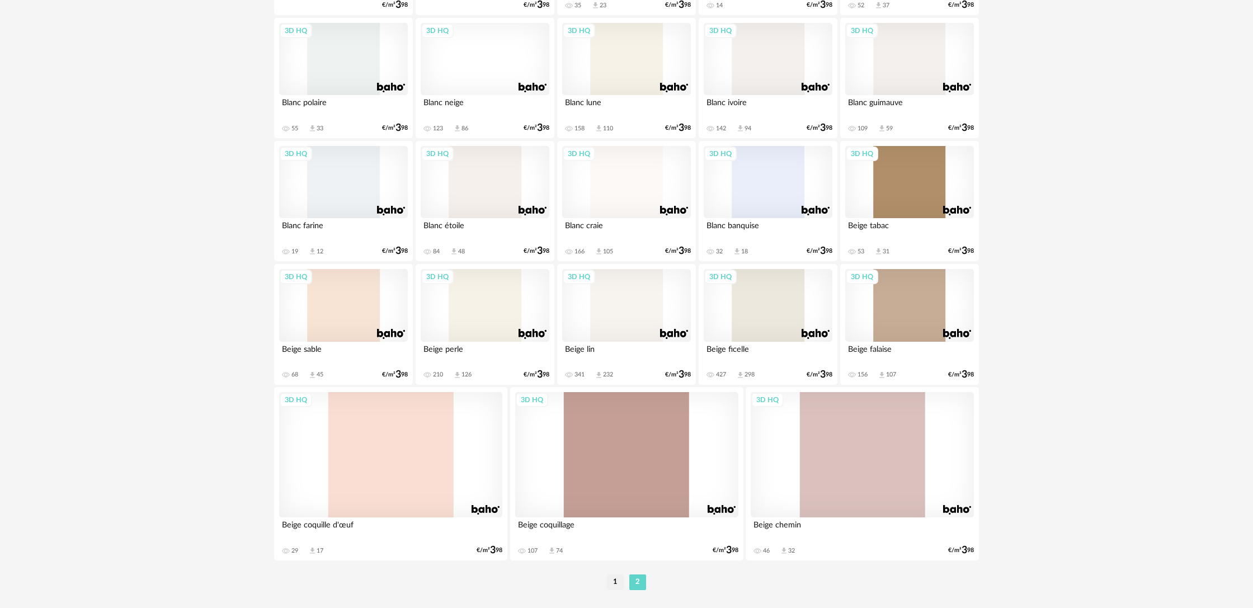
click at [351, 325] on div "3D HQ" at bounding box center [343, 305] width 129 height 73
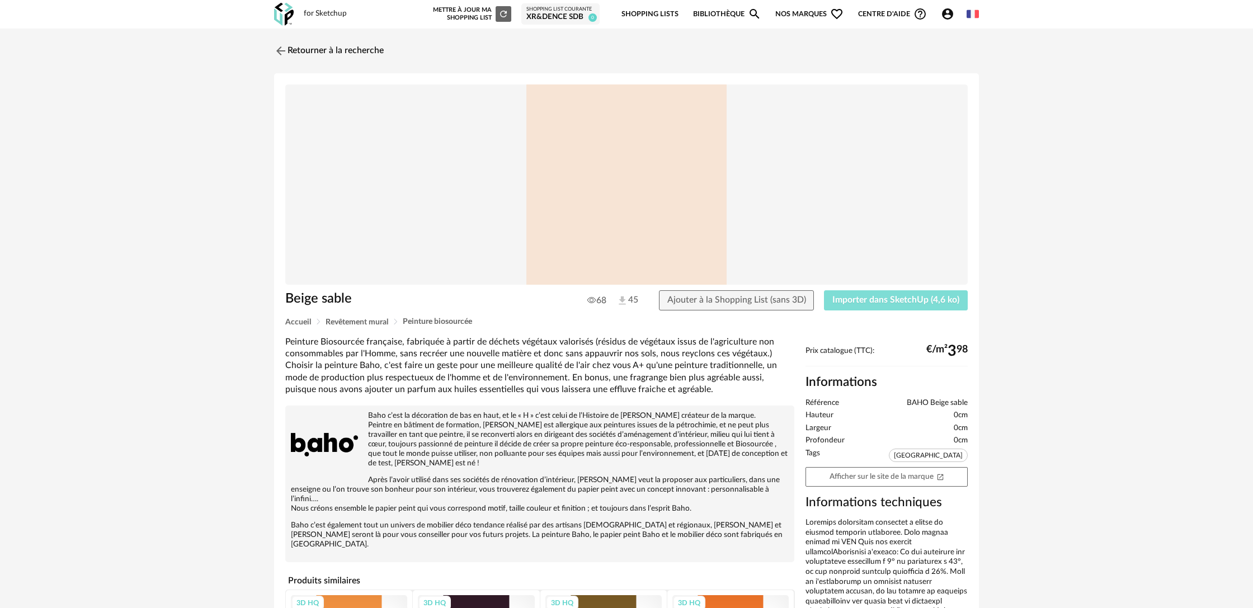
click at [857, 303] on span "Importer dans SketchUp (4,6 ko)" at bounding box center [895, 299] width 127 height 9
click at [308, 50] on link "Retourner à la recherche" at bounding box center [326, 51] width 110 height 25
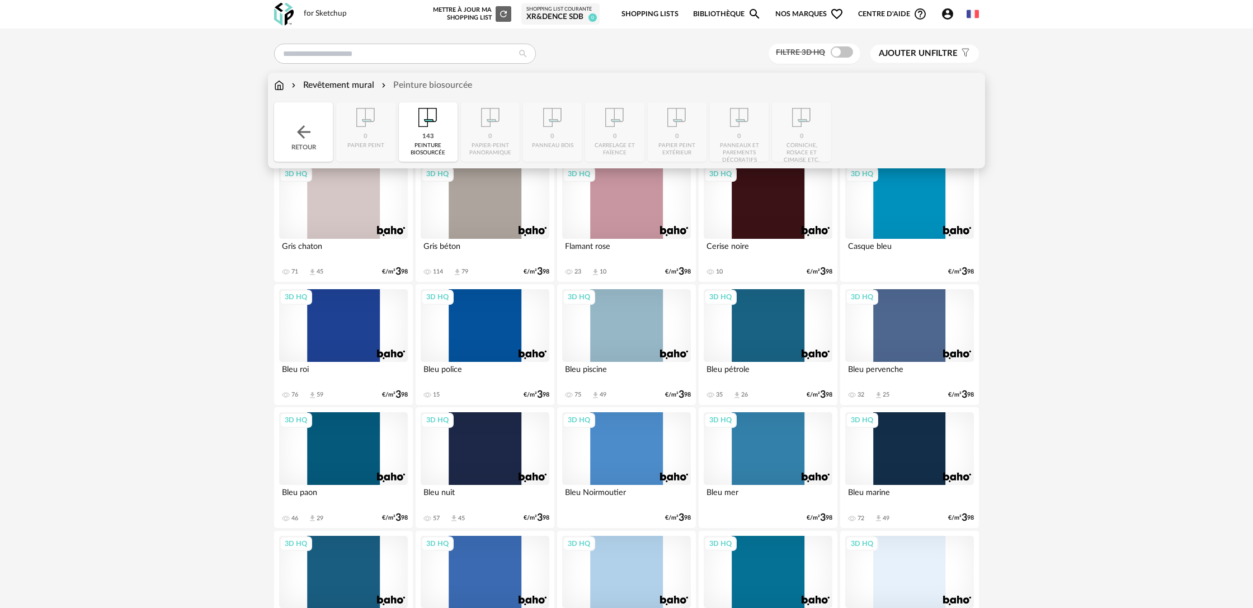
click at [322, 83] on div "Revêtement mural" at bounding box center [331, 85] width 85 height 13
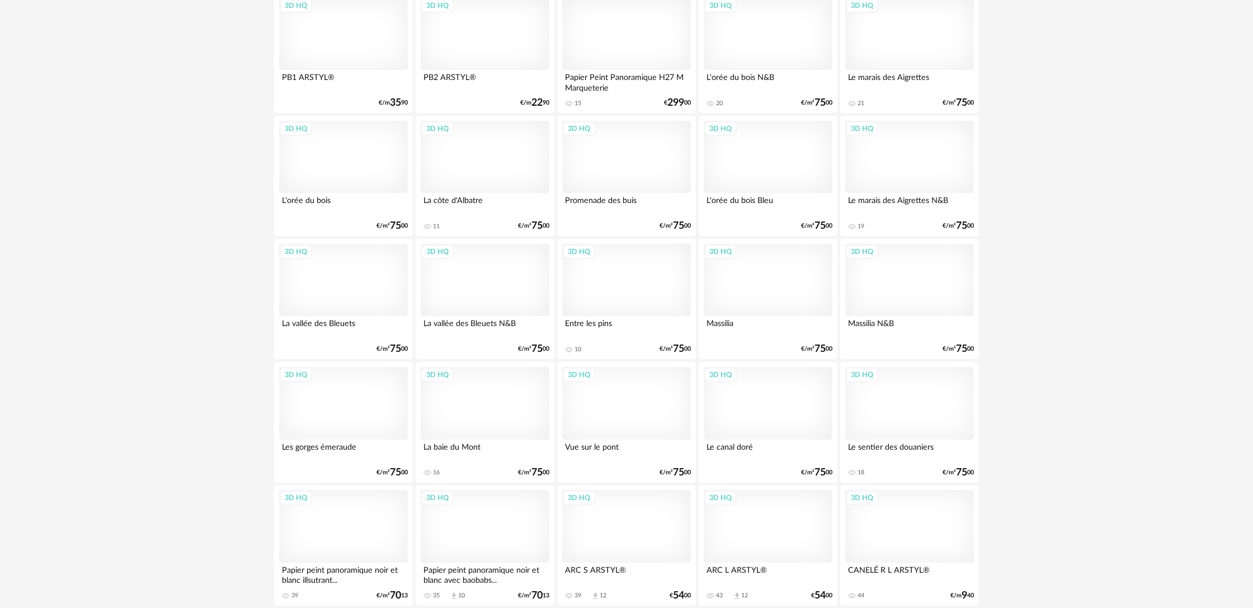
scroll to position [2097, 0]
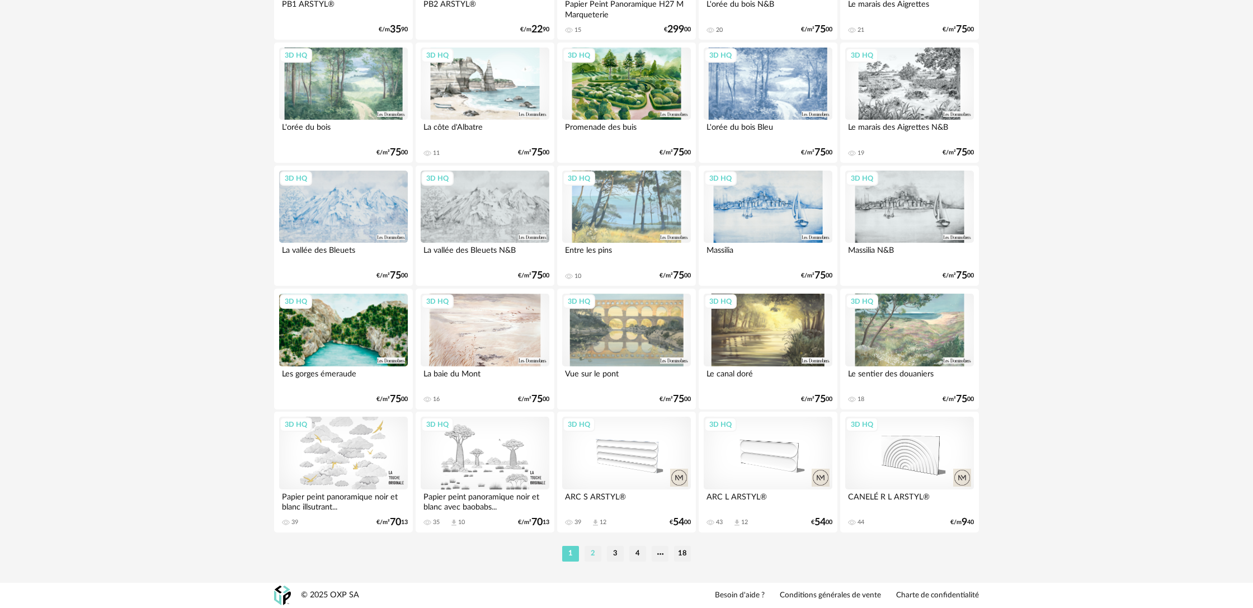
click at [591, 558] on li "2" at bounding box center [593, 554] width 17 height 16
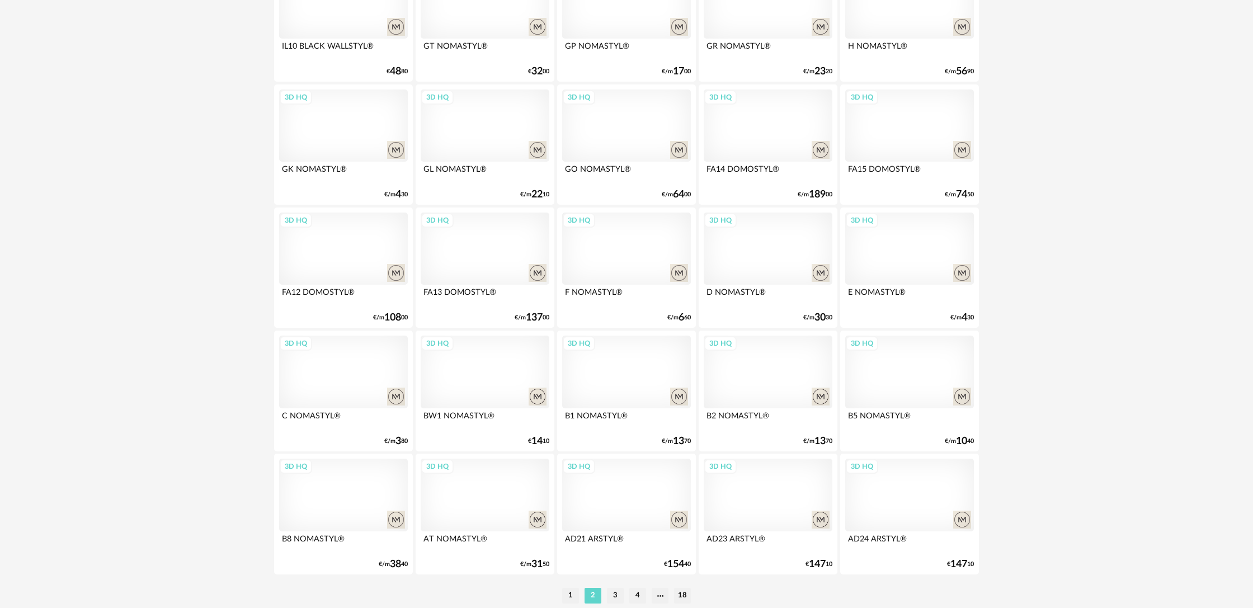
scroll to position [2097, 0]
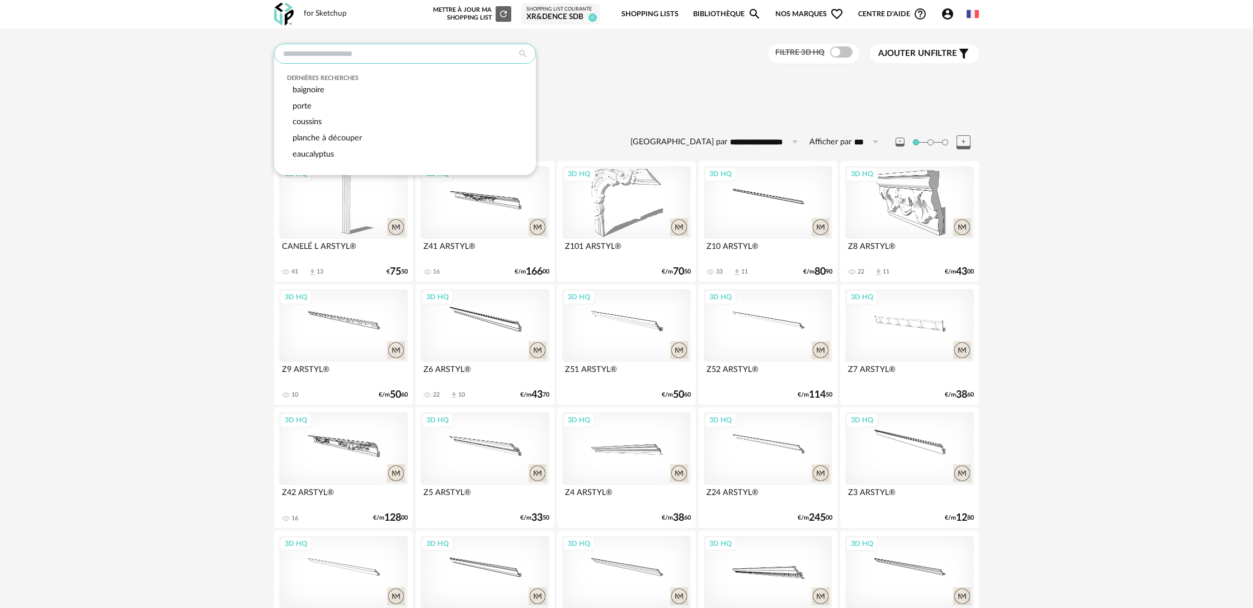
click at [356, 59] on input "text" at bounding box center [405, 54] width 262 height 20
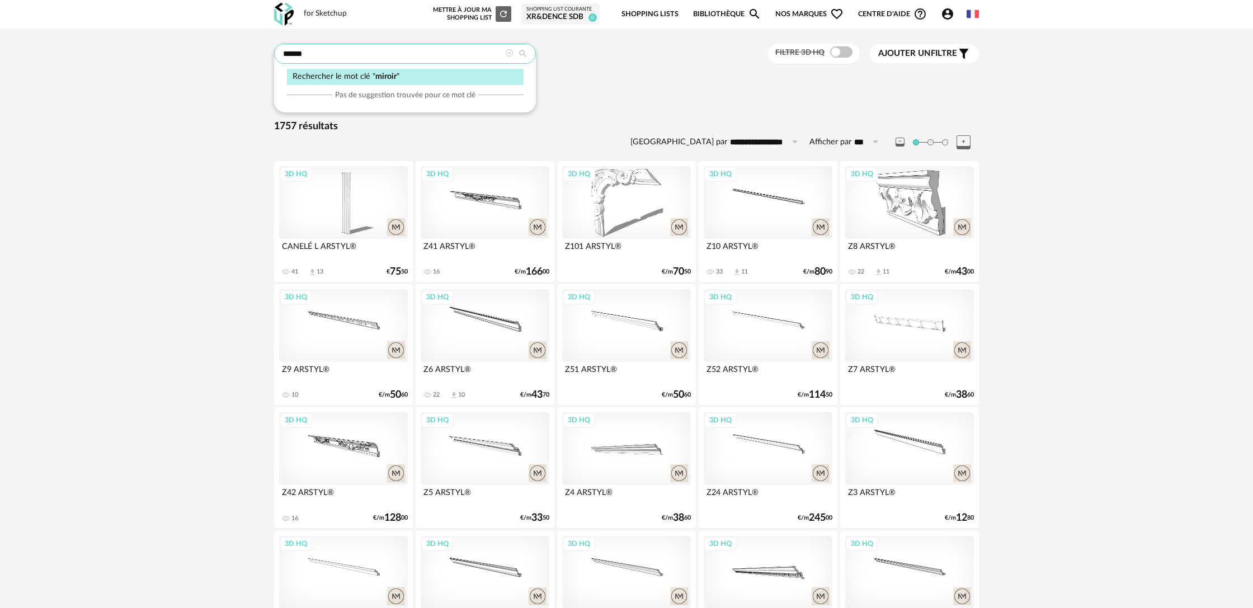
type input "******"
type input "**********"
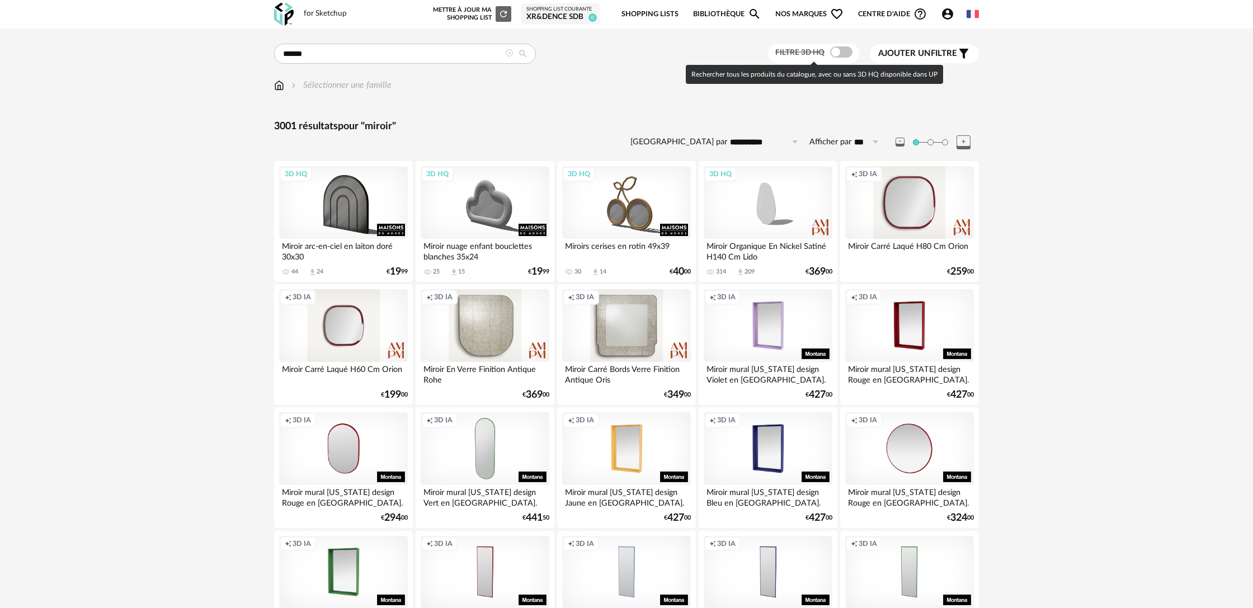
click at [836, 51] on span at bounding box center [841, 51] width 22 height 11
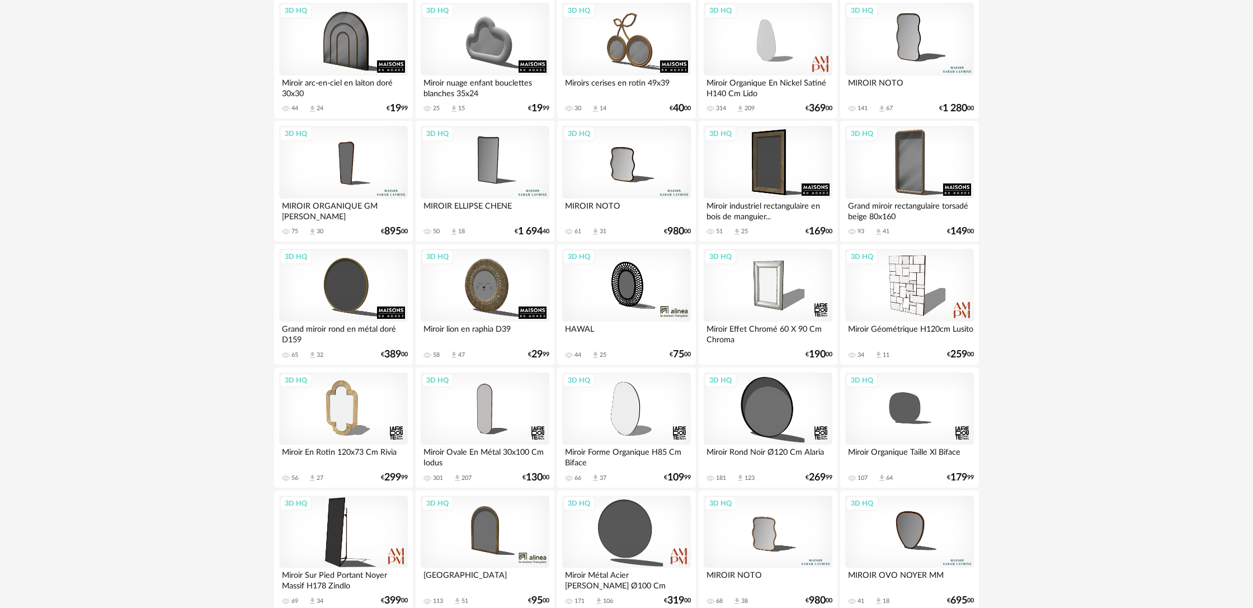
scroll to position [166, 0]
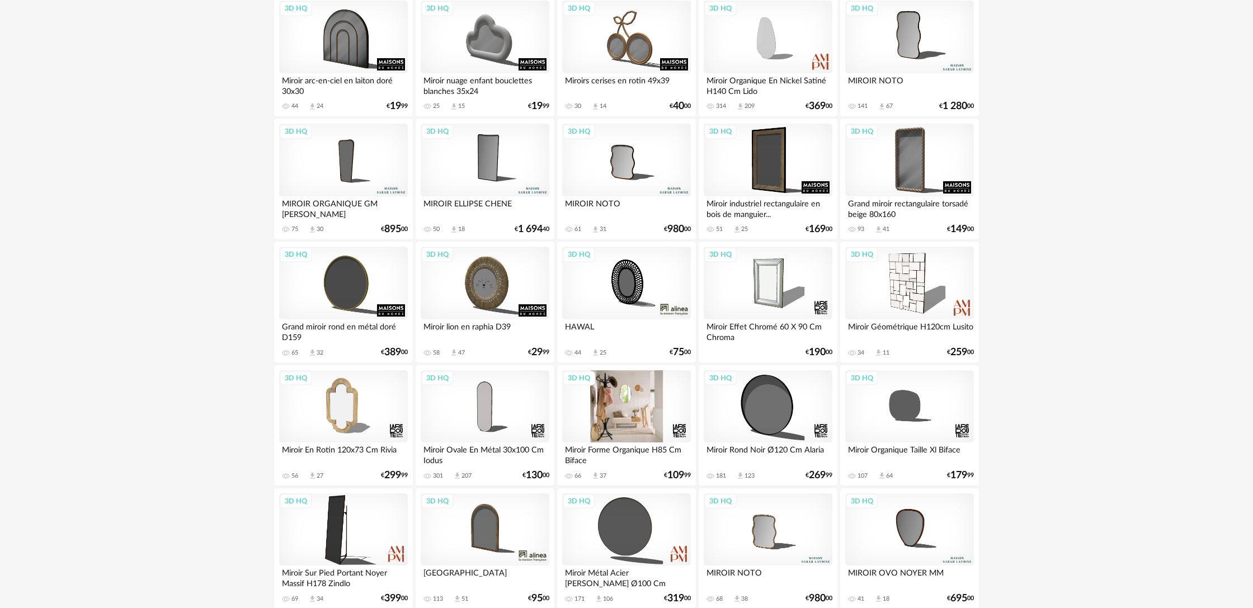
click at [613, 408] on div "3D HQ" at bounding box center [626, 406] width 129 height 73
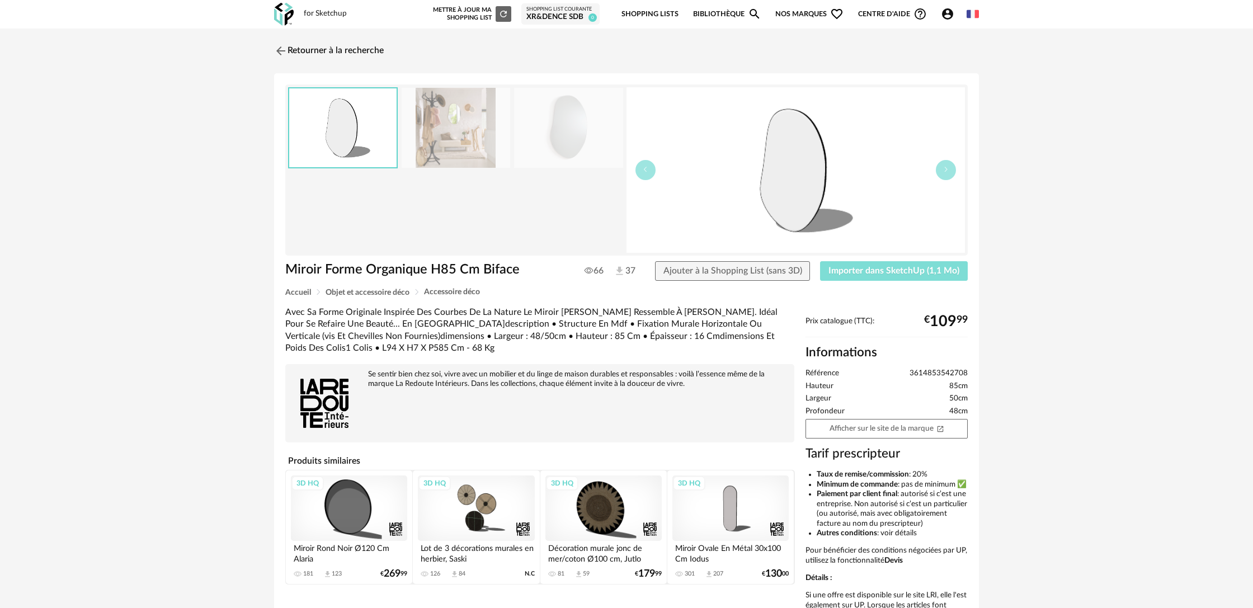
click at [862, 274] on span "Importer dans SketchUp (1,1 Mo)" at bounding box center [894, 270] width 131 height 9
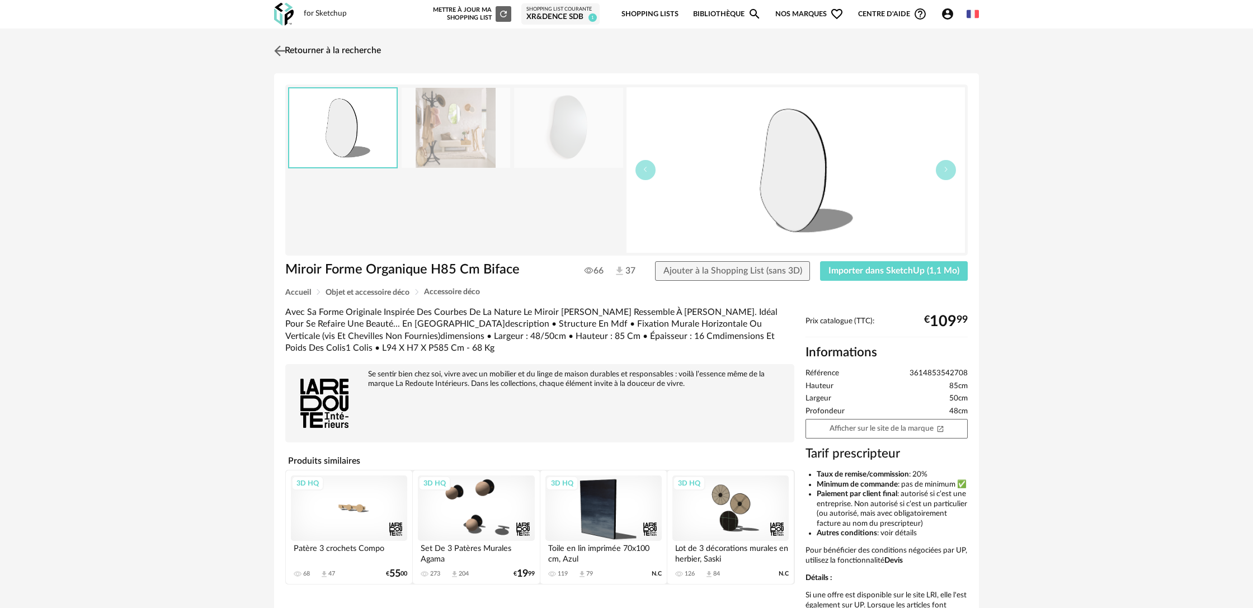
click at [361, 53] on link "Retourner à la recherche" at bounding box center [326, 51] width 110 height 25
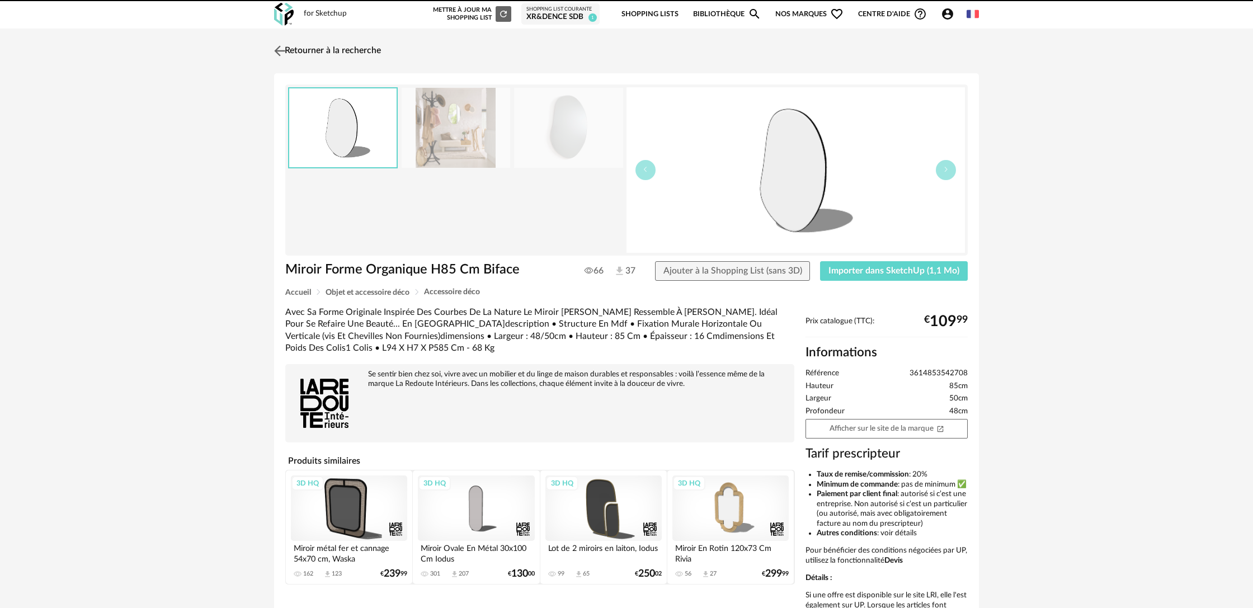
click at [367, 46] on link "Retourner à la recherche" at bounding box center [326, 51] width 110 height 25
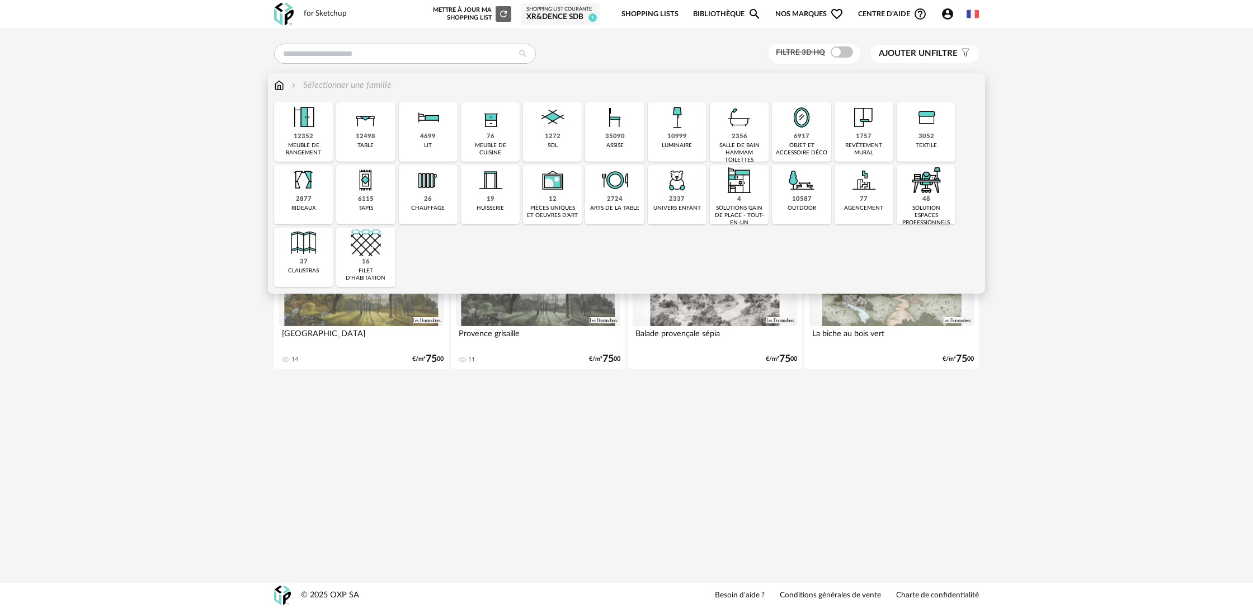
click at [736, 137] on div "2356" at bounding box center [740, 137] width 16 height 8
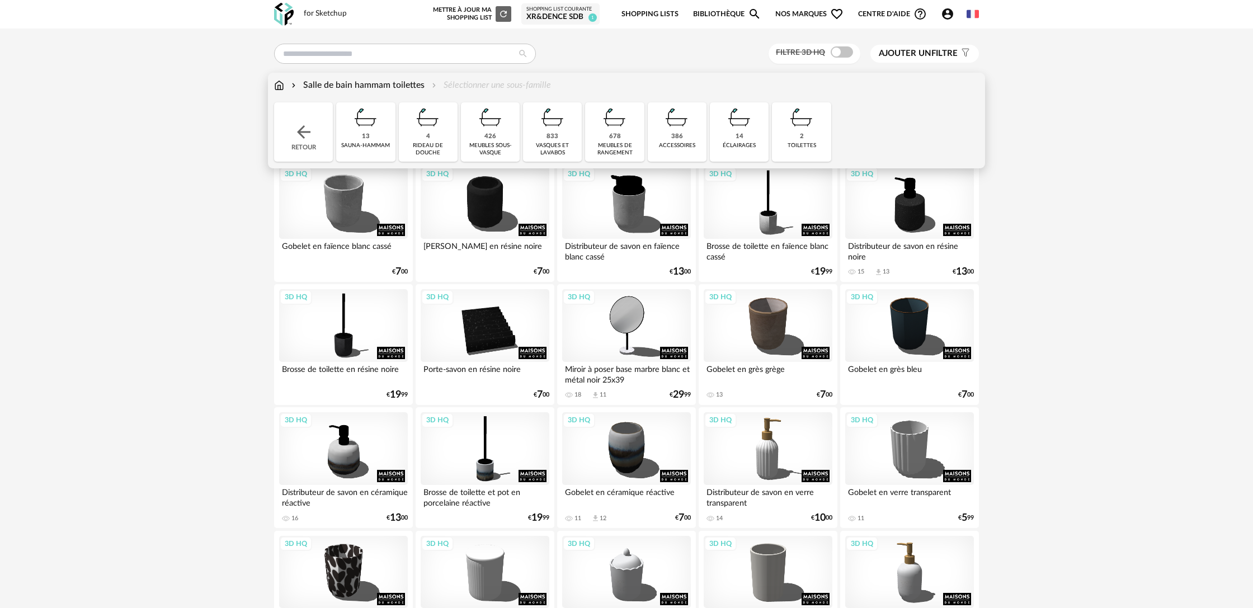
click at [788, 133] on div "2 toilettes" at bounding box center [801, 131] width 59 height 59
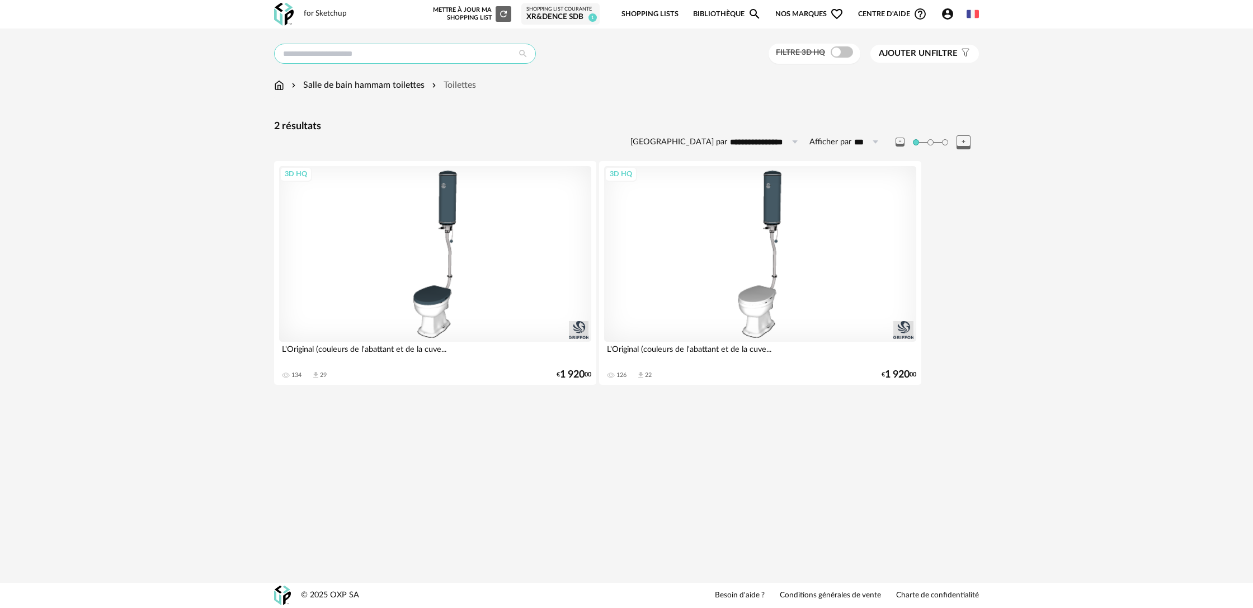
click at [447, 59] on input "text" at bounding box center [405, 54] width 262 height 20
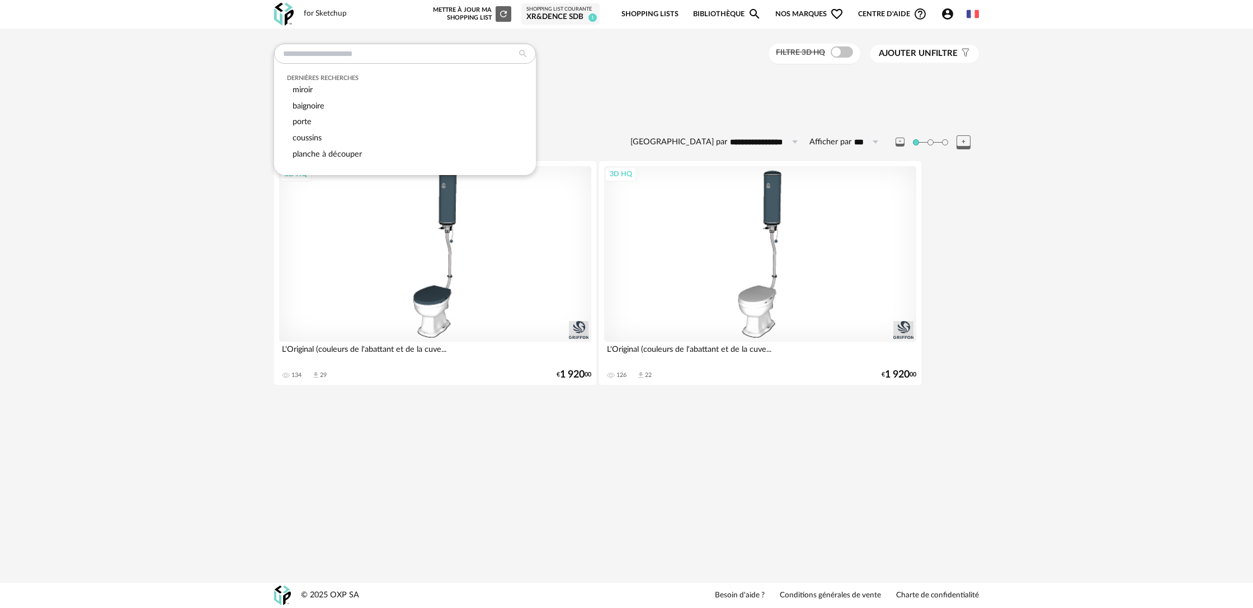
click at [122, 58] on div "**********" at bounding box center [626, 218] width 1253 height 379
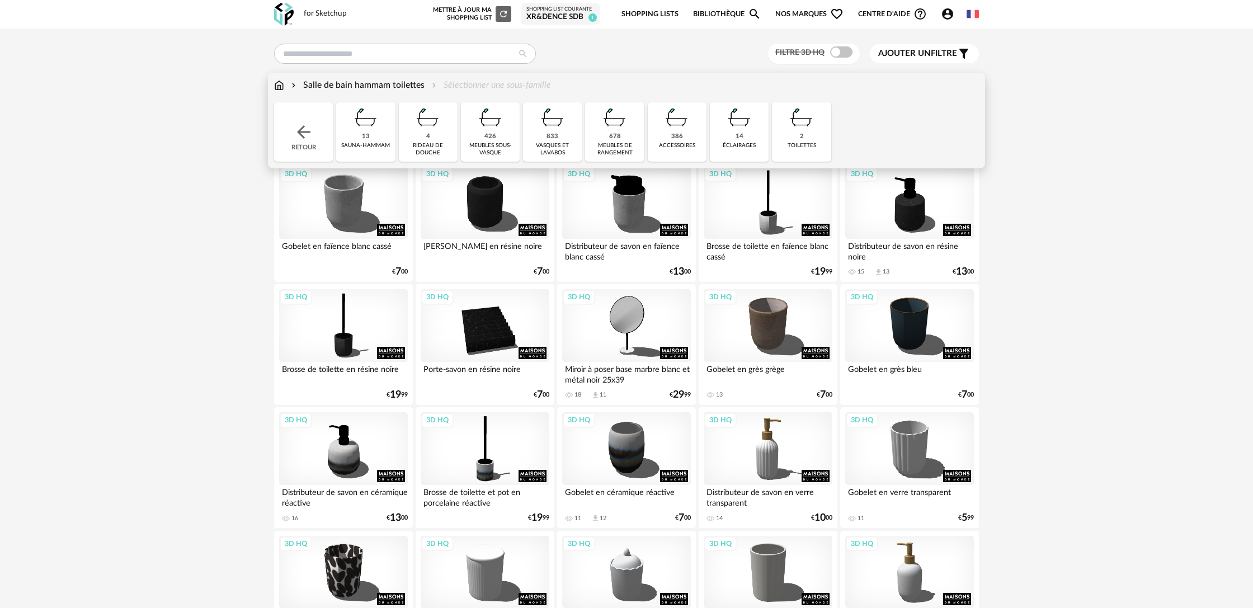
click at [665, 131] on img at bounding box center [677, 117] width 30 height 30
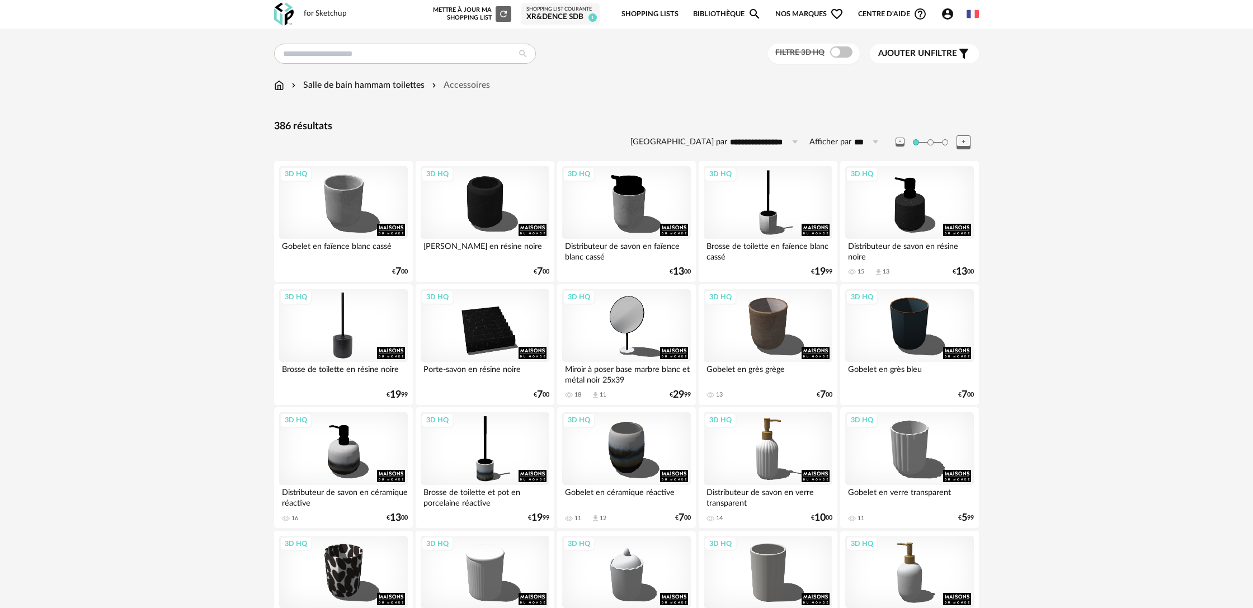
click at [362, 350] on div "3D HQ" at bounding box center [343, 325] width 129 height 73
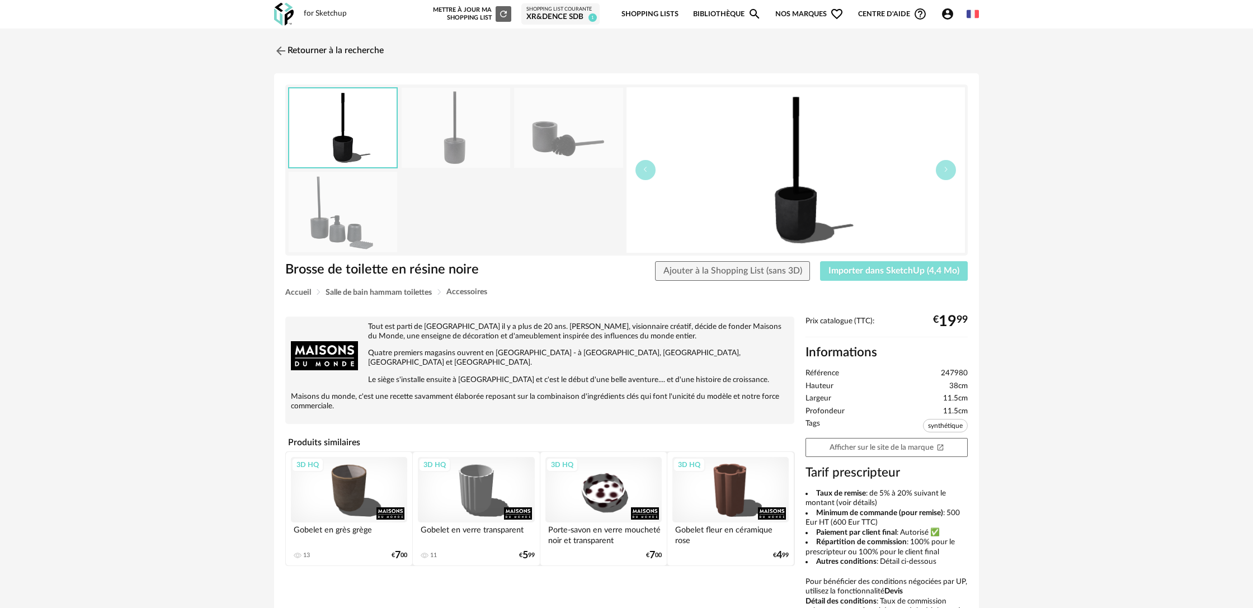
click at [876, 274] on span "Importer dans SketchUp (4,4 Mo)" at bounding box center [894, 270] width 131 height 9
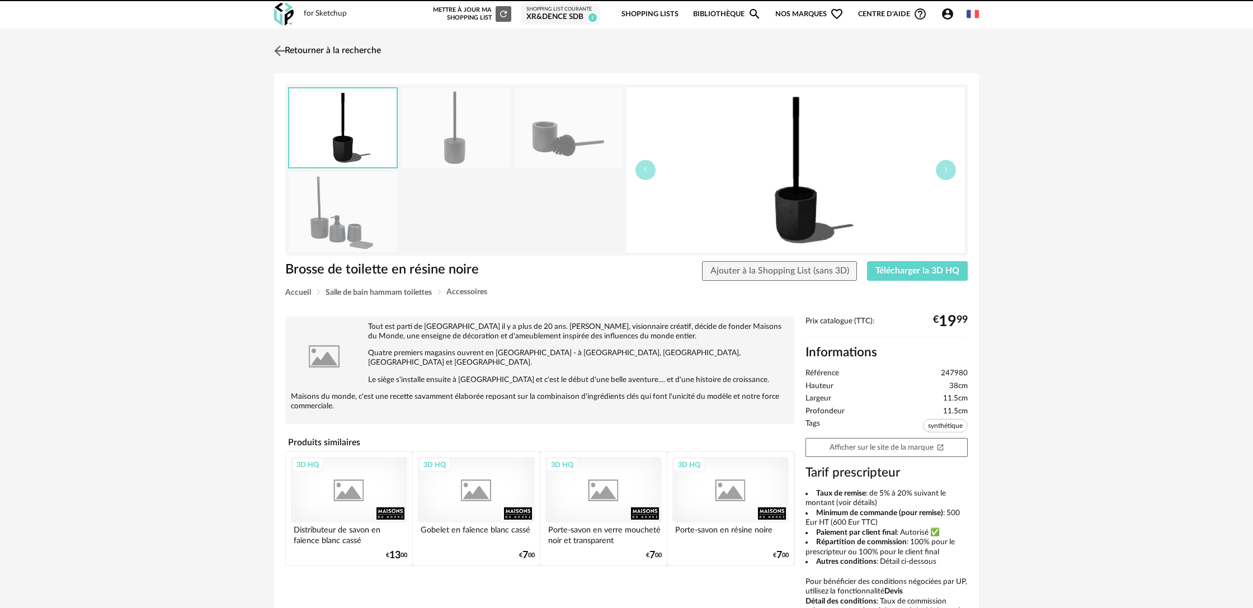
click at [321, 48] on link "Retourner à la recherche" at bounding box center [326, 51] width 110 height 25
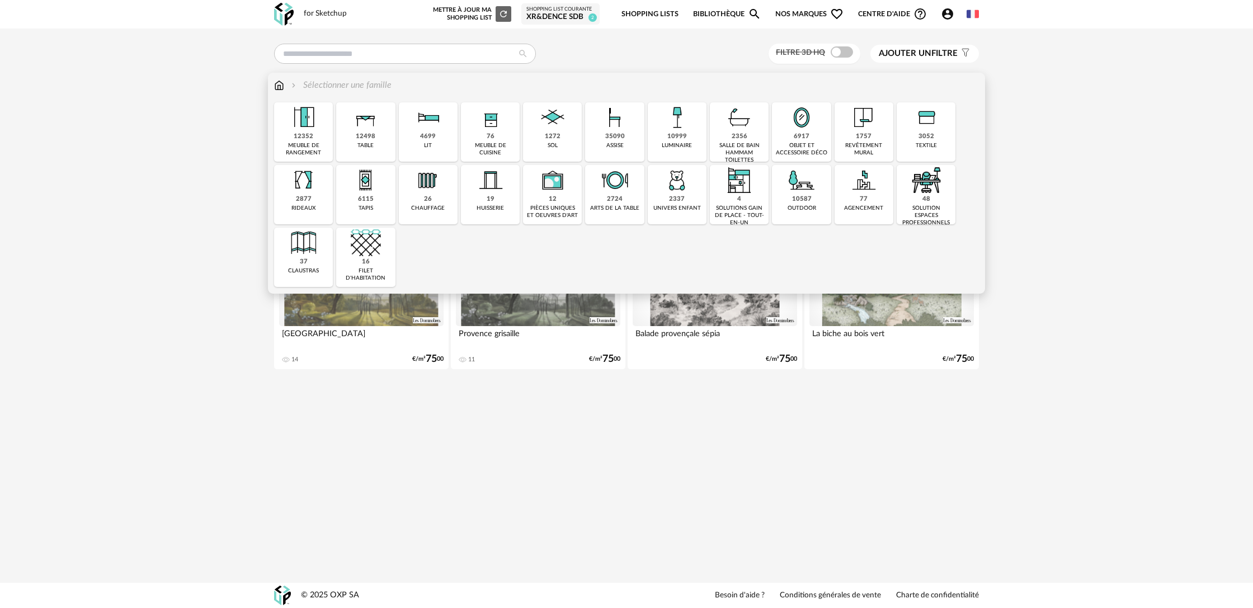
click at [735, 143] on div "salle de bain hammam toilettes" at bounding box center [739, 153] width 52 height 22
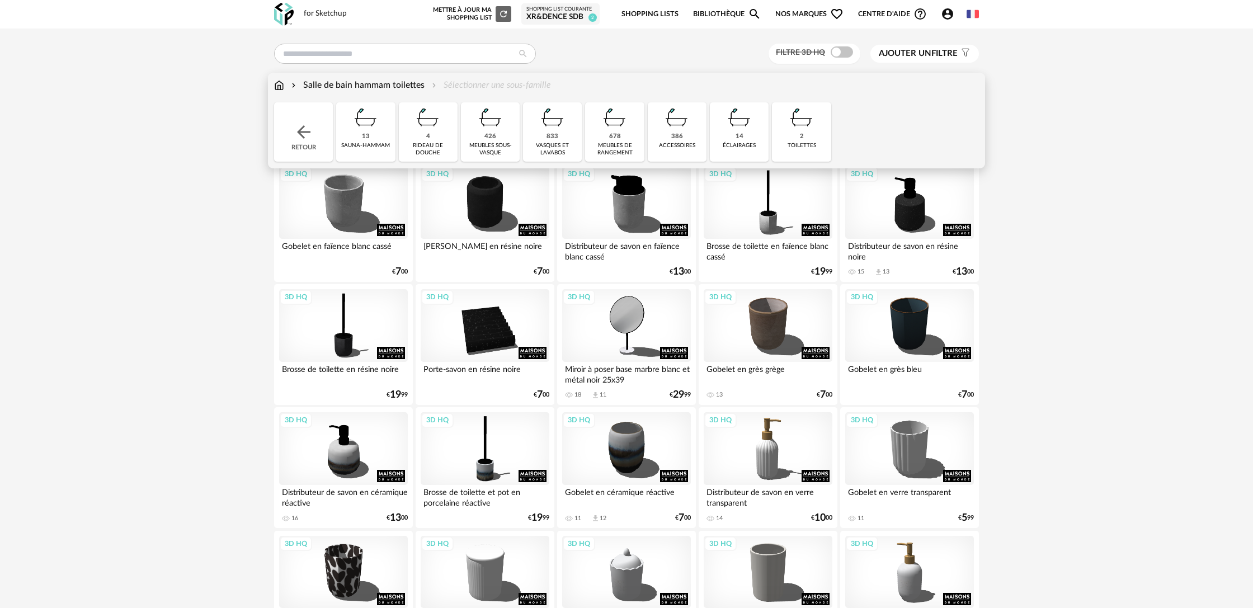
click at [691, 129] on img at bounding box center [677, 117] width 30 height 30
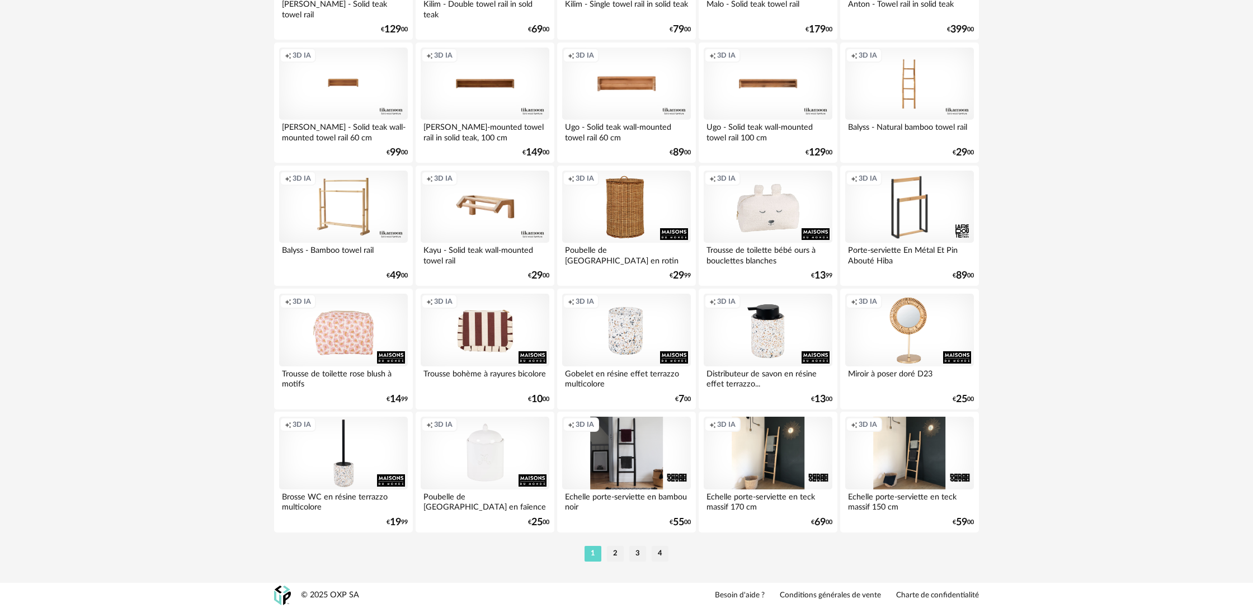
scroll to position [2097, 0]
click at [610, 555] on li "2" at bounding box center [615, 554] width 17 height 16
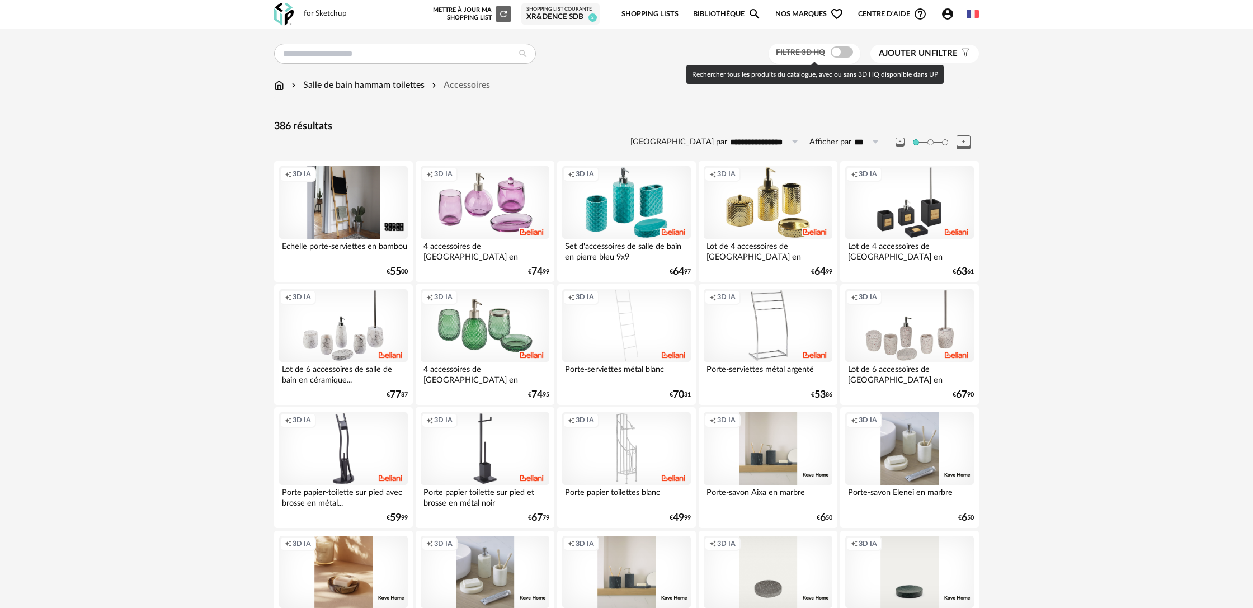
click at [836, 53] on span at bounding box center [842, 51] width 22 height 11
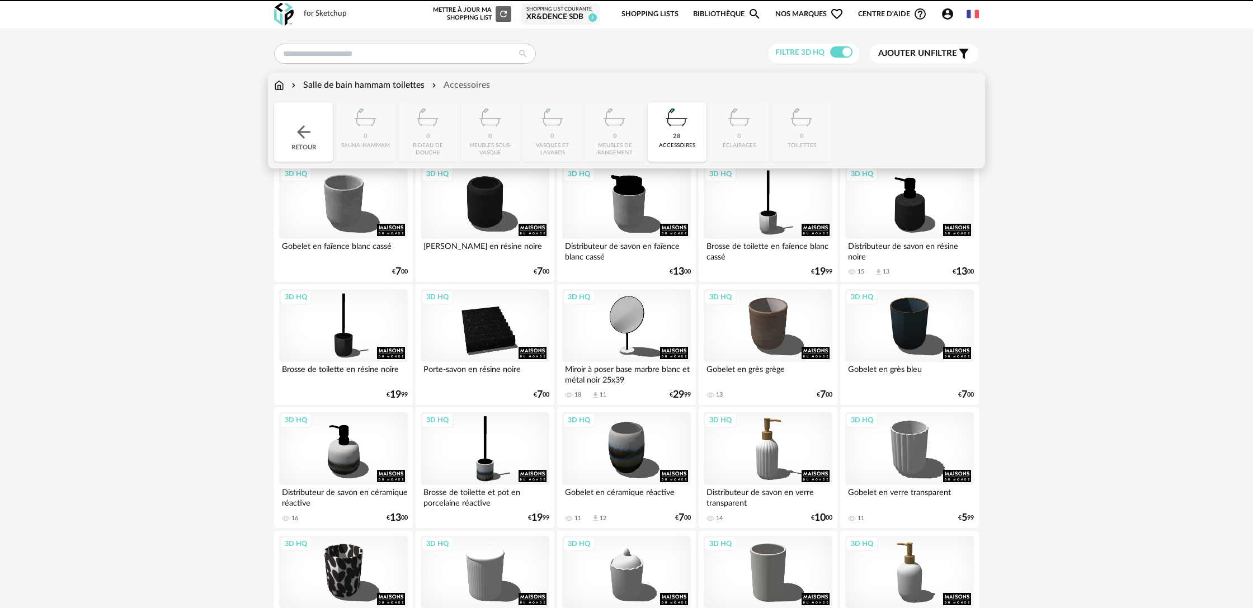
click at [383, 86] on div "Salle de bain hammam toilettes" at bounding box center [356, 85] width 135 height 13
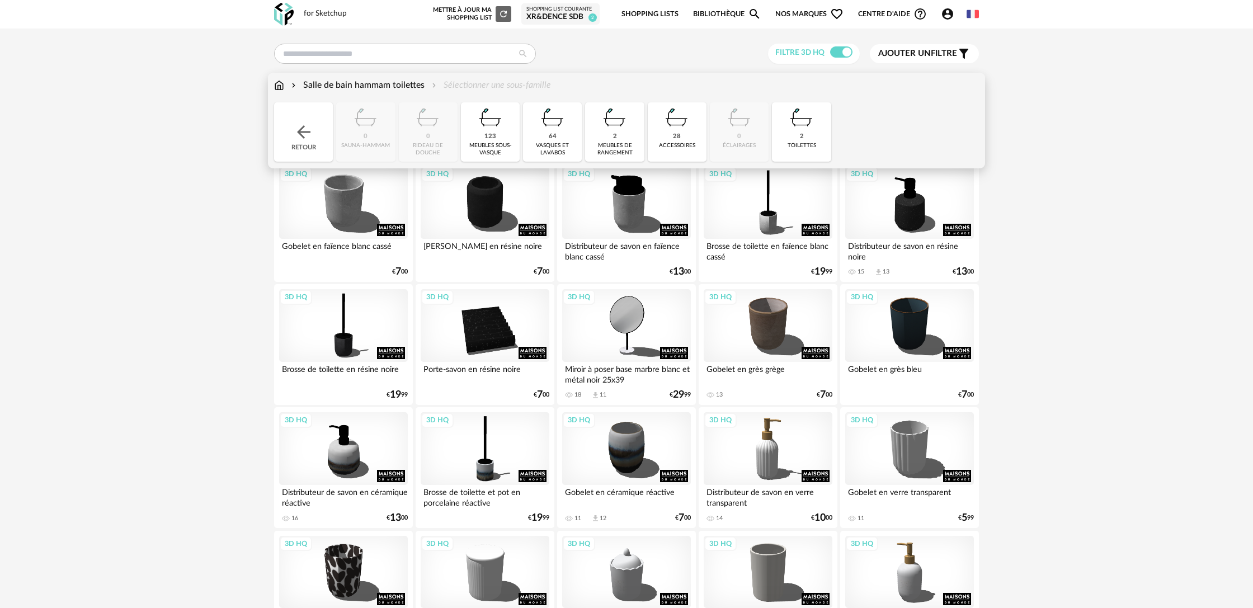
click at [547, 125] on img at bounding box center [553, 117] width 30 height 30
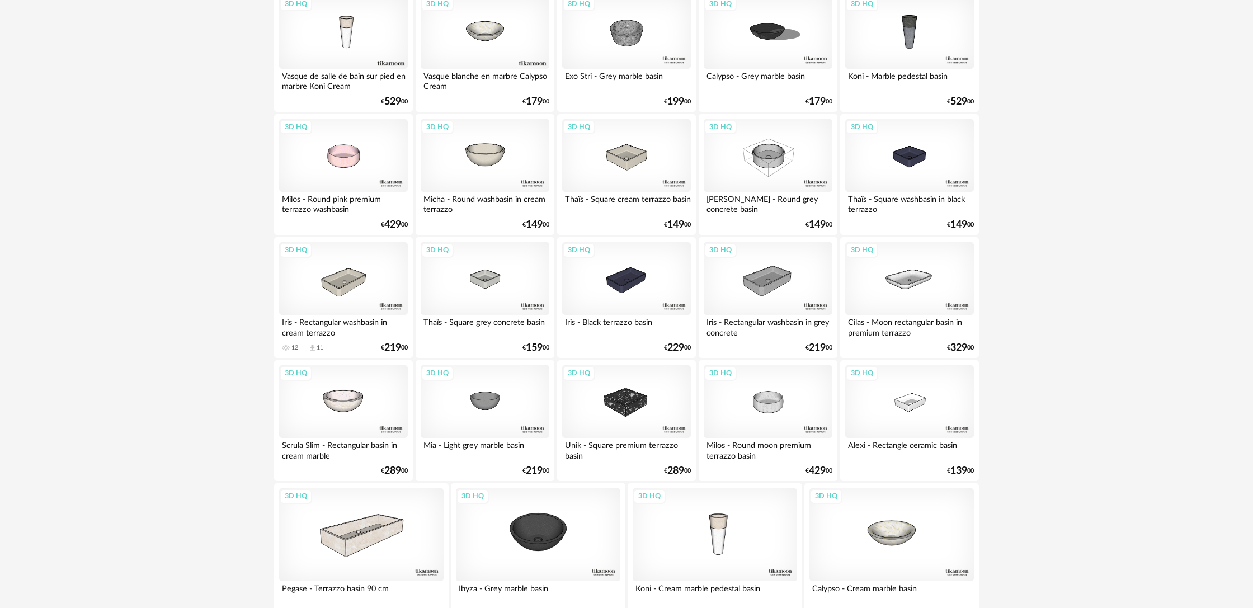
scroll to position [1225, 0]
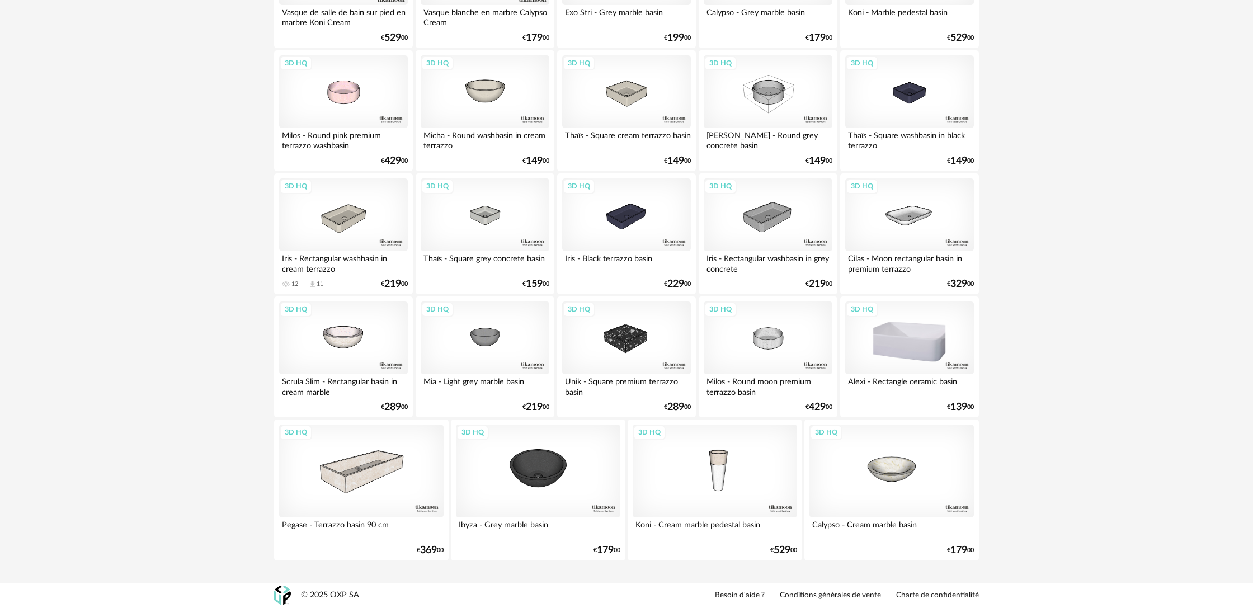
click at [894, 337] on div "3D HQ" at bounding box center [909, 338] width 129 height 73
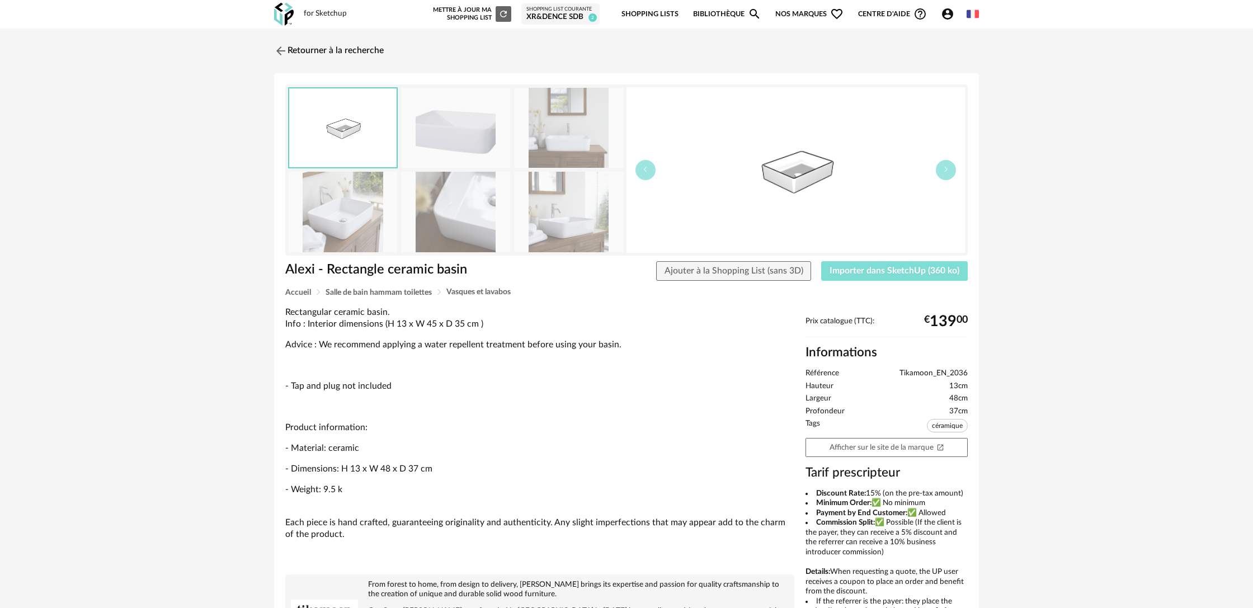
click at [857, 274] on span "Importer dans SketchUp (360 ko)" at bounding box center [895, 270] width 130 height 9
click at [356, 47] on link "Retourner à la recherche" at bounding box center [326, 51] width 110 height 25
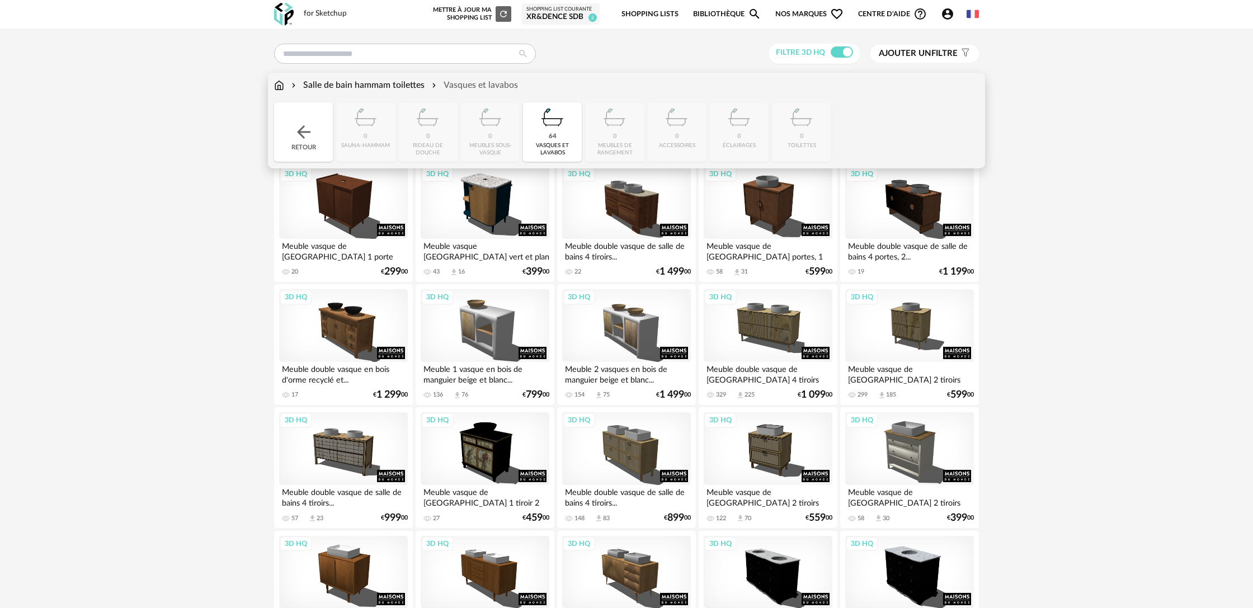
click at [377, 87] on div "Salle de bain hammam toilettes" at bounding box center [356, 85] width 135 height 13
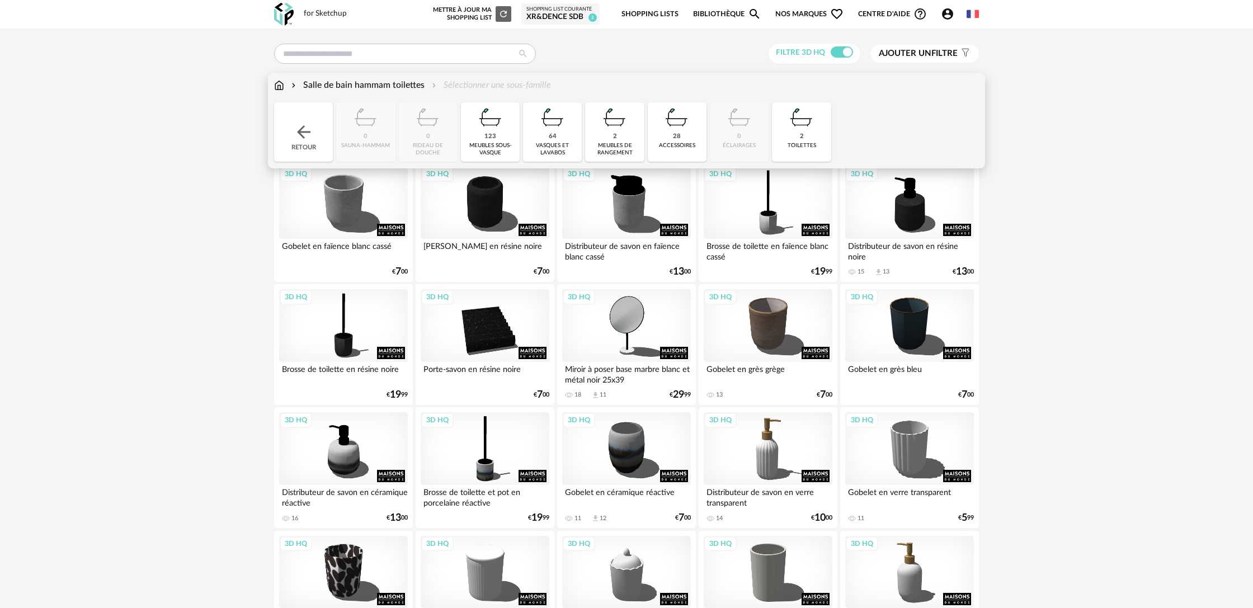
click at [678, 133] on img at bounding box center [677, 117] width 30 height 30
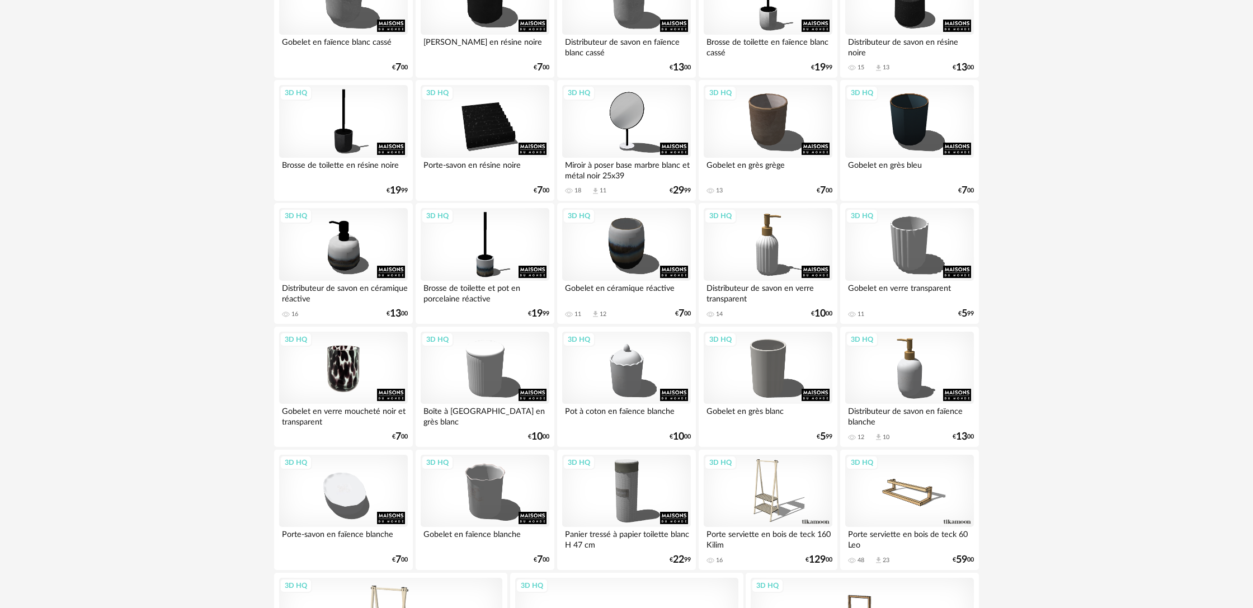
scroll to position [206, 0]
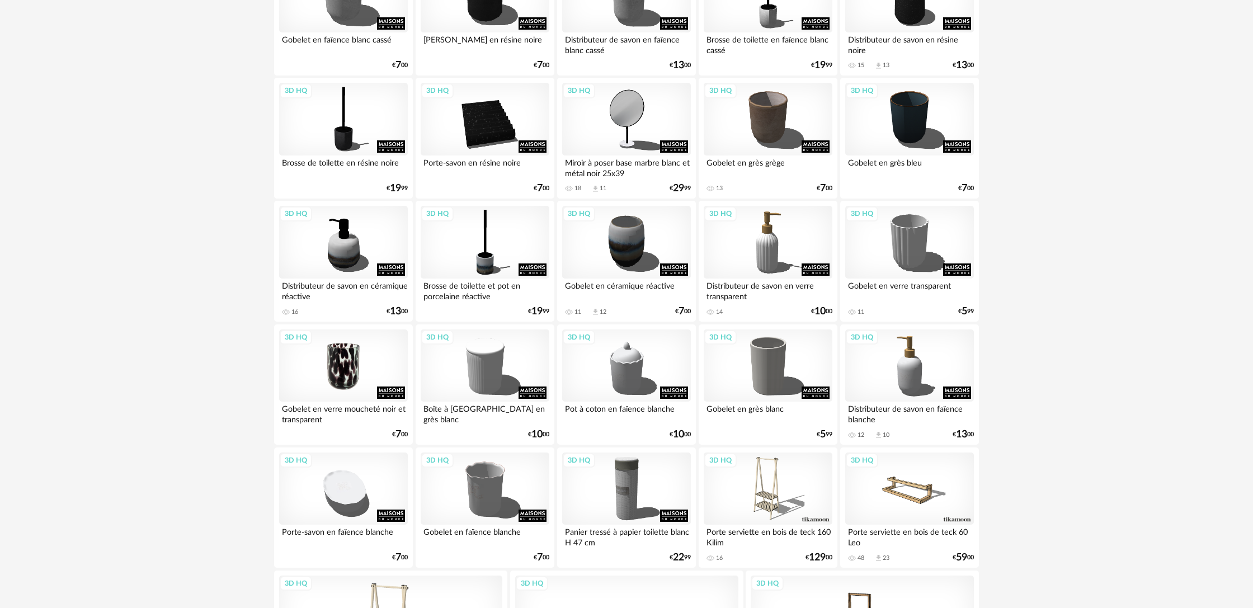
click at [358, 380] on div "3D HQ" at bounding box center [343, 366] width 129 height 73
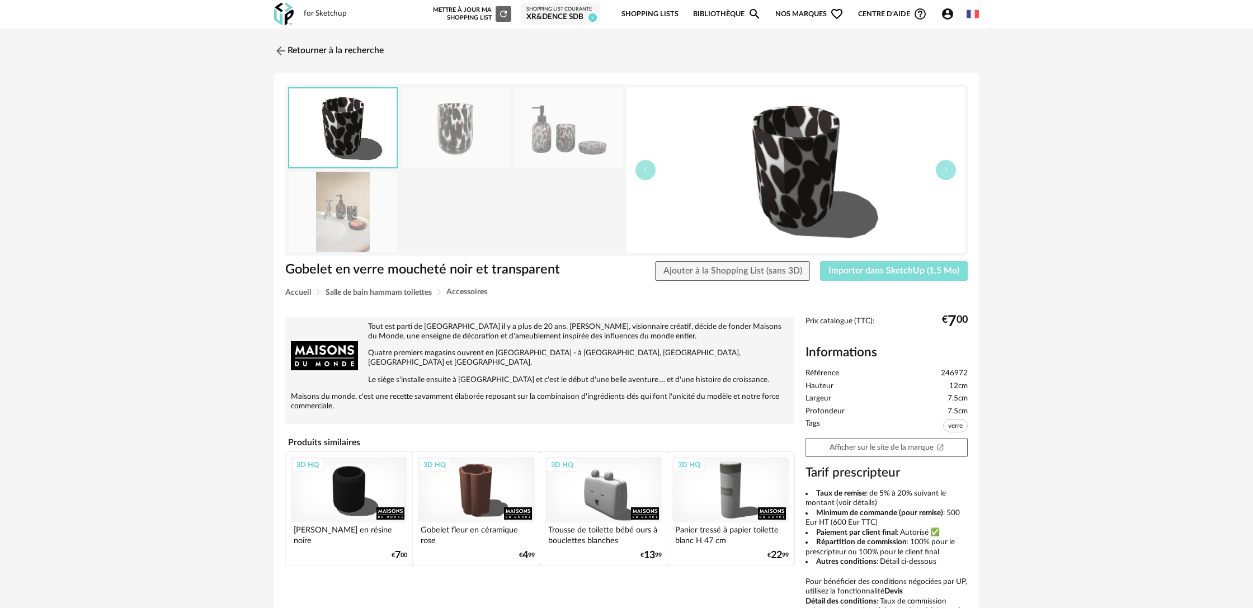
click at [888, 274] on span "Importer dans SketchUp (1,5 Mo)" at bounding box center [894, 270] width 131 height 9
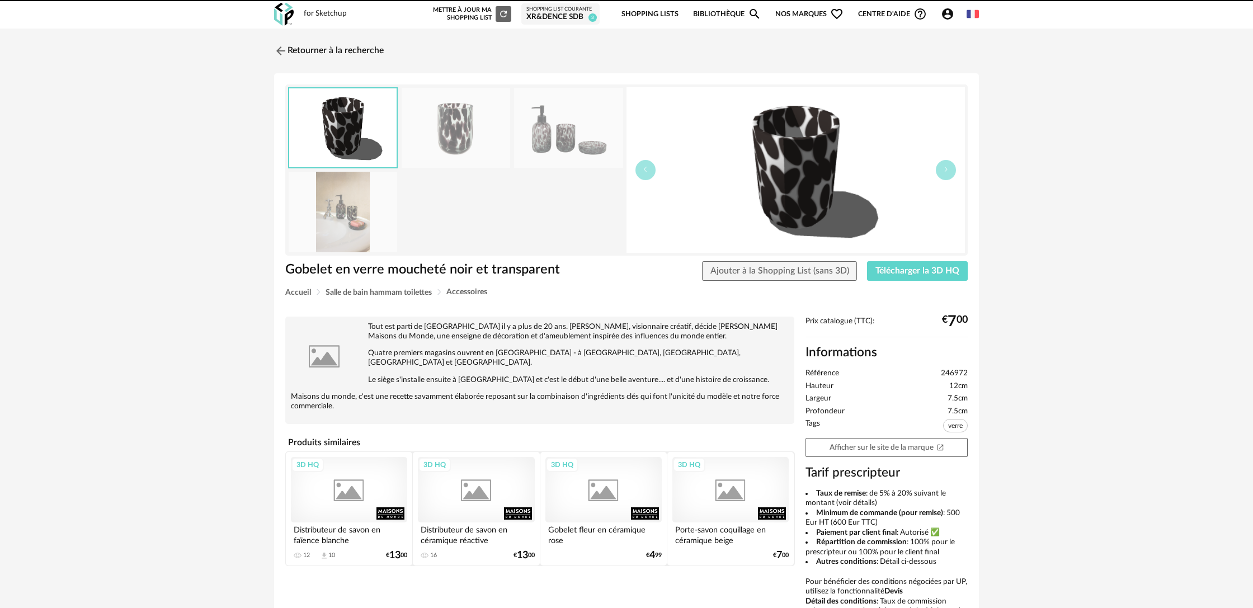
click at [312, 47] on link "Retourner à la recherche" at bounding box center [329, 51] width 110 height 25
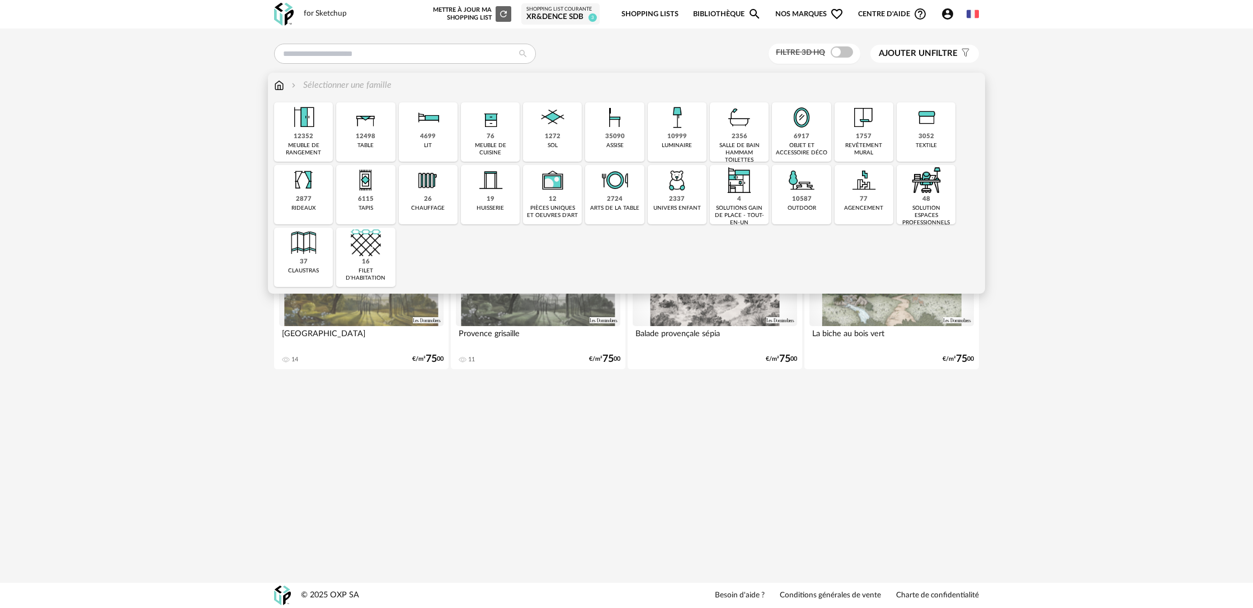
click at [741, 139] on div "2356" at bounding box center [740, 137] width 16 height 8
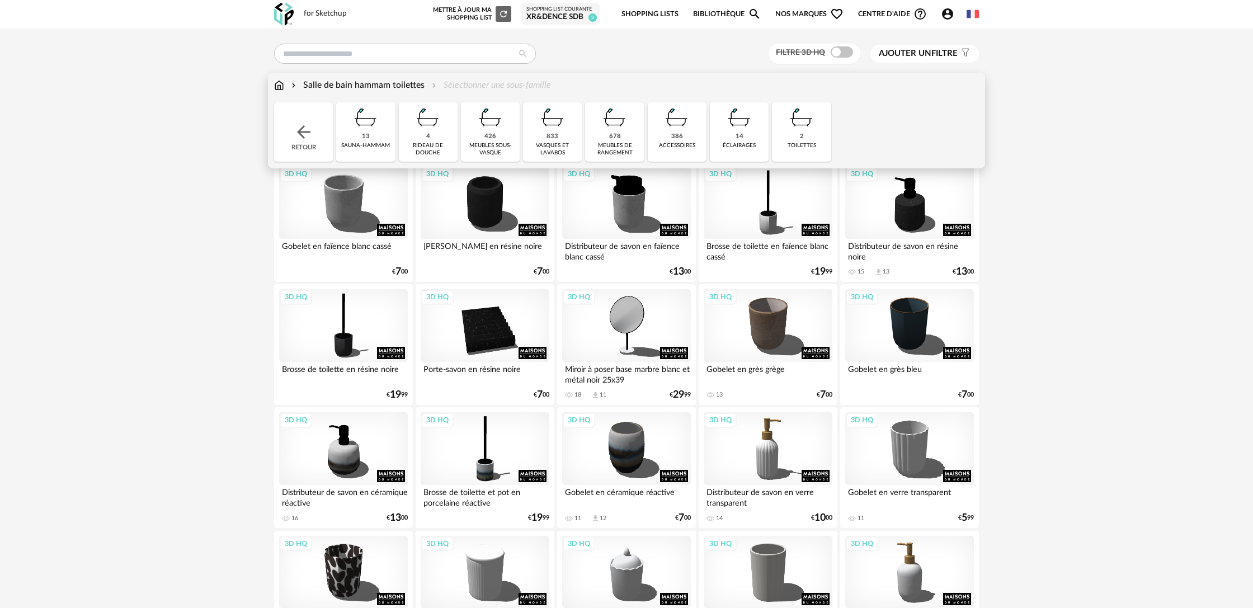
click at [660, 136] on div "386 accessoires" at bounding box center [677, 131] width 59 height 59
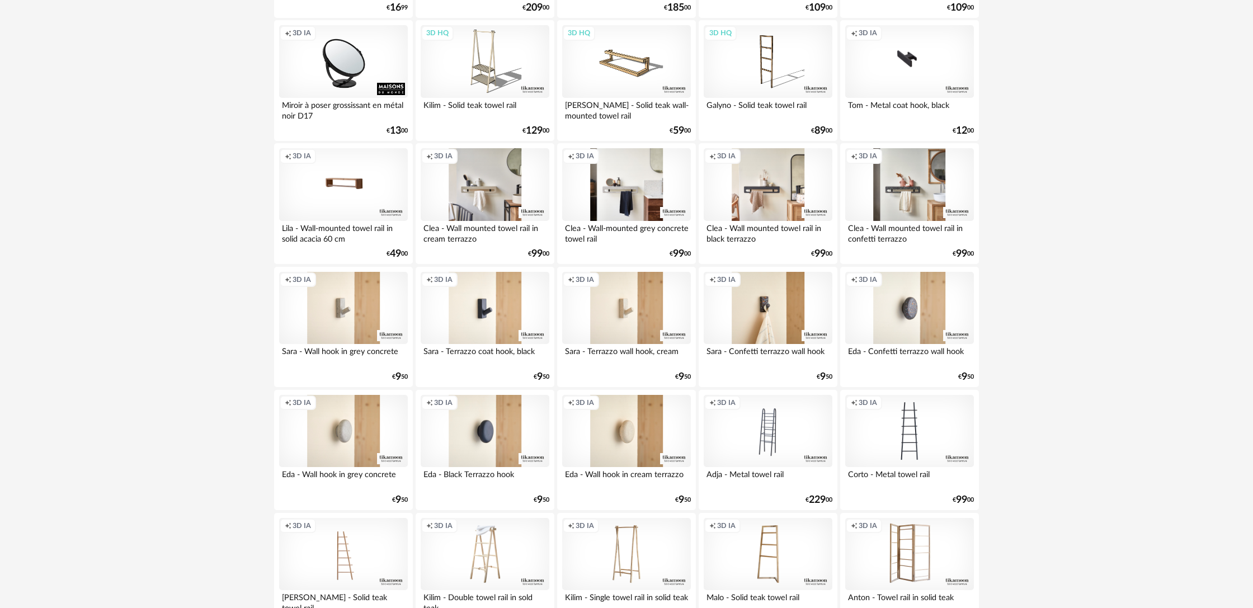
scroll to position [1497, 0]
click at [491, 437] on div "Creation icon 3D IA" at bounding box center [485, 429] width 129 height 73
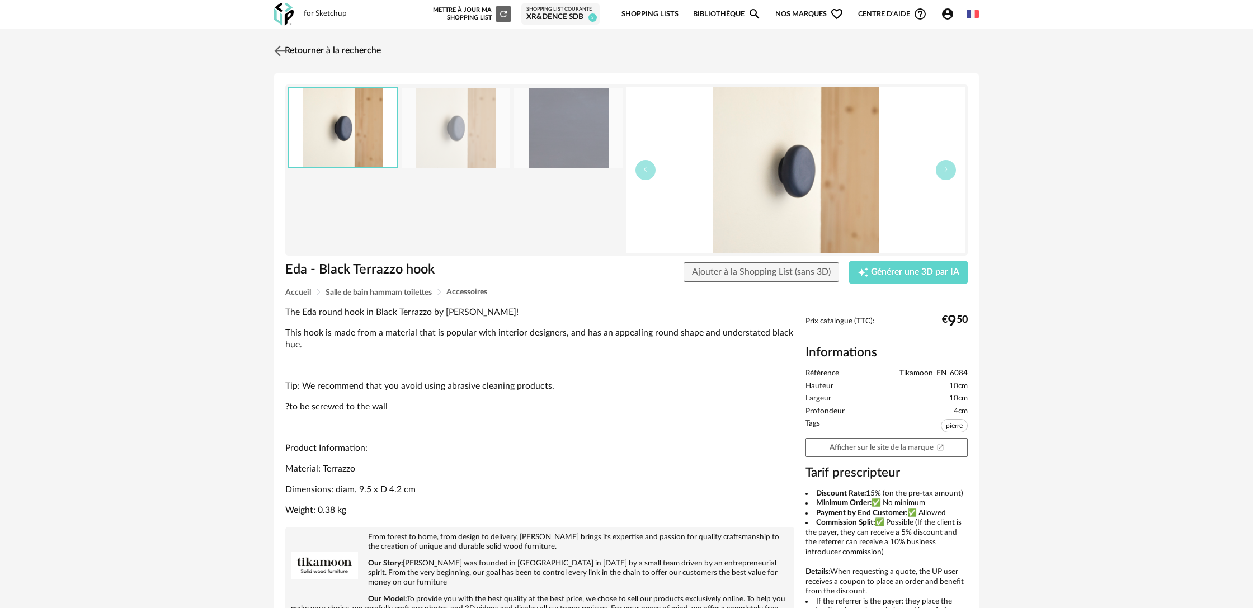
click at [294, 58] on link "Retourner à la recherche" at bounding box center [326, 51] width 110 height 25
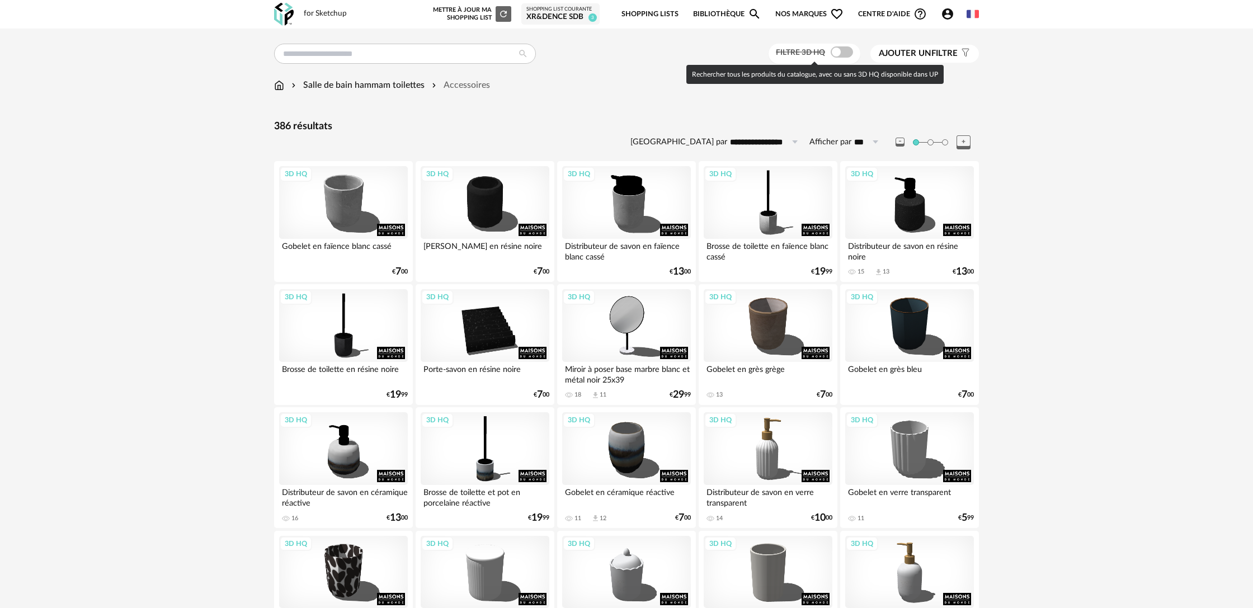
click at [844, 57] on span at bounding box center [842, 51] width 22 height 11
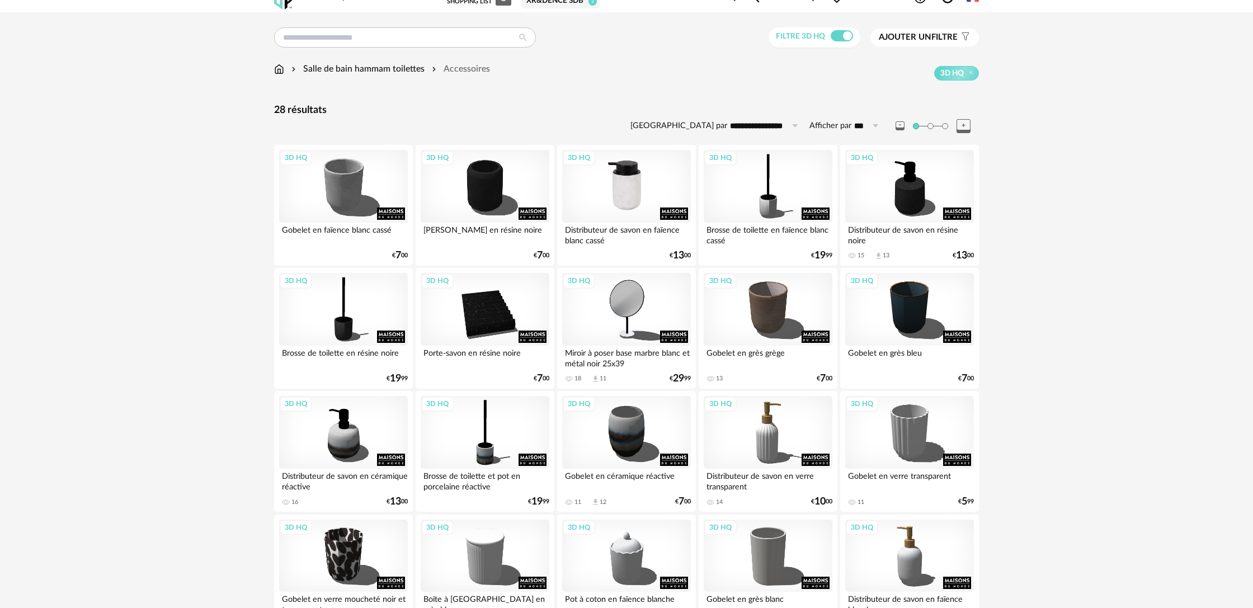
scroll to position [14, 0]
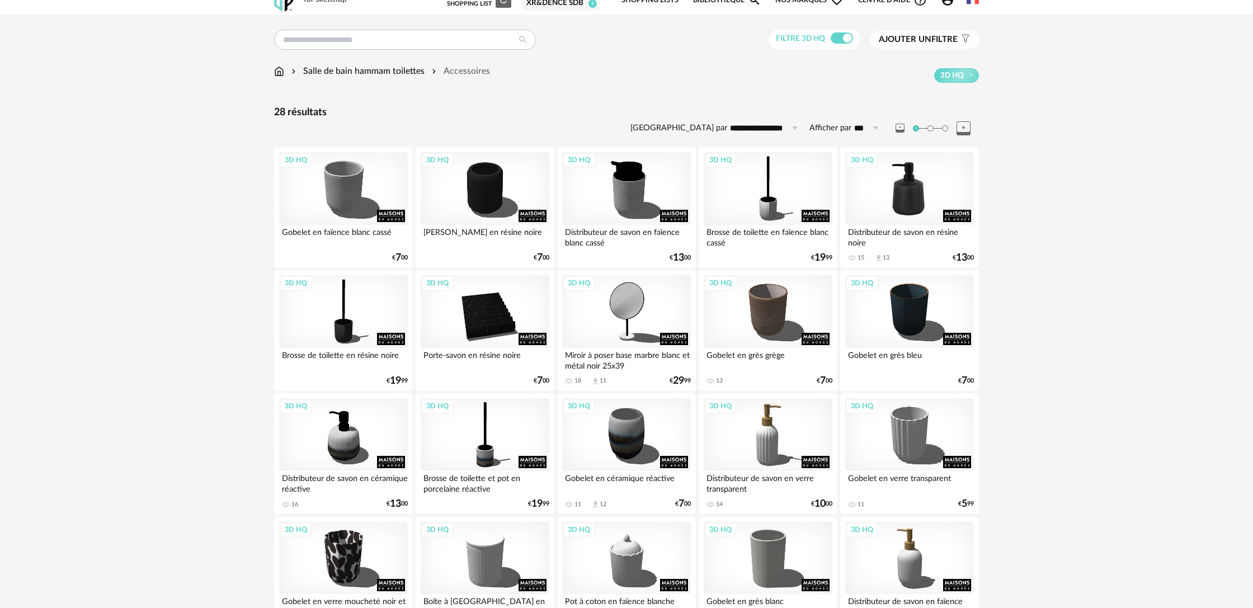
click at [954, 211] on div "3D HQ" at bounding box center [909, 188] width 129 height 73
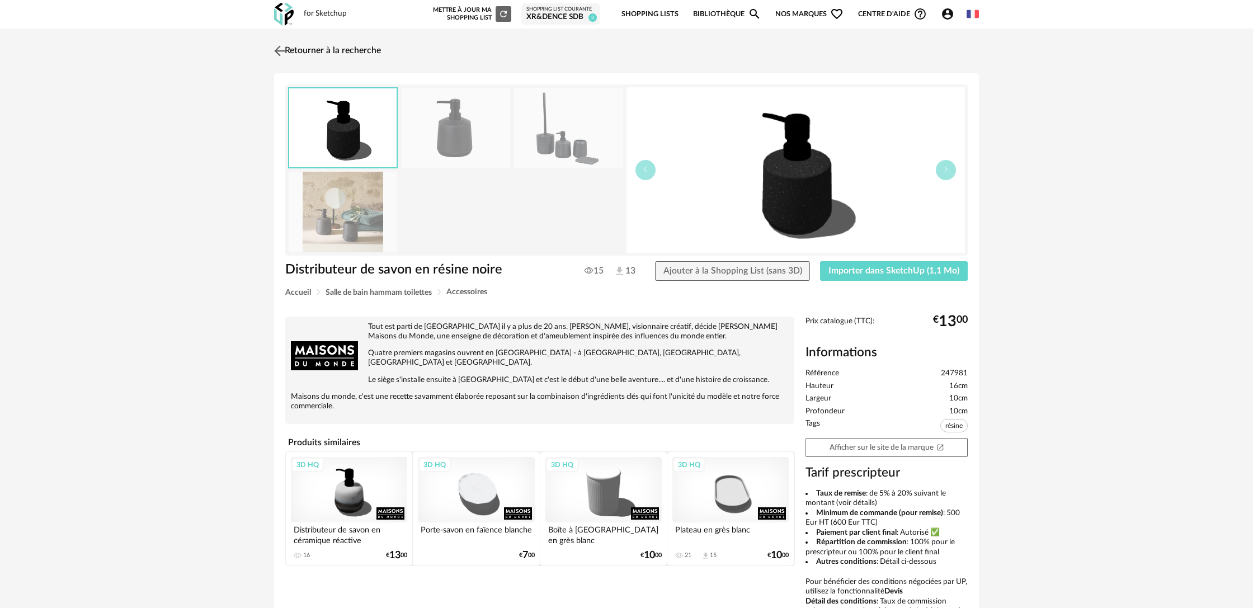
click at [297, 50] on link "Retourner à la recherche" at bounding box center [326, 51] width 110 height 25
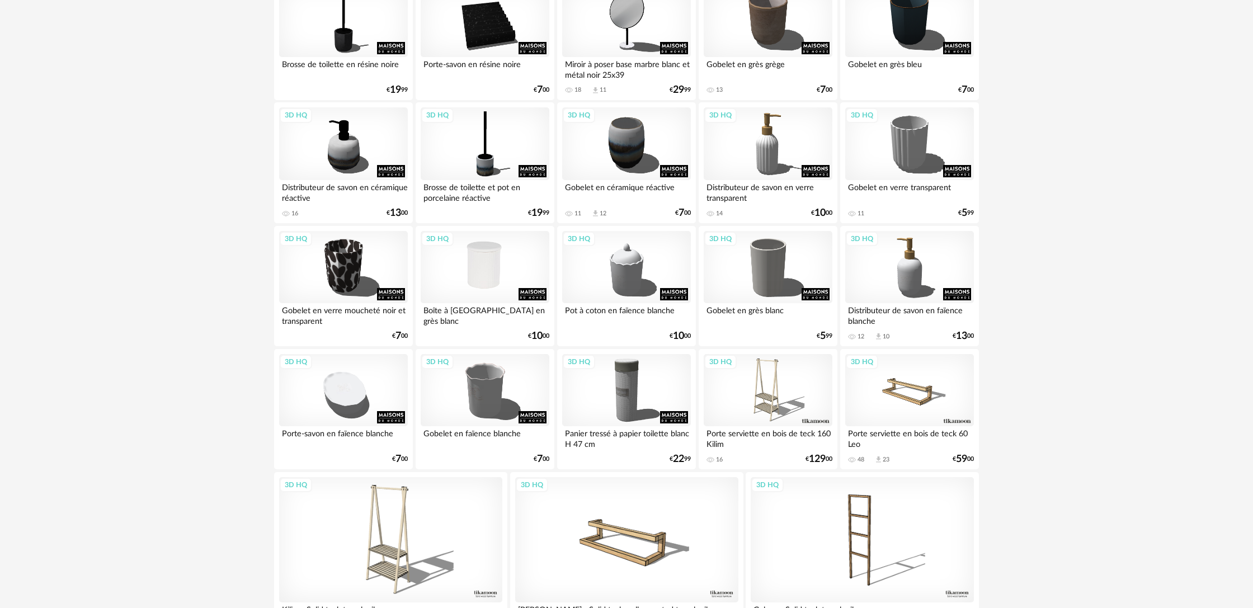
scroll to position [265, 0]
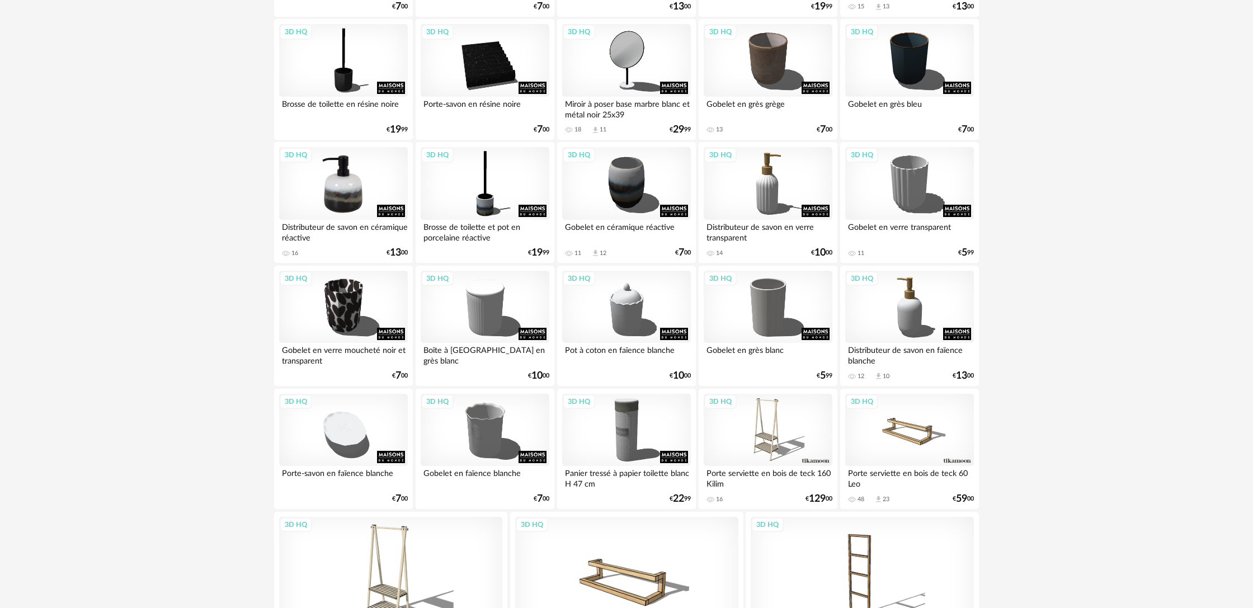
click at [386, 202] on div "3D HQ" at bounding box center [343, 183] width 129 height 73
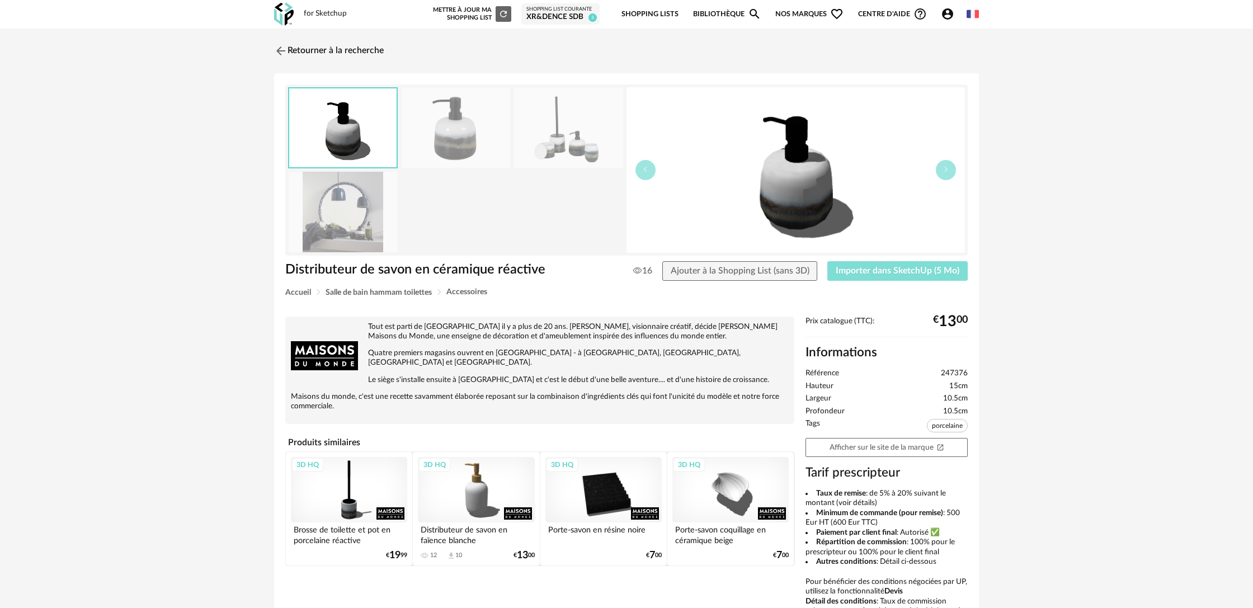
click at [863, 272] on span "Importer dans SketchUp (5 Mo)" at bounding box center [898, 270] width 124 height 9
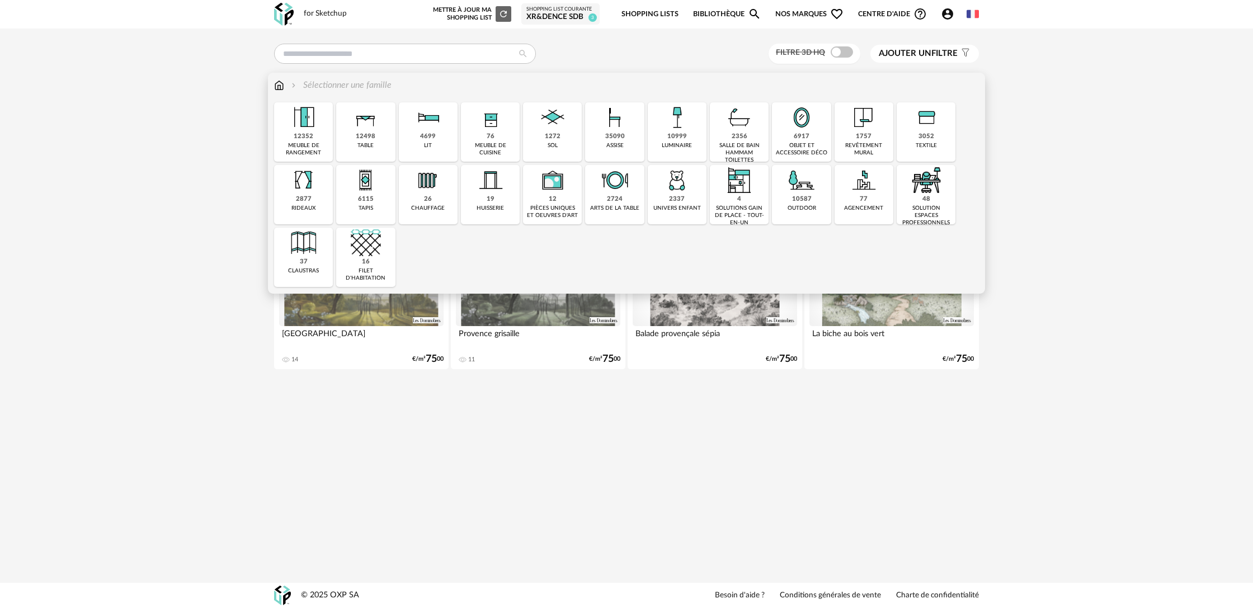
click at [745, 140] on div "2356" at bounding box center [740, 137] width 16 height 8
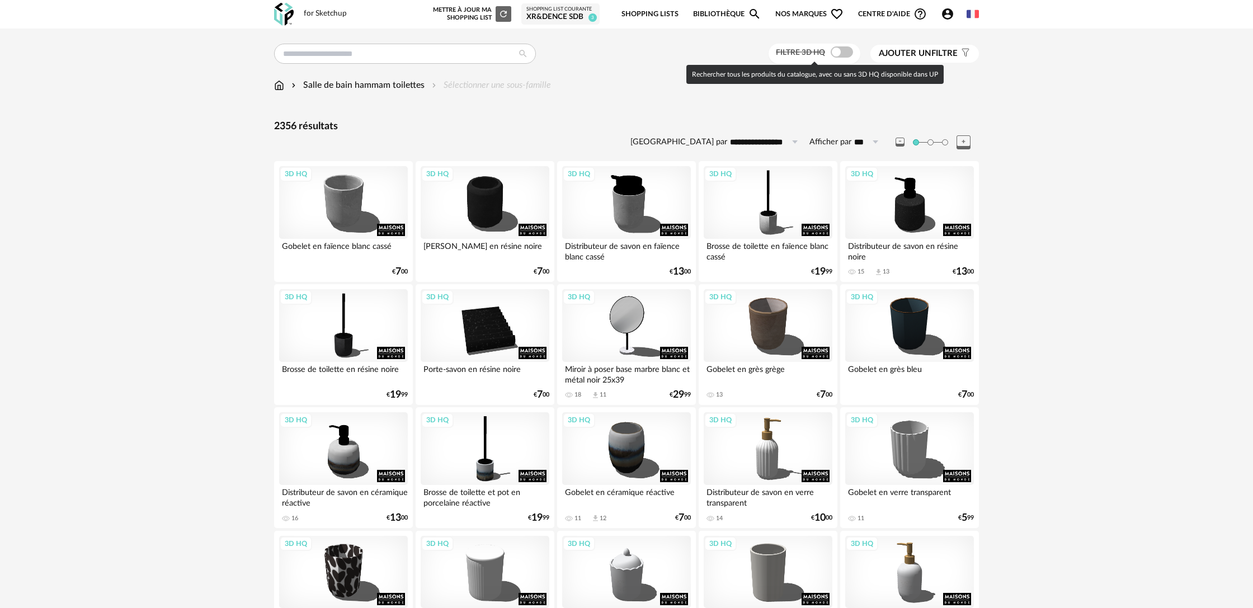
click at [838, 49] on span at bounding box center [842, 51] width 22 height 11
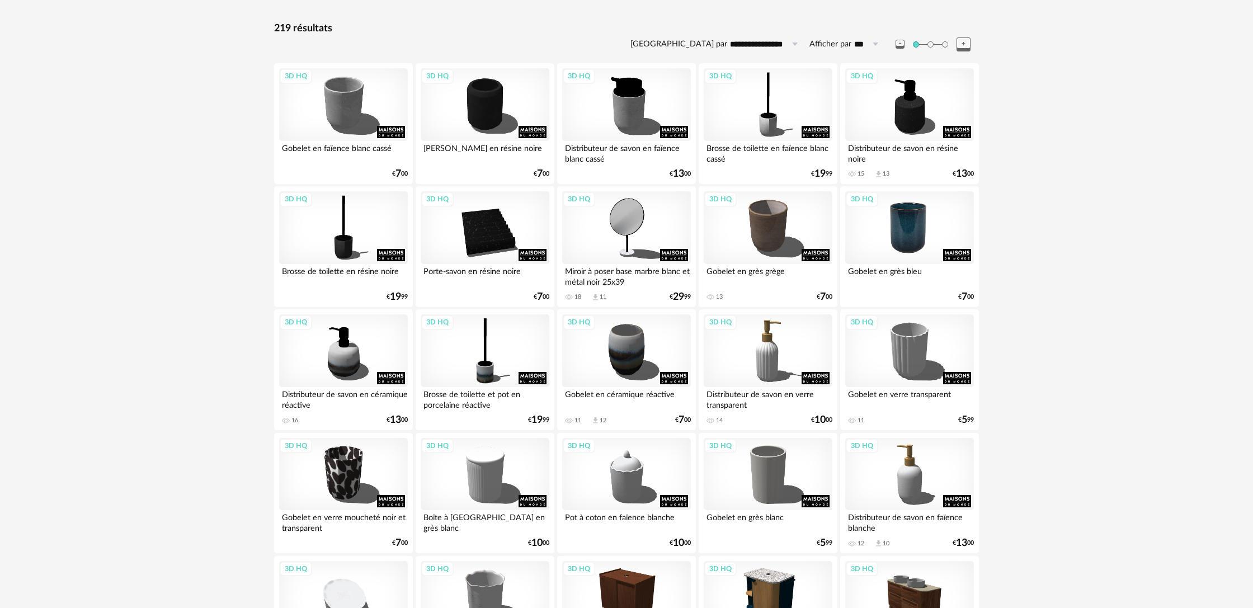
scroll to position [100, 0]
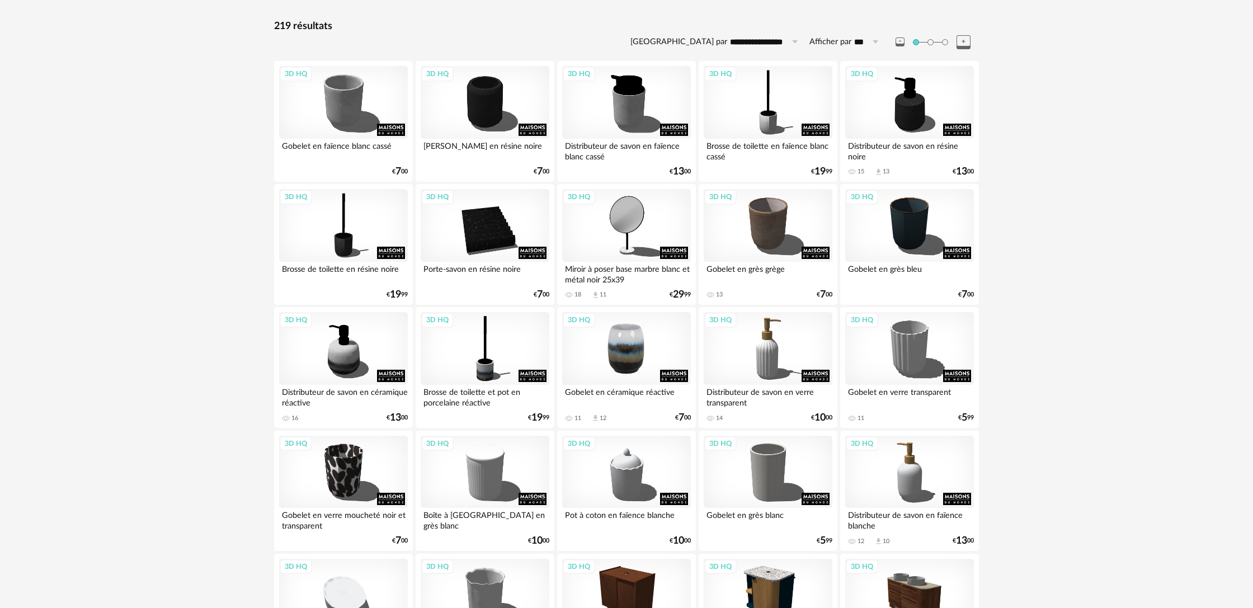
click at [667, 363] on div "3D HQ" at bounding box center [626, 348] width 129 height 73
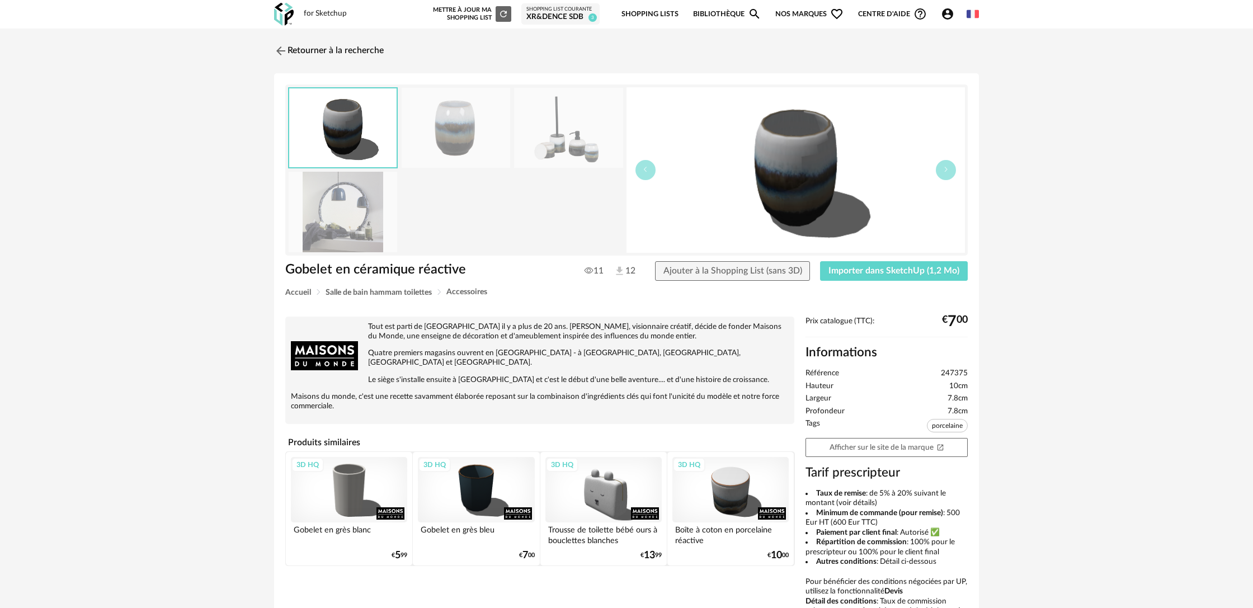
click at [863, 276] on button "Importer dans SketchUp (1,2 Mo)" at bounding box center [894, 271] width 148 height 20
click at [341, 51] on link "Retourner à la recherche" at bounding box center [326, 51] width 110 height 25
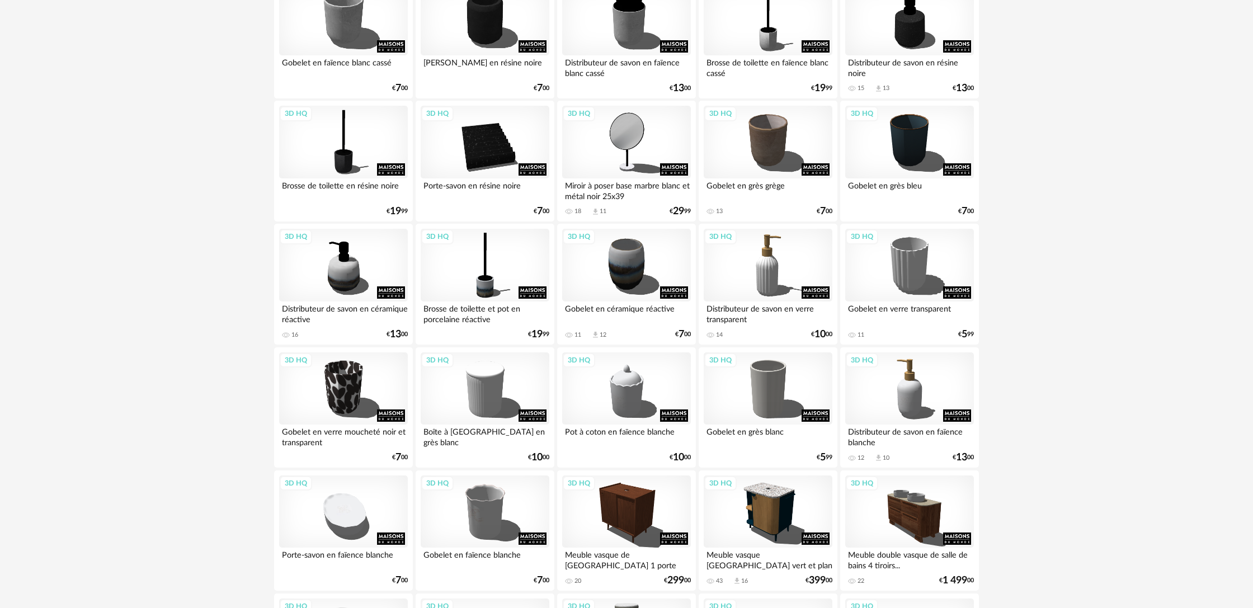
scroll to position [182, 0]
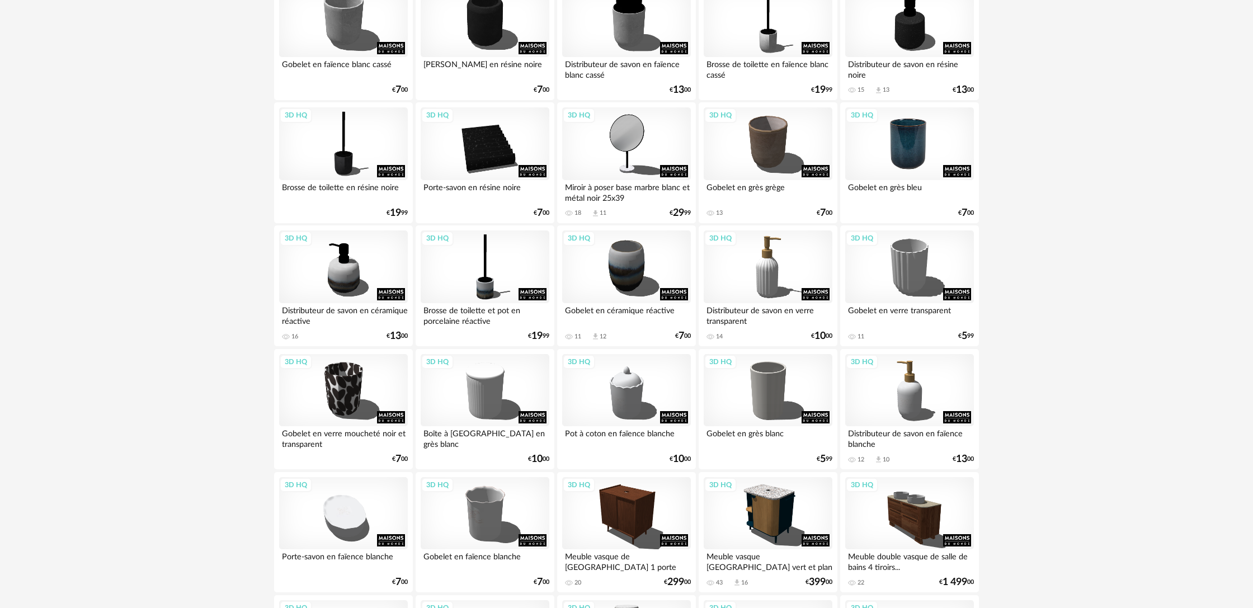
click at [898, 162] on div "3D HQ" at bounding box center [909, 143] width 129 height 73
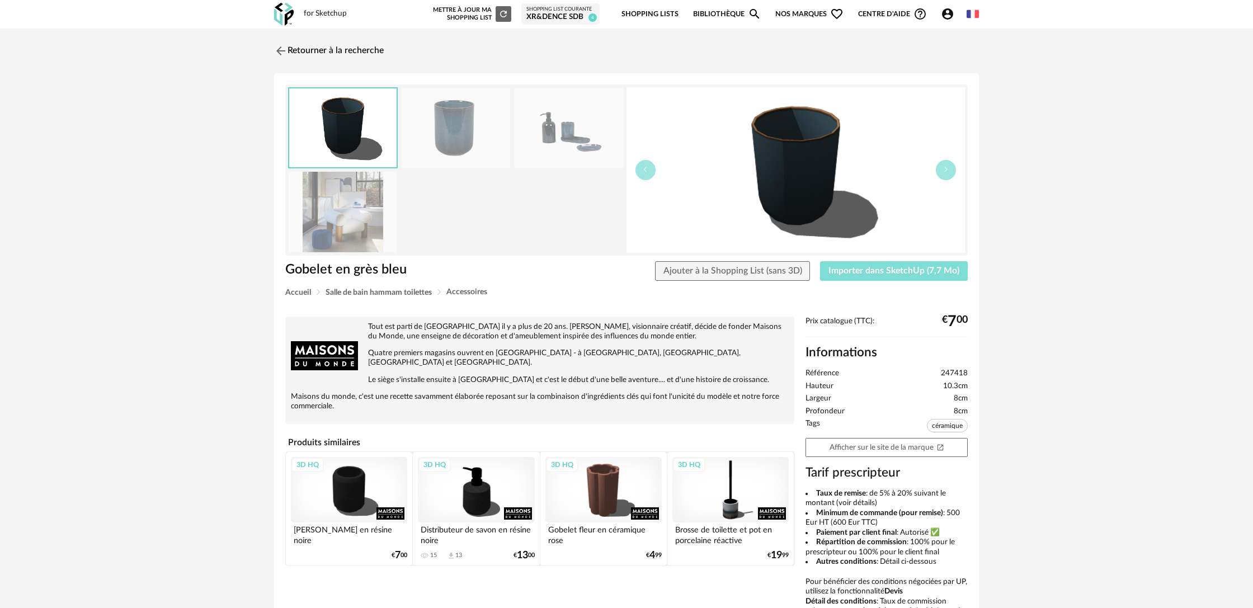
click at [858, 275] on span "Importer dans SketchUp (7,7 Mo)" at bounding box center [894, 270] width 131 height 9
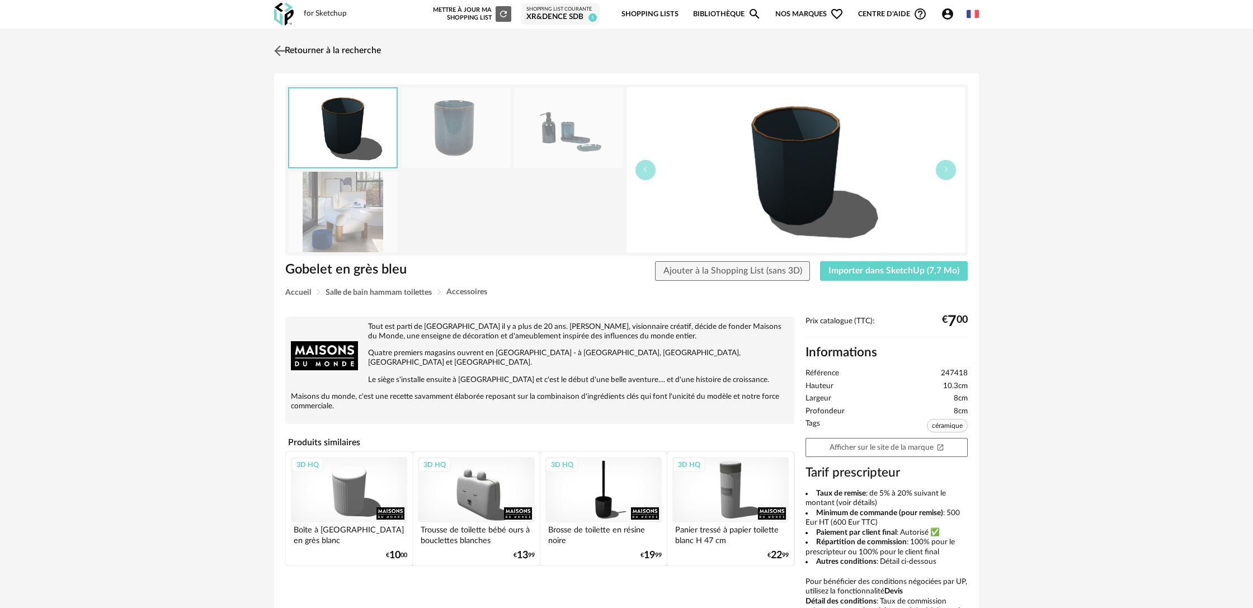
click at [347, 53] on link "Retourner à la recherche" at bounding box center [326, 51] width 110 height 25
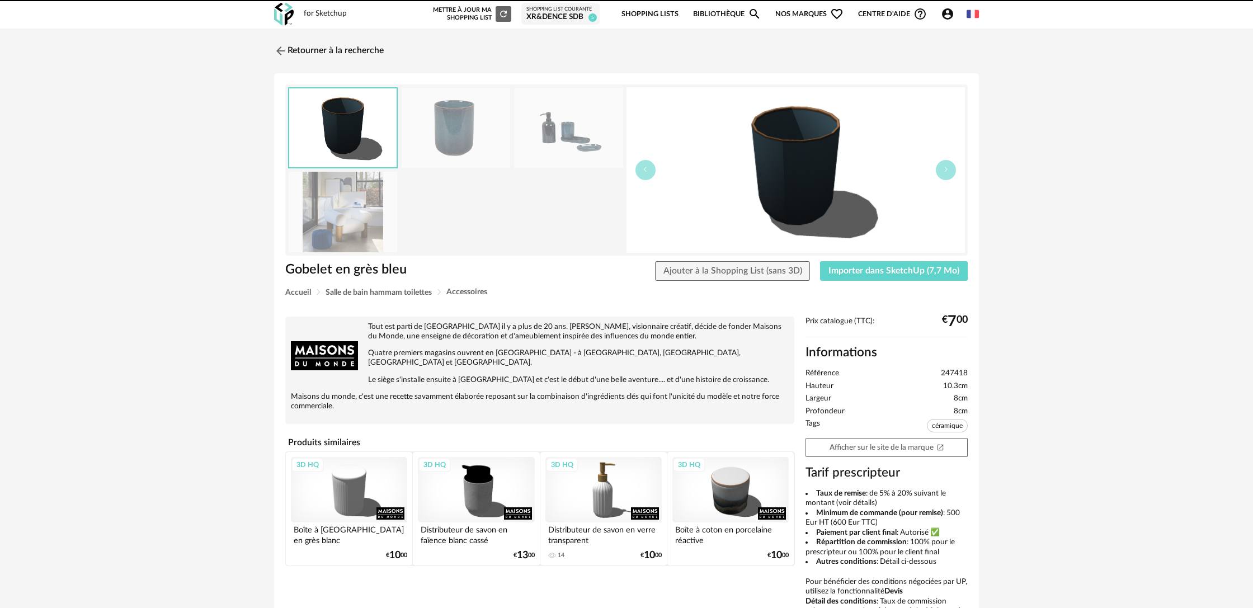
click at [347, 53] on link "Retourner à la recherche" at bounding box center [329, 51] width 110 height 25
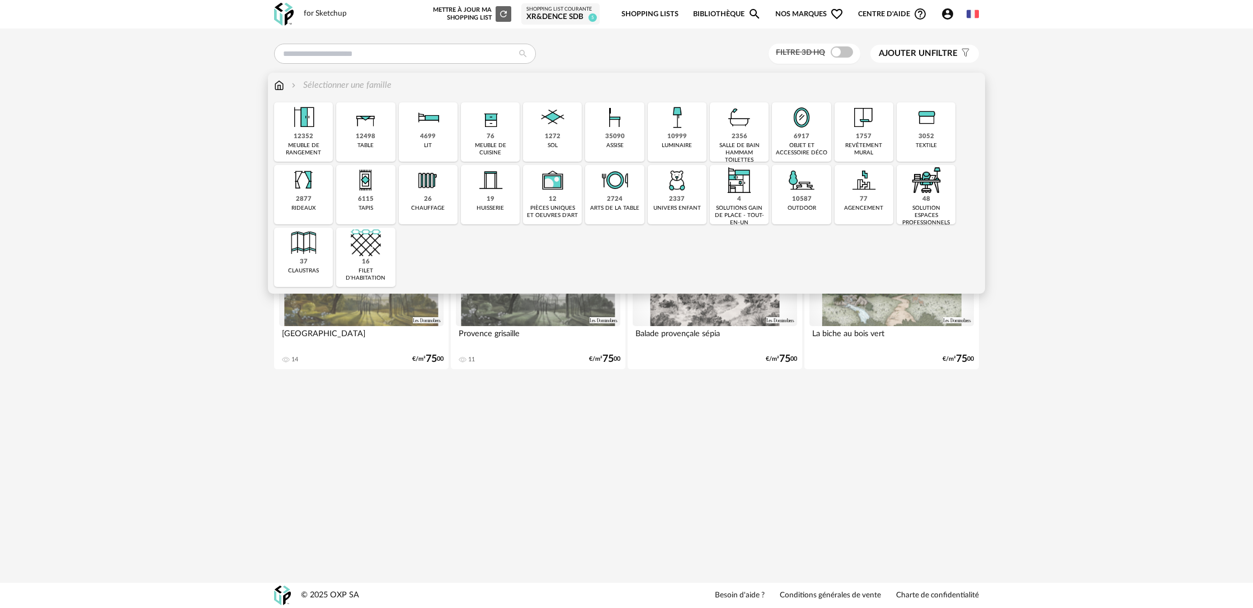
click at [750, 149] on div "salle de bain hammam toilettes" at bounding box center [739, 153] width 52 height 22
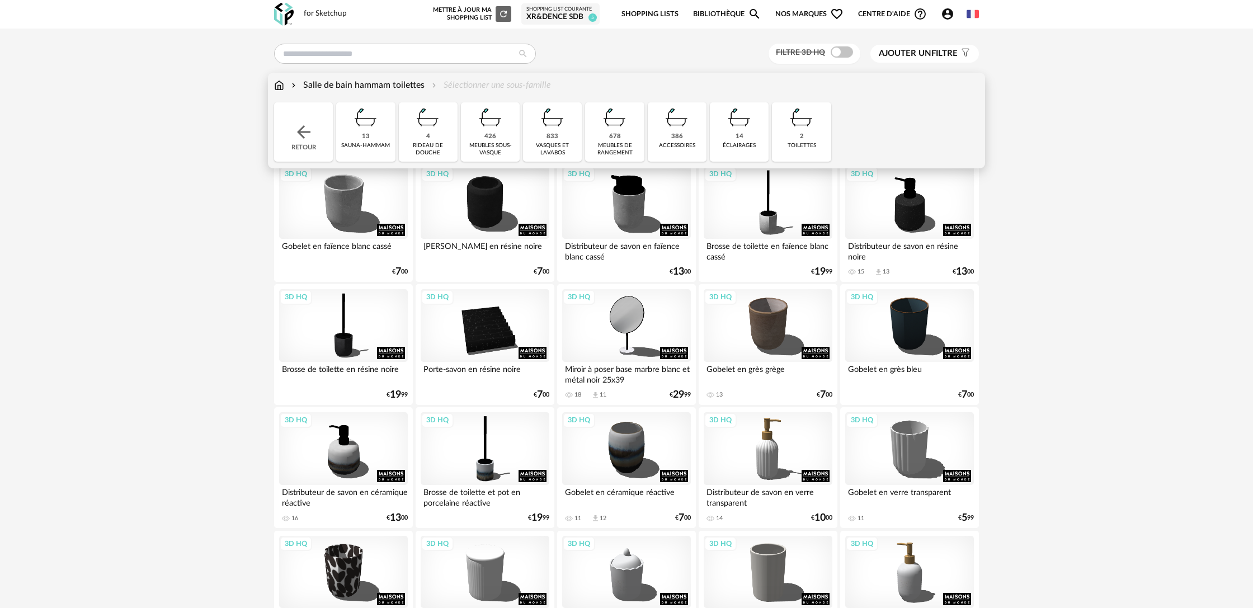
click at [501, 90] on div "Salle de bain hammam toilettes Sélectionner une sous-famille" at bounding box center [412, 85] width 277 height 13
click at [716, 137] on div "14 éclairages" at bounding box center [739, 131] width 59 height 59
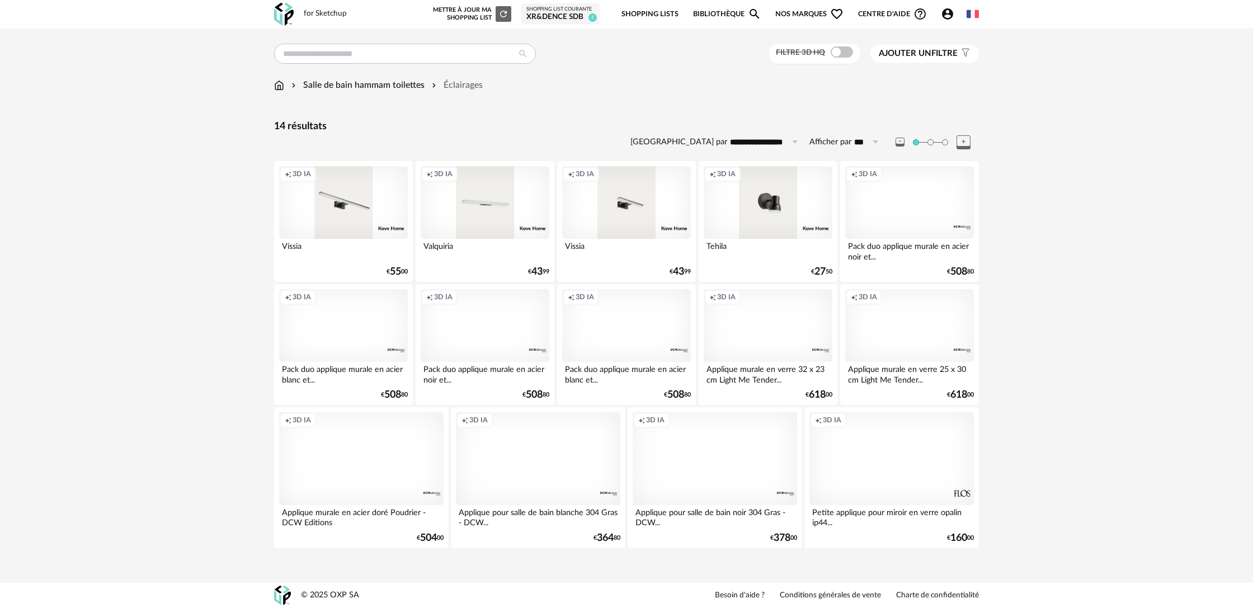
click at [813, 272] on div "€ 27 50" at bounding box center [821, 272] width 21 height 8
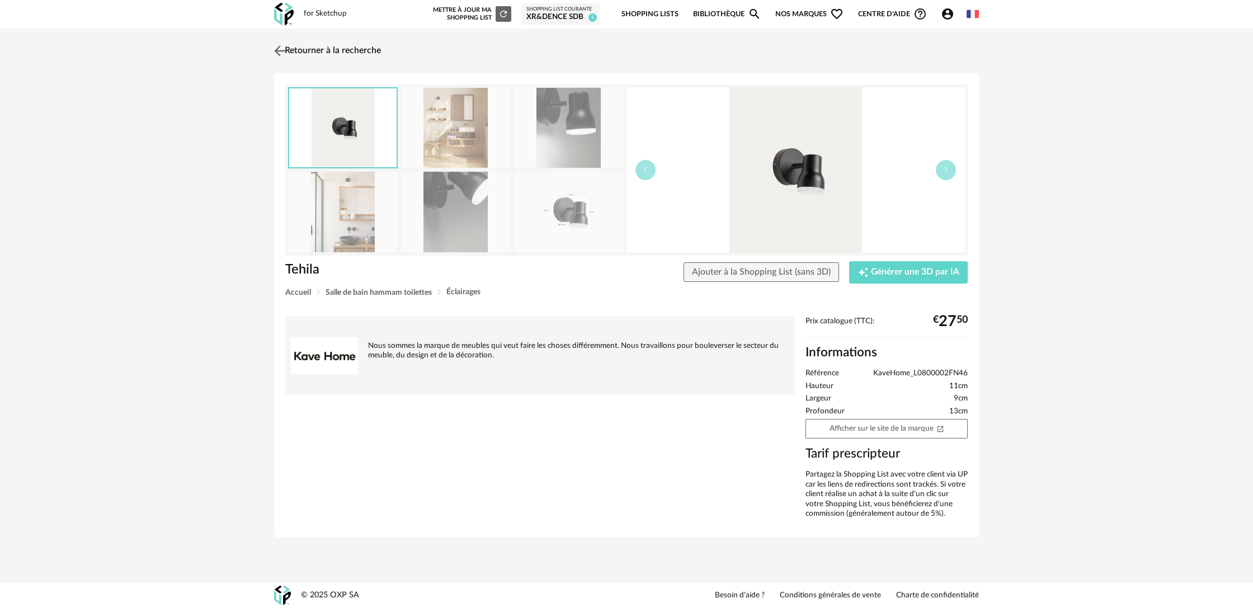
click at [344, 51] on link "Retourner à la recherche" at bounding box center [326, 51] width 110 height 25
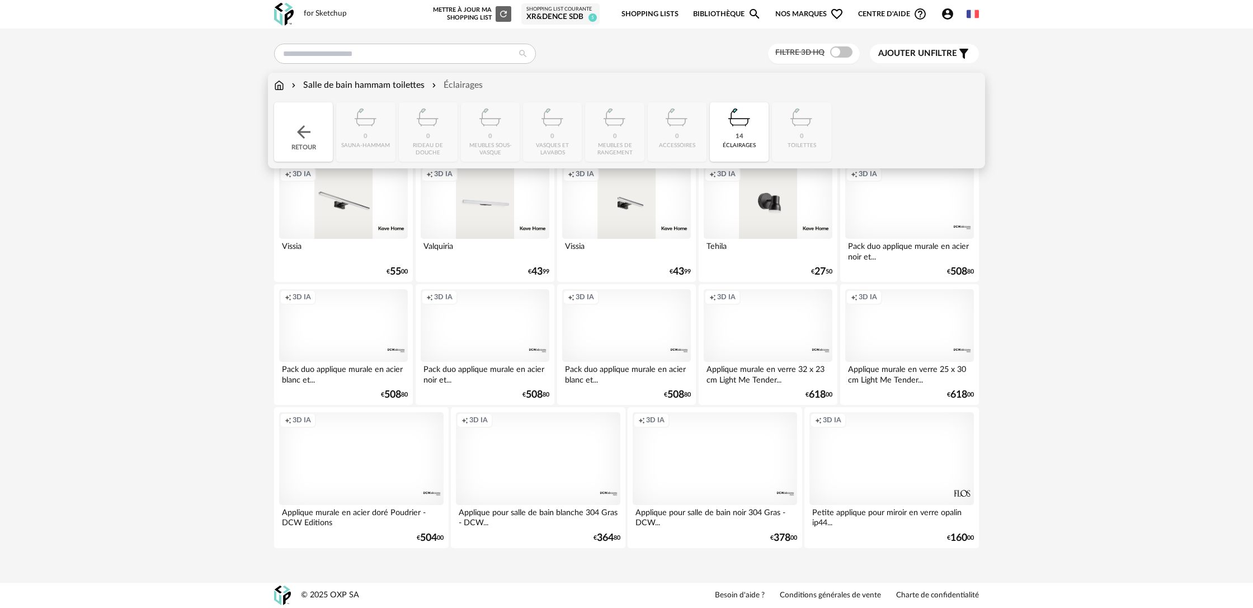
click at [371, 87] on div "Salle de bain hammam toilettes" at bounding box center [356, 85] width 135 height 13
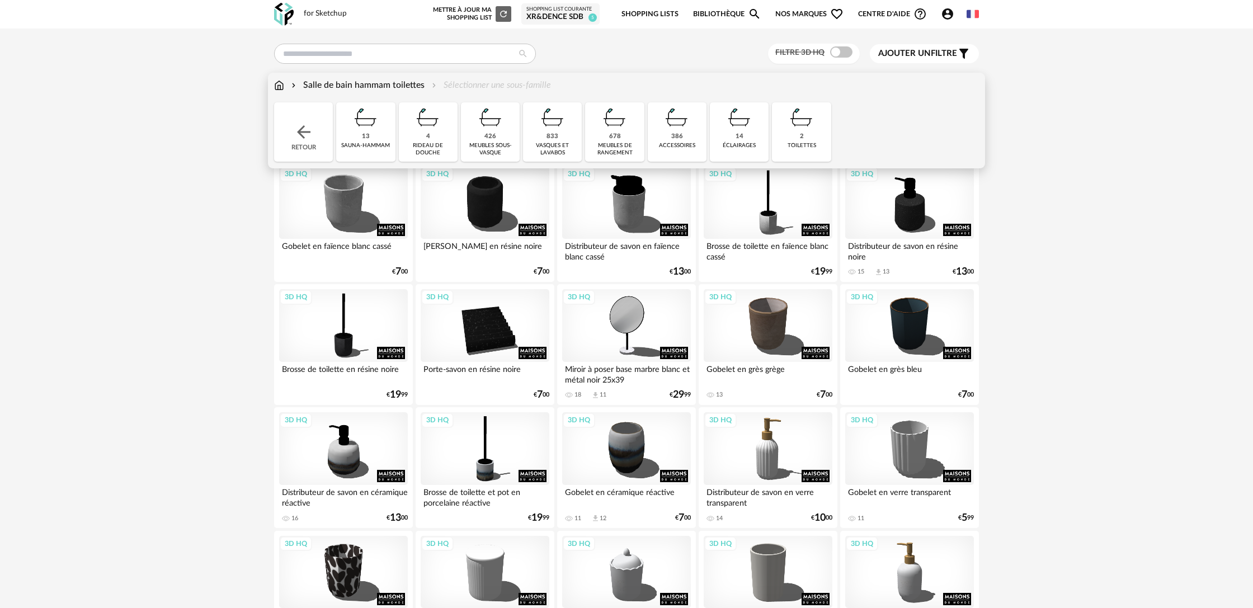
click at [742, 131] on img at bounding box center [739, 117] width 30 height 30
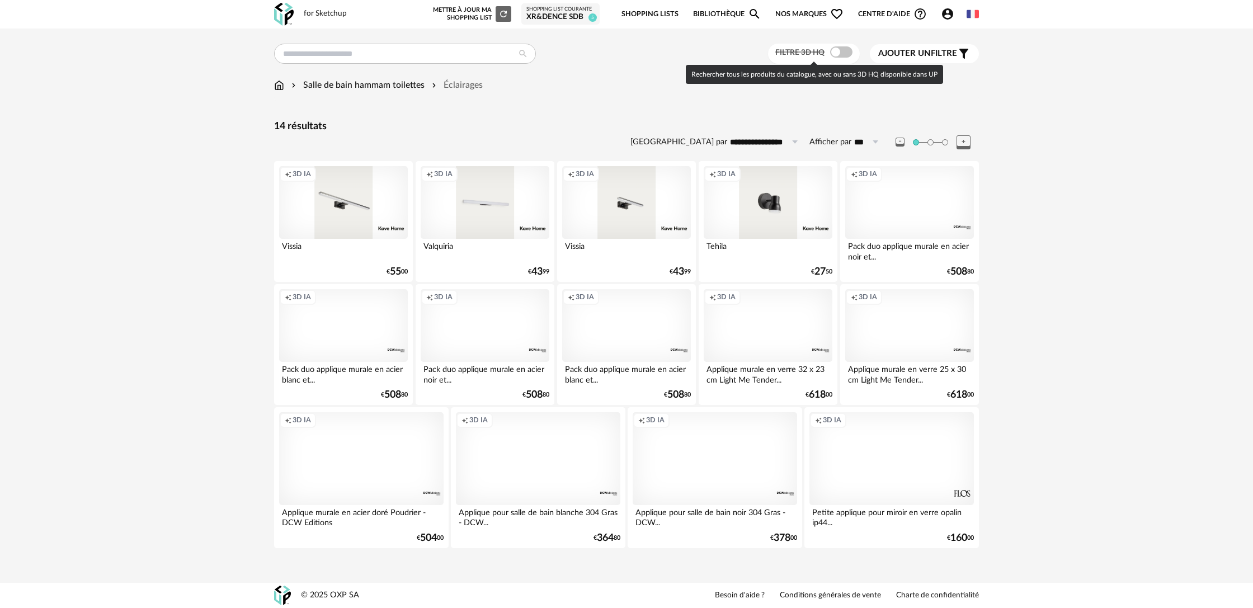
click at [843, 55] on span at bounding box center [841, 51] width 22 height 11
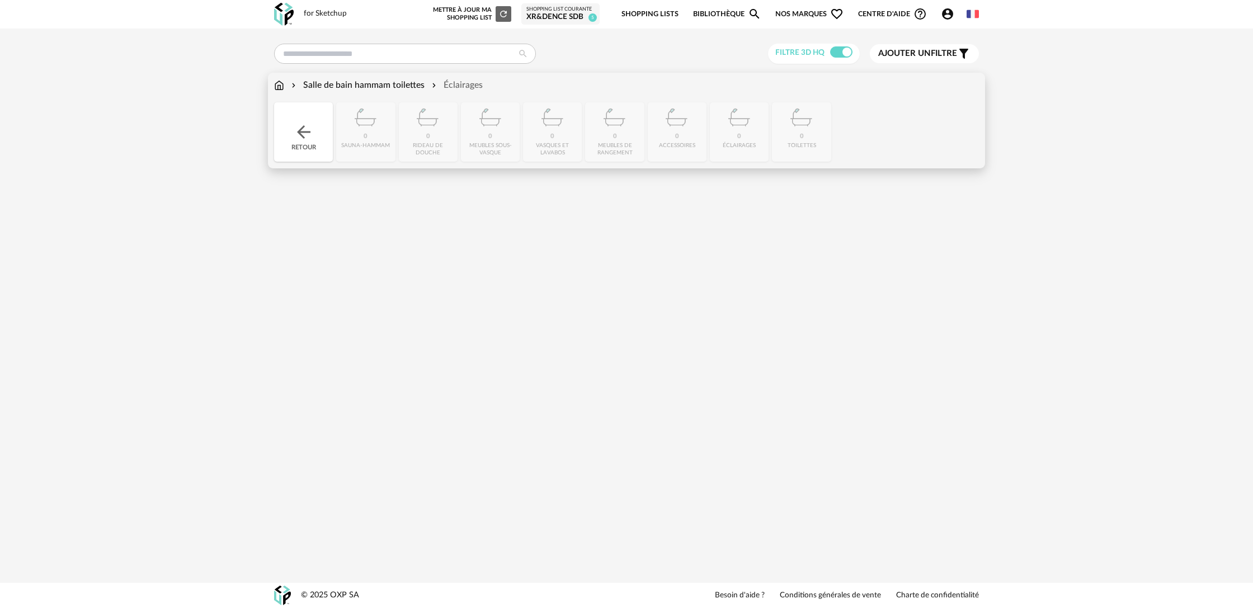
click at [311, 145] on div "Retour" at bounding box center [303, 131] width 59 height 59
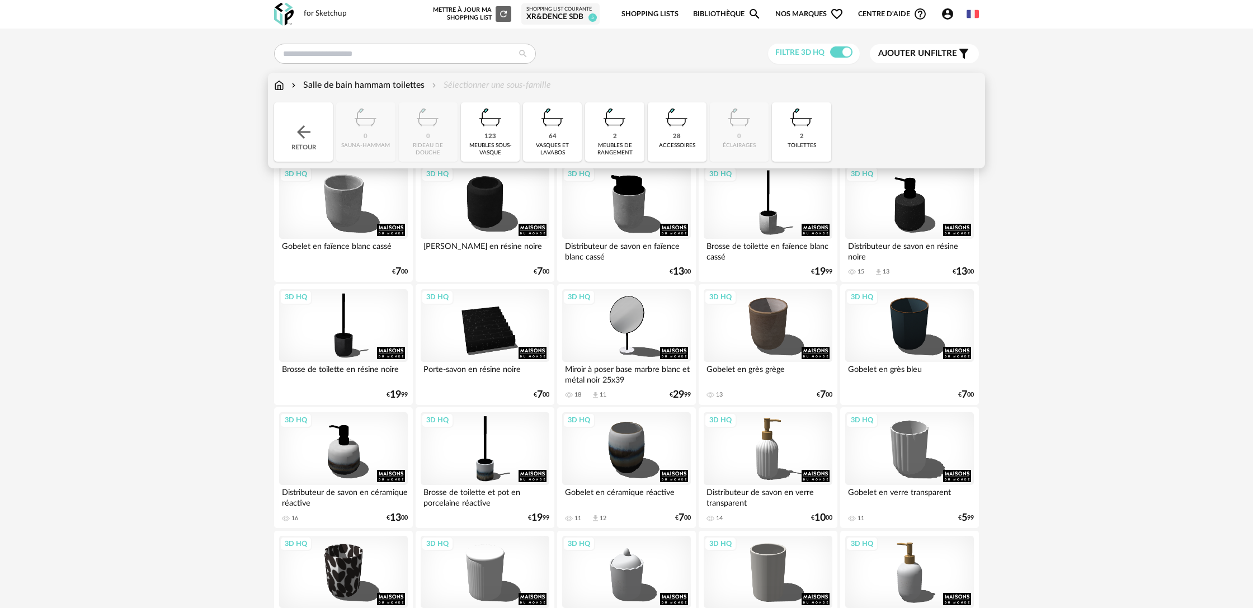
click at [314, 143] on div "Retour" at bounding box center [303, 131] width 59 height 59
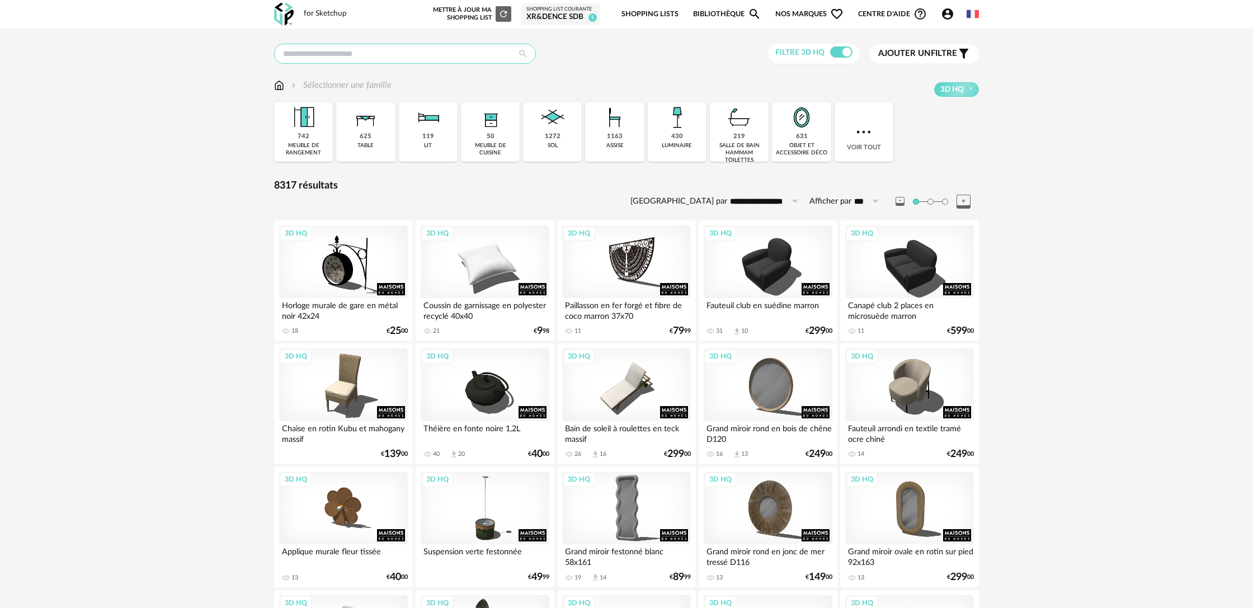
click at [379, 49] on input "text" at bounding box center [405, 54] width 262 height 20
type input "*********"
type input "**********"
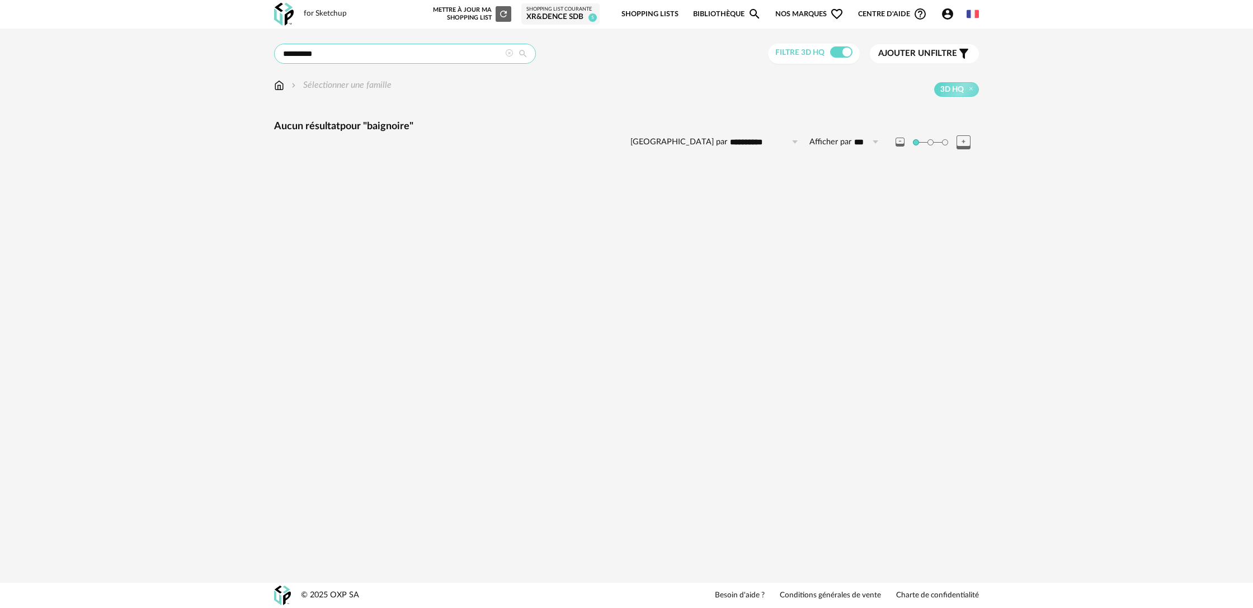
click at [298, 57] on input "*********" at bounding box center [405, 54] width 262 height 20
click at [278, 85] on img at bounding box center [279, 85] width 10 height 13
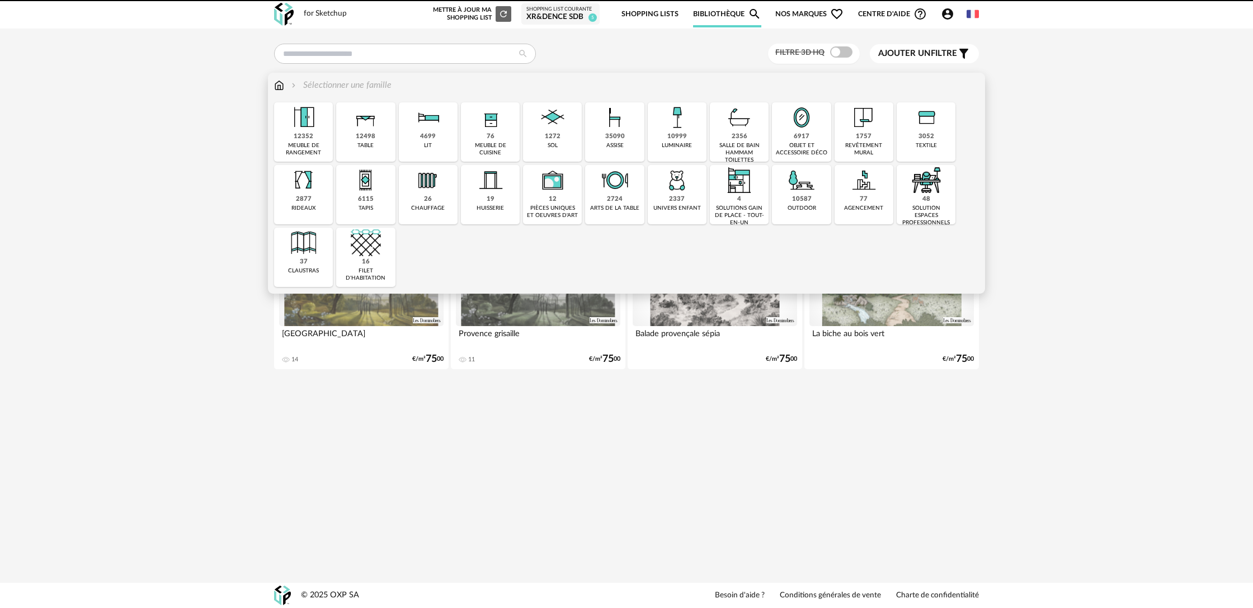
click at [677, 133] on div "10999" at bounding box center [677, 137] width 20 height 8
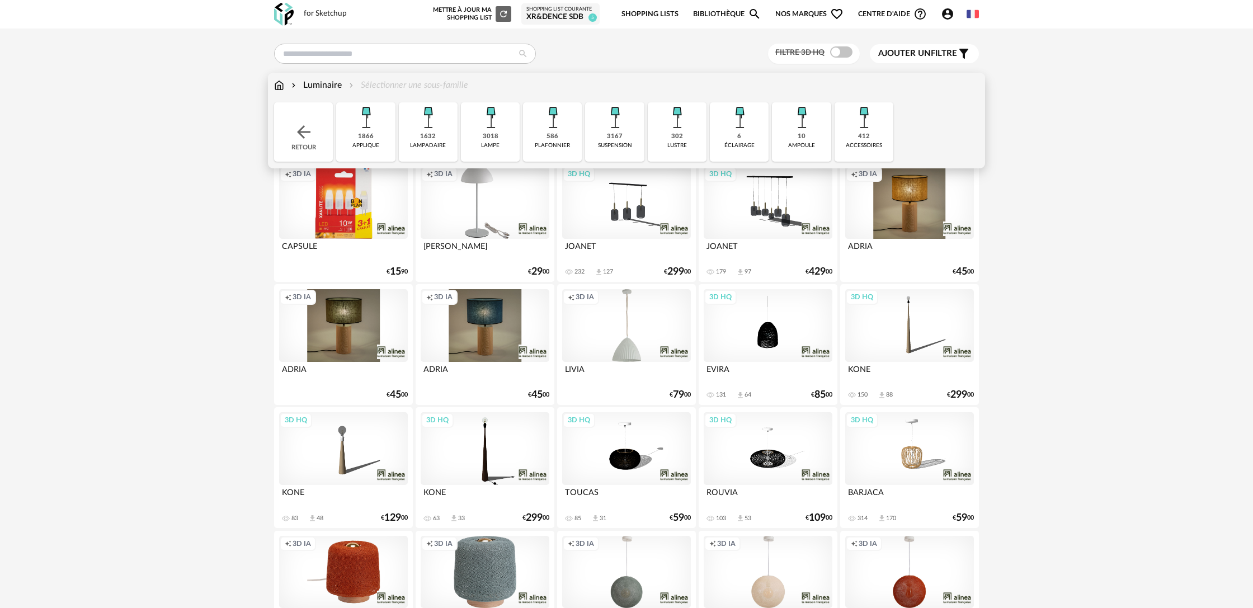
scroll to position [2, 0]
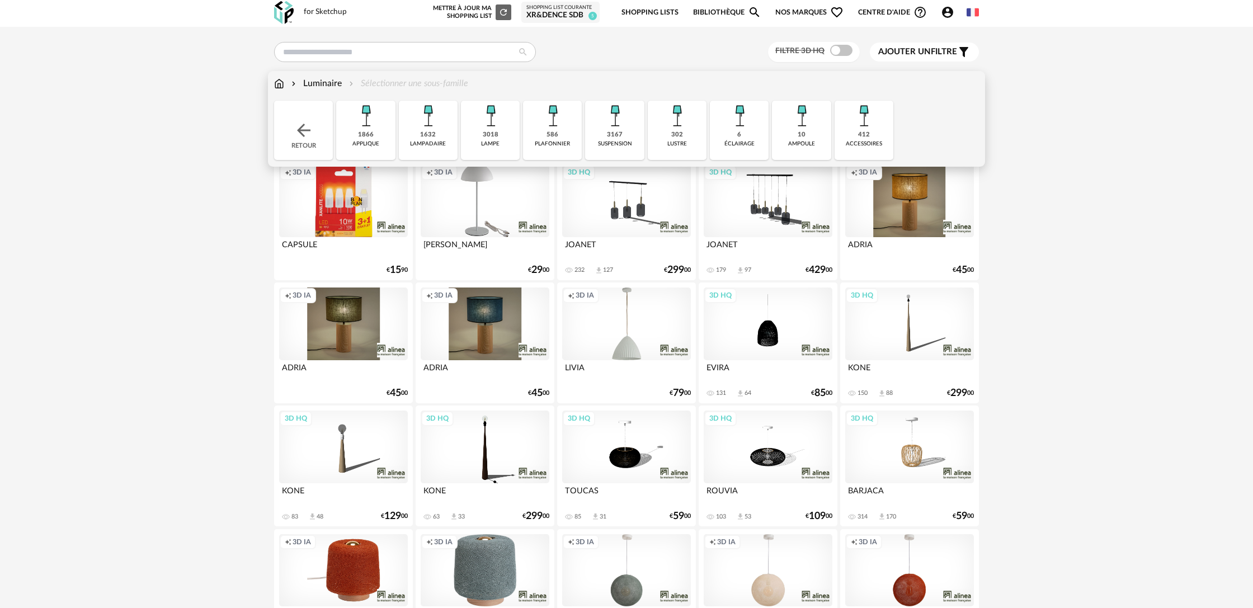
click at [369, 137] on div "1866" at bounding box center [366, 135] width 16 height 8
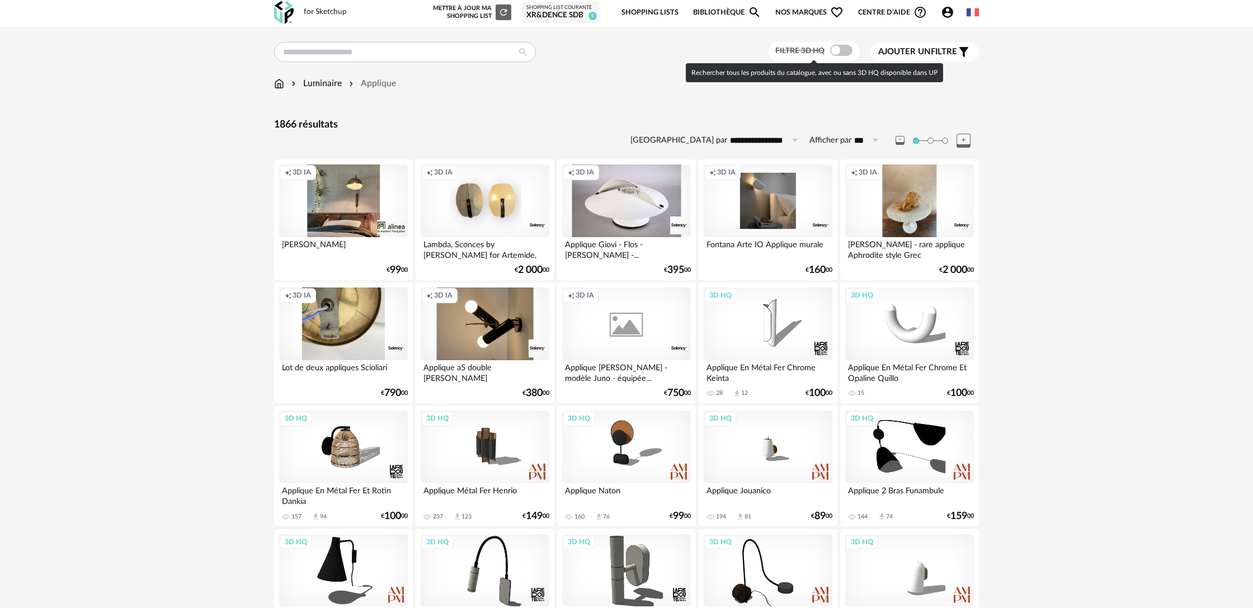
click at [841, 51] on span at bounding box center [841, 50] width 22 height 11
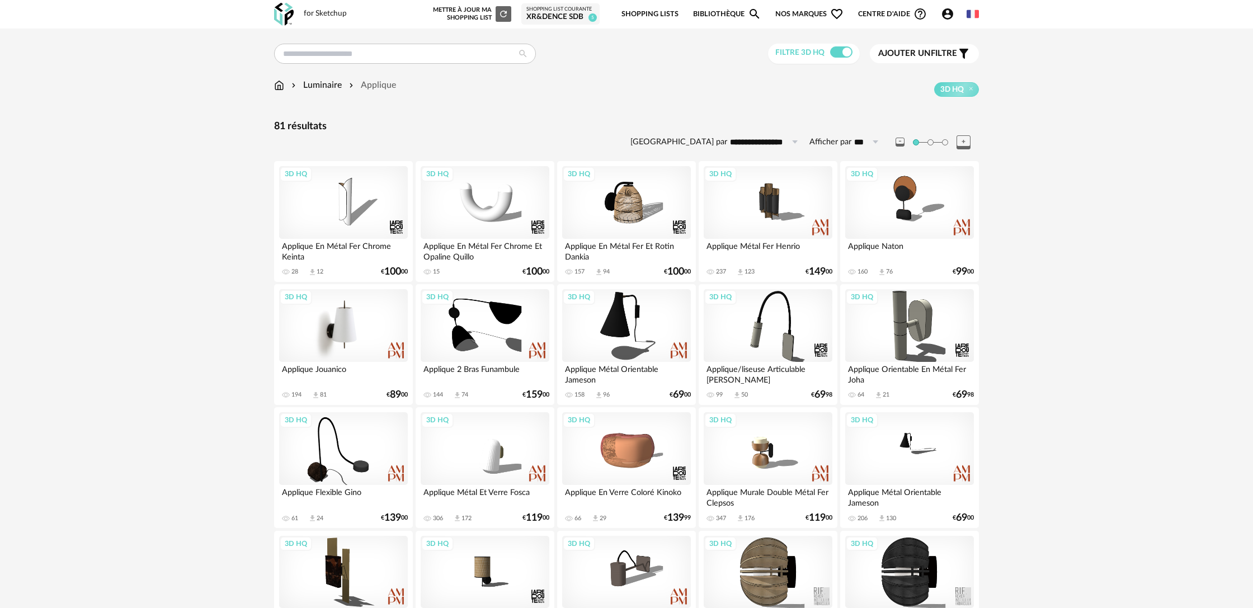
click at [356, 336] on div "3D HQ" at bounding box center [343, 325] width 129 height 73
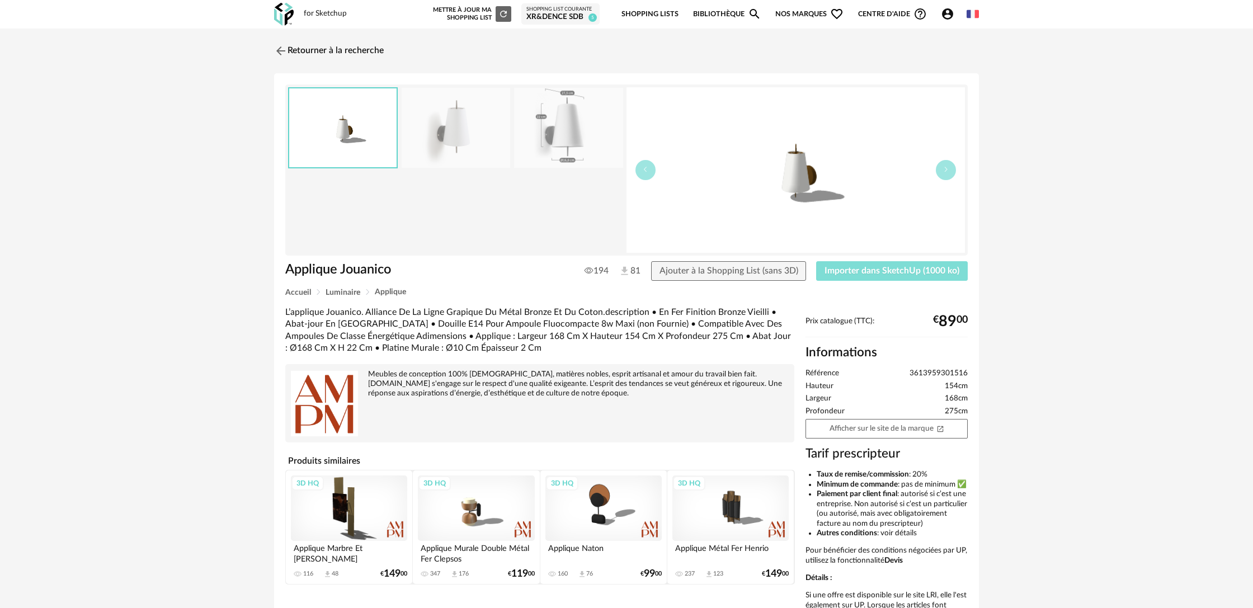
click at [876, 276] on button "Importer dans SketchUp (1000 ko)" at bounding box center [892, 271] width 152 height 20
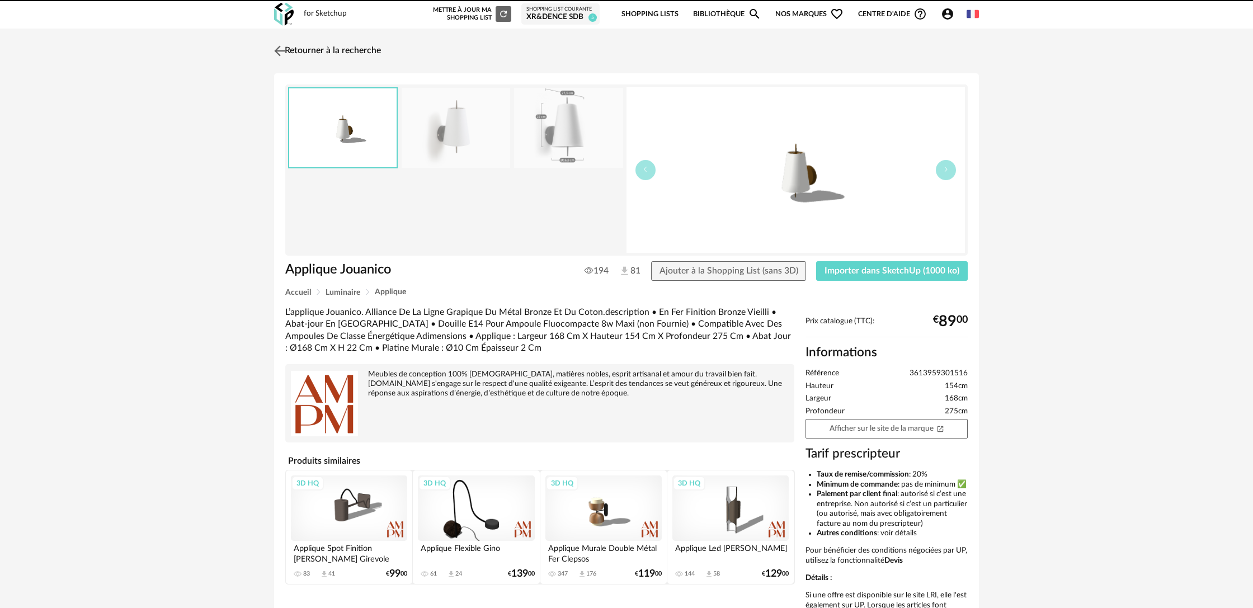
click at [319, 50] on link "Retourner à la recherche" at bounding box center [326, 51] width 110 height 25
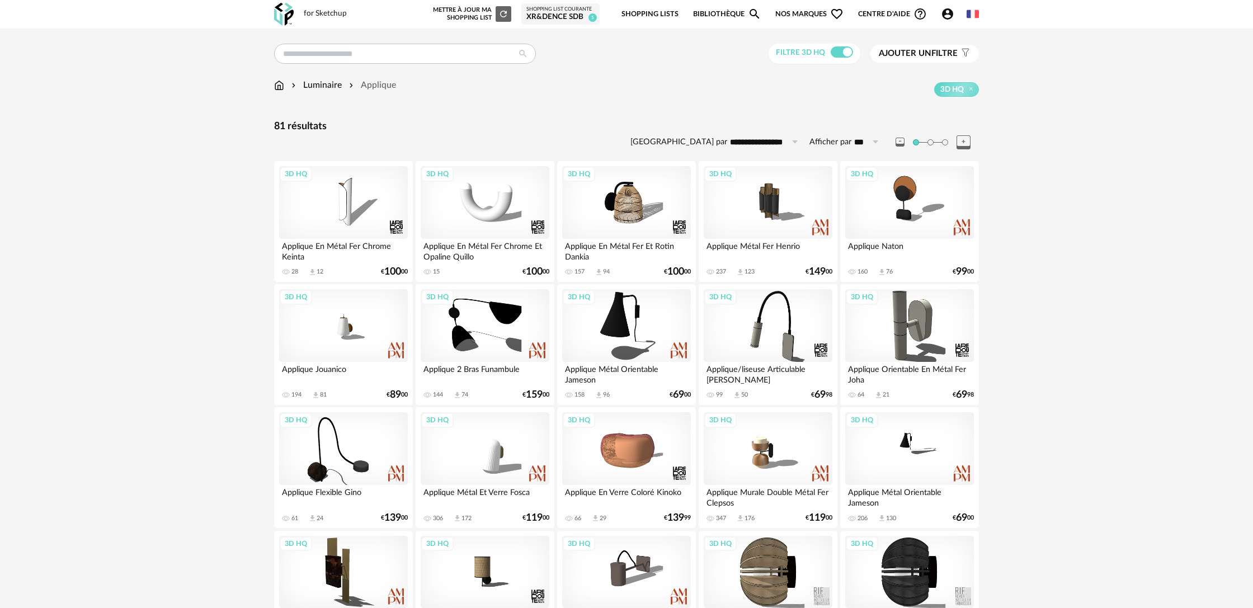
click at [325, 86] on div "Luminaire" at bounding box center [315, 85] width 53 height 13
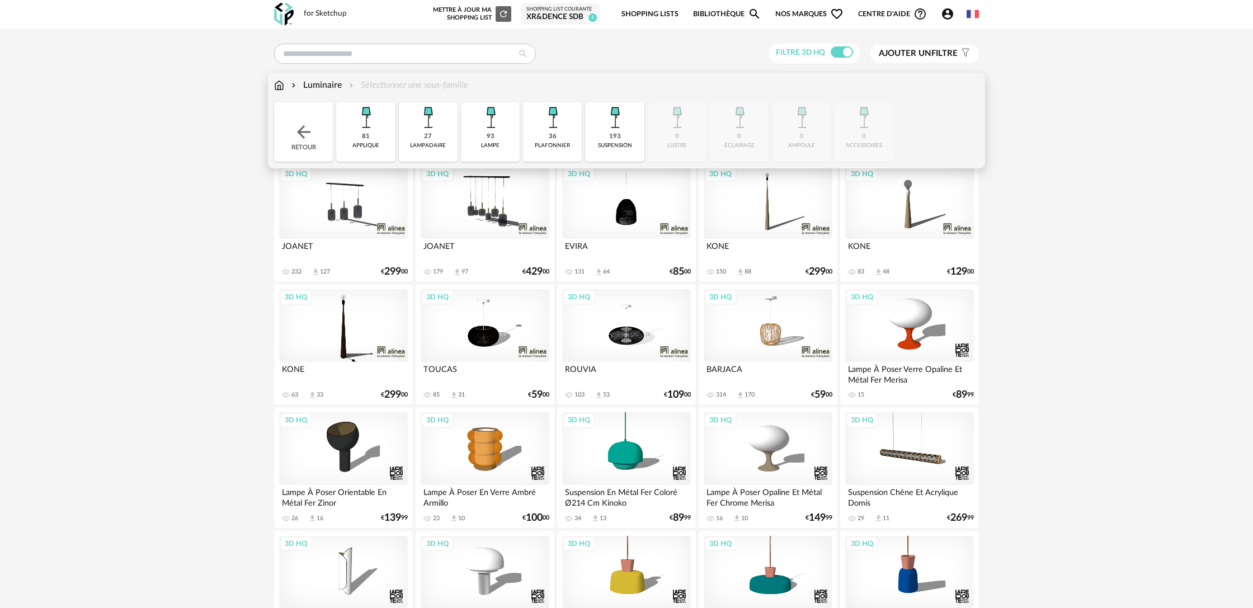
click at [554, 137] on div "36" at bounding box center [553, 137] width 8 height 8
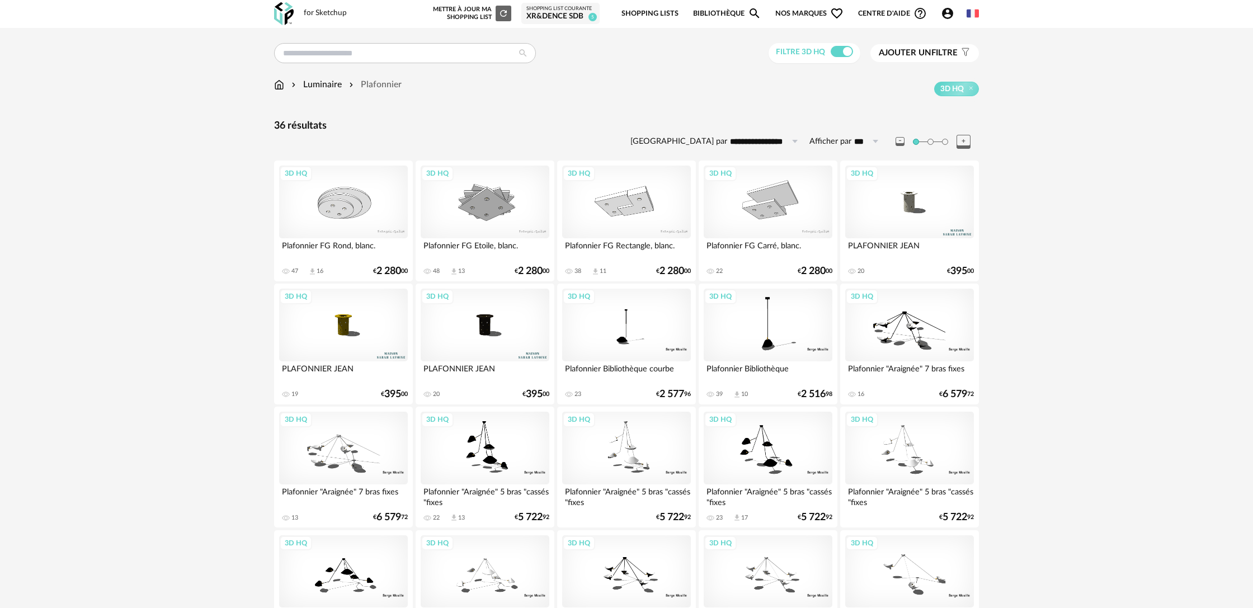
scroll to position [3, 0]
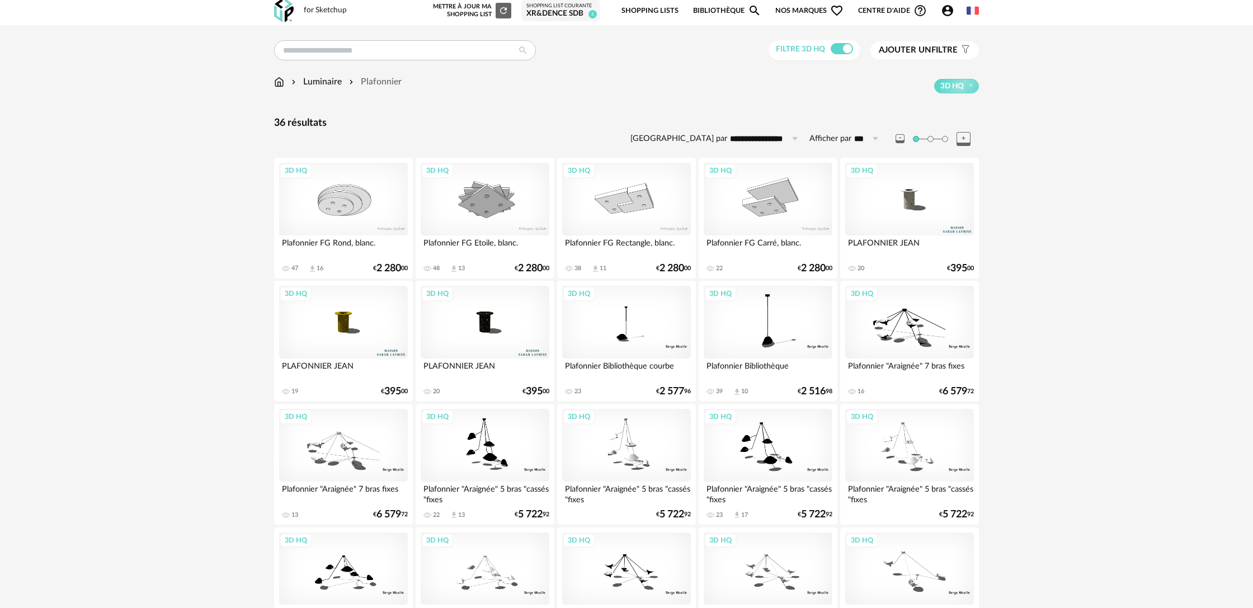
click at [478, 329] on div "3D HQ" at bounding box center [485, 322] width 129 height 73
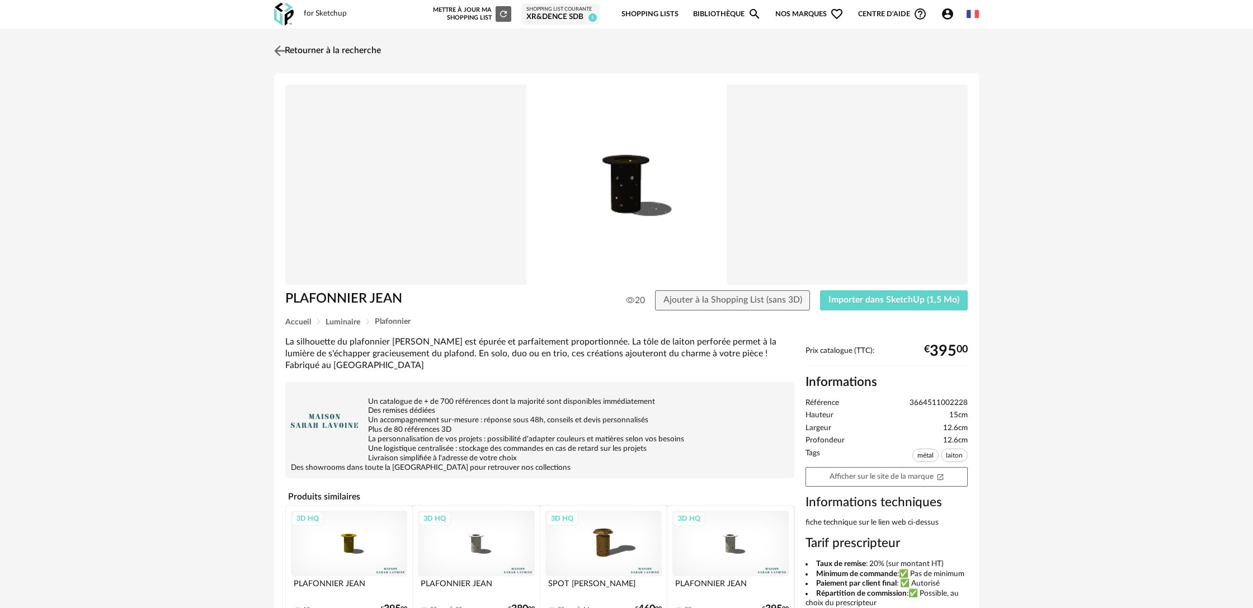
click at [295, 46] on link "Retourner à la recherche" at bounding box center [326, 51] width 110 height 25
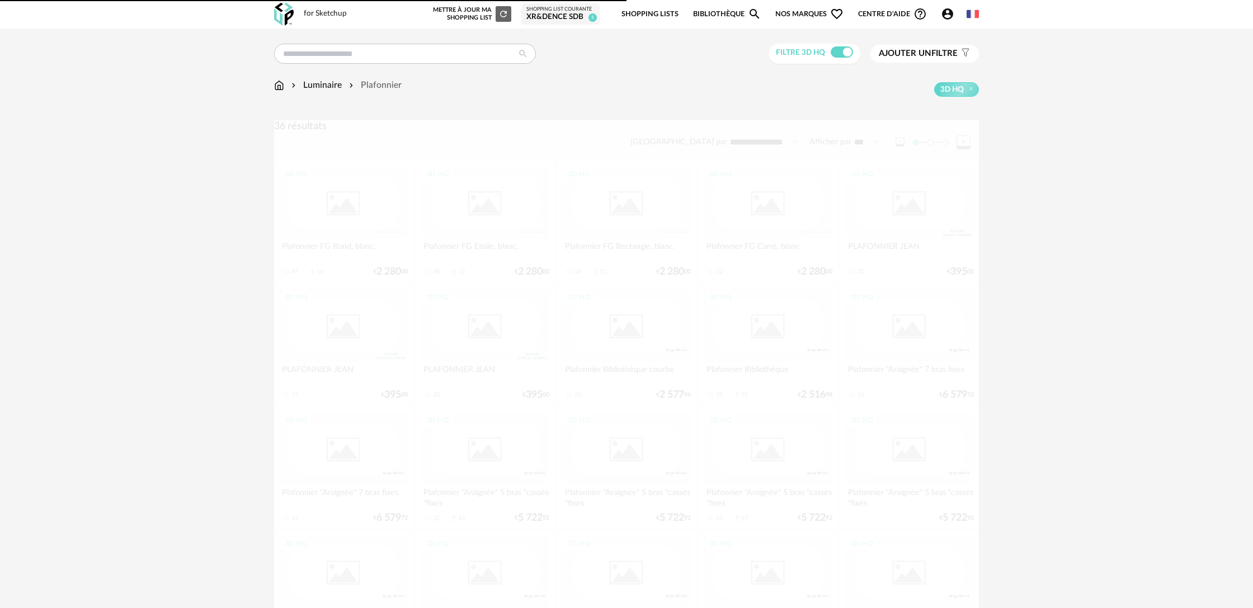
scroll to position [3, 0]
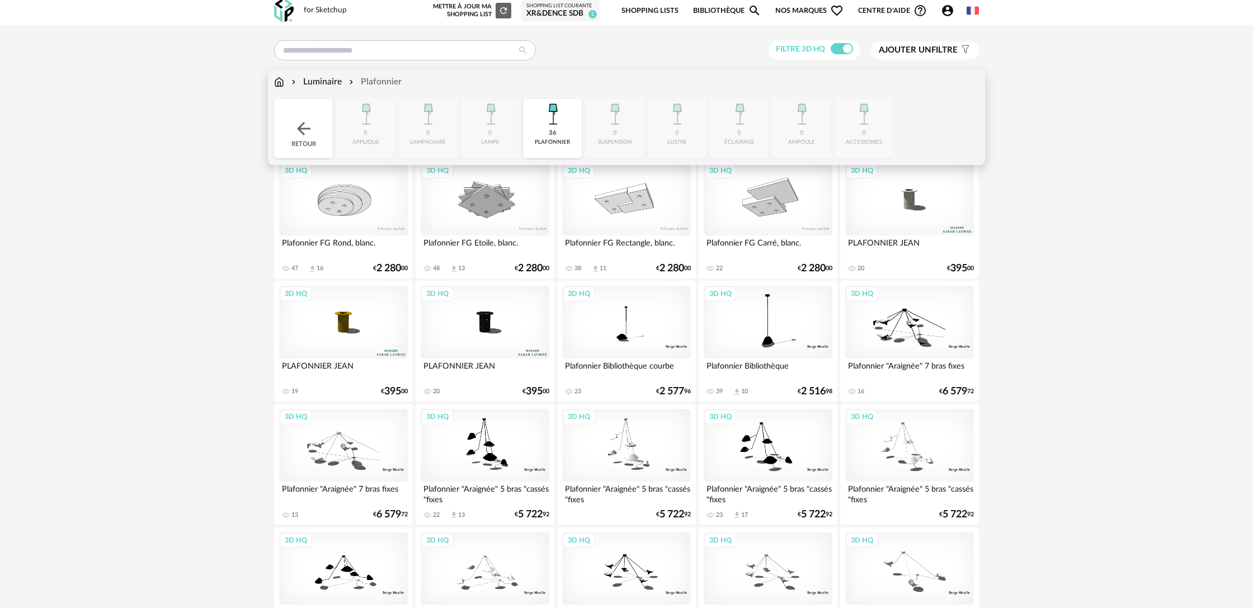
click at [323, 84] on div "Luminaire" at bounding box center [315, 82] width 53 height 13
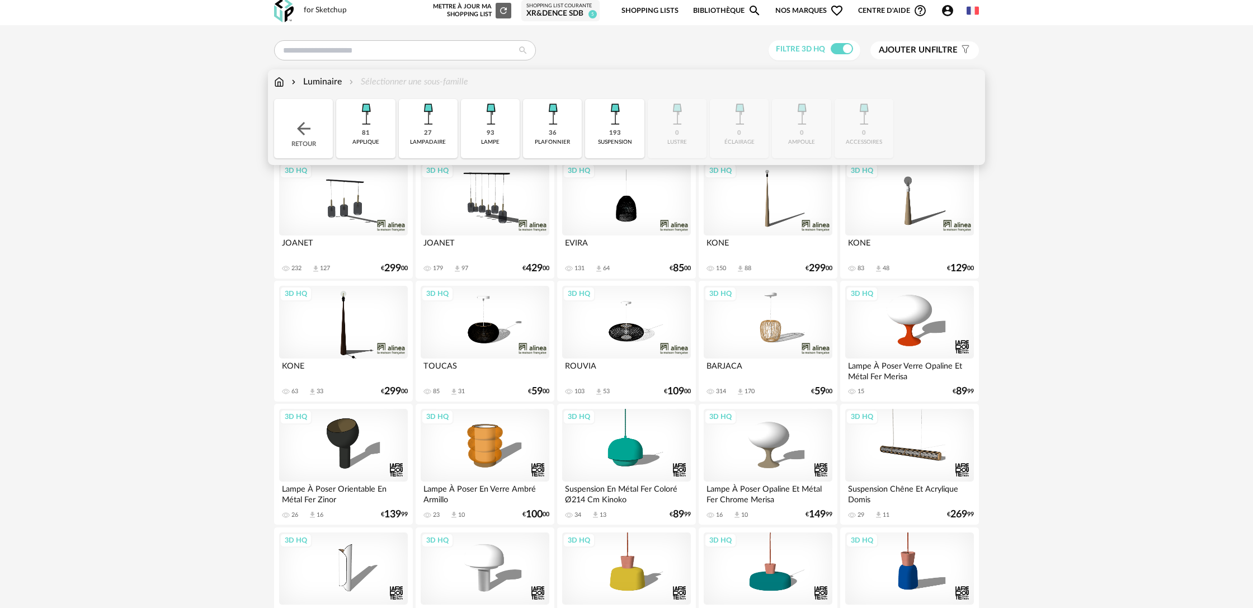
click at [618, 139] on div "suspension" at bounding box center [615, 142] width 34 height 7
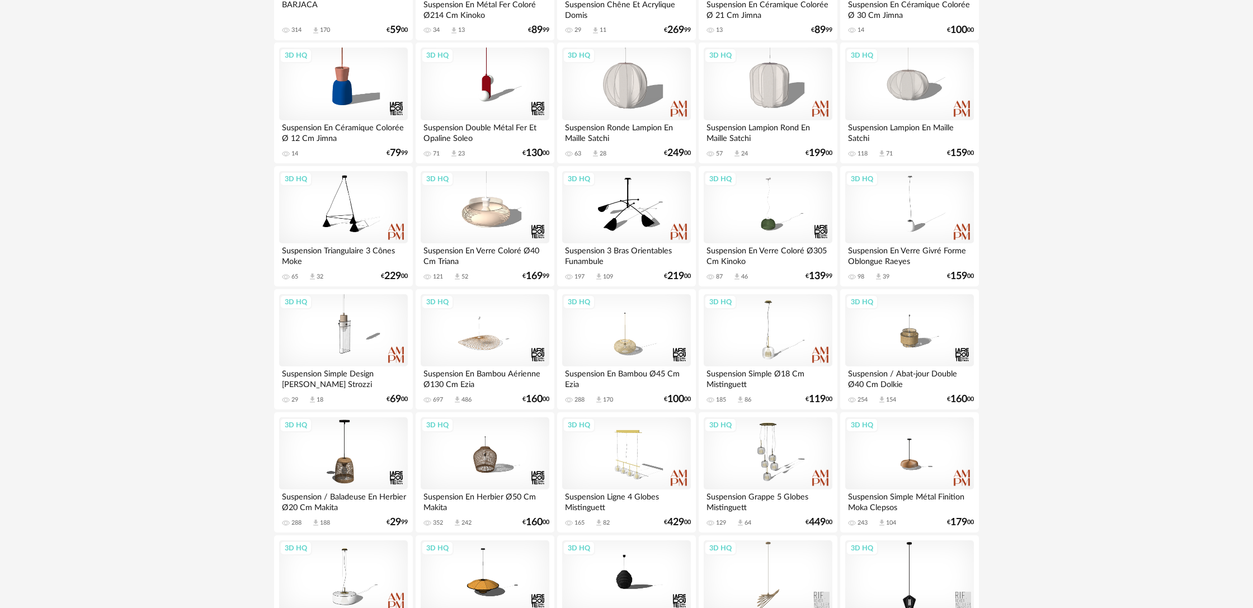
scroll to position [368, 0]
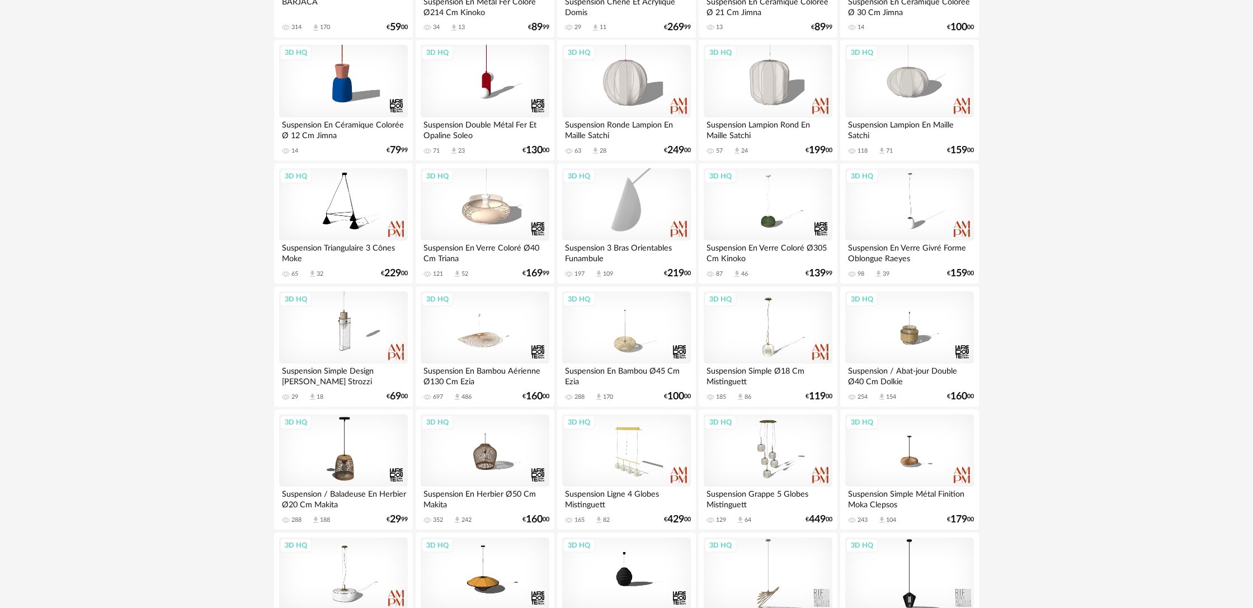
click at [618, 223] on div "3D HQ" at bounding box center [626, 204] width 129 height 73
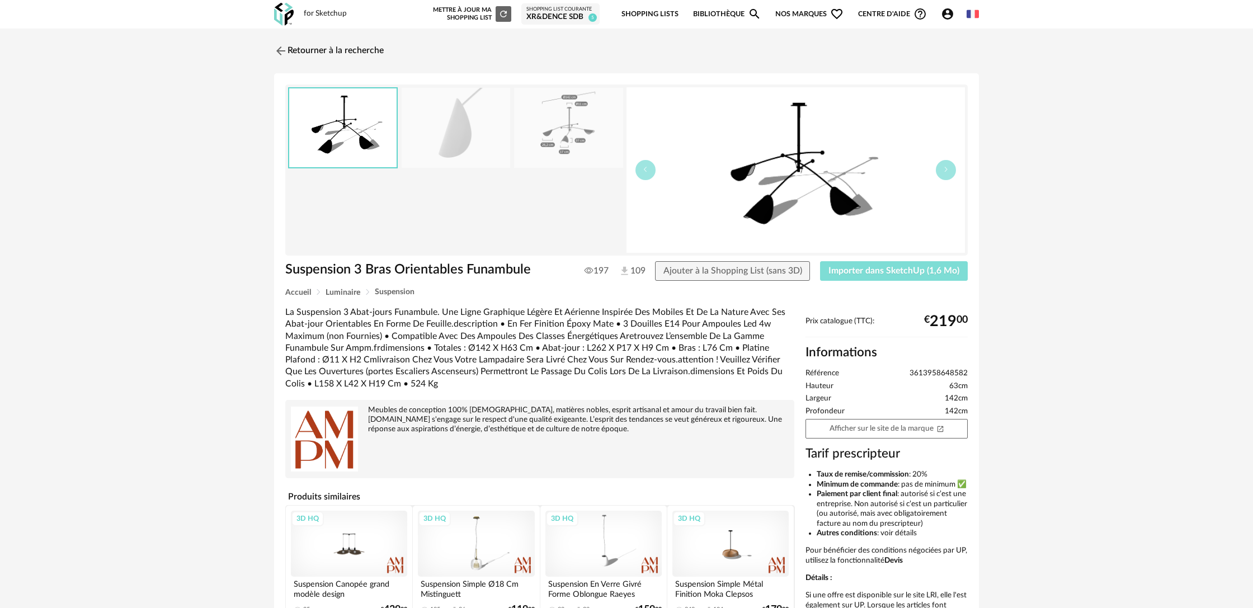
click at [851, 276] on button "Importer dans SketchUp (1,6 Mo)" at bounding box center [894, 271] width 148 height 20
